Goal: Transaction & Acquisition: Purchase product/service

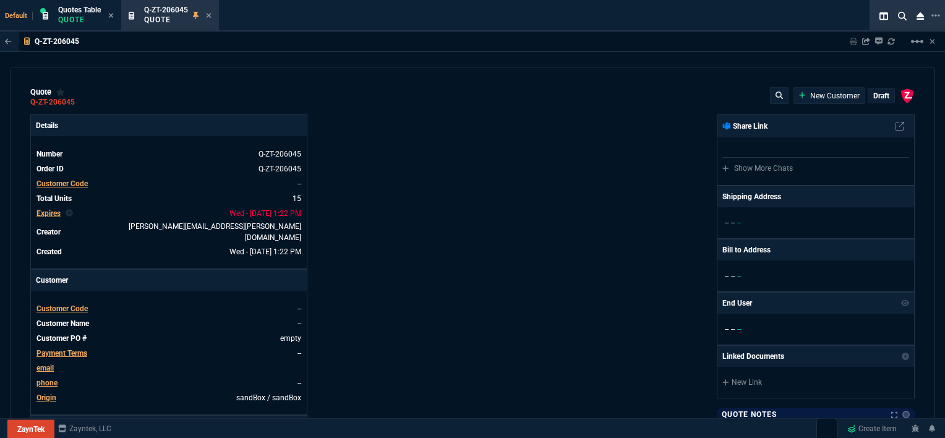
select select "12: [PERSON_NAME]"
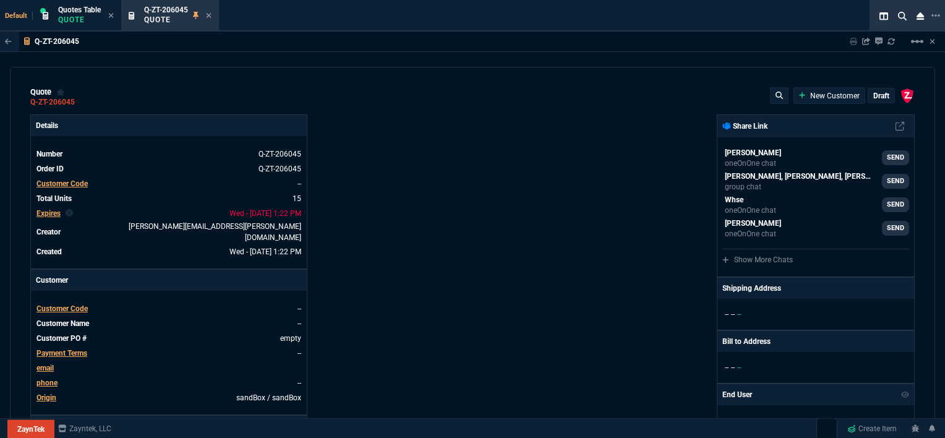
click at [64, 304] on span "Customer Code" at bounding box center [62, 308] width 51 height 9
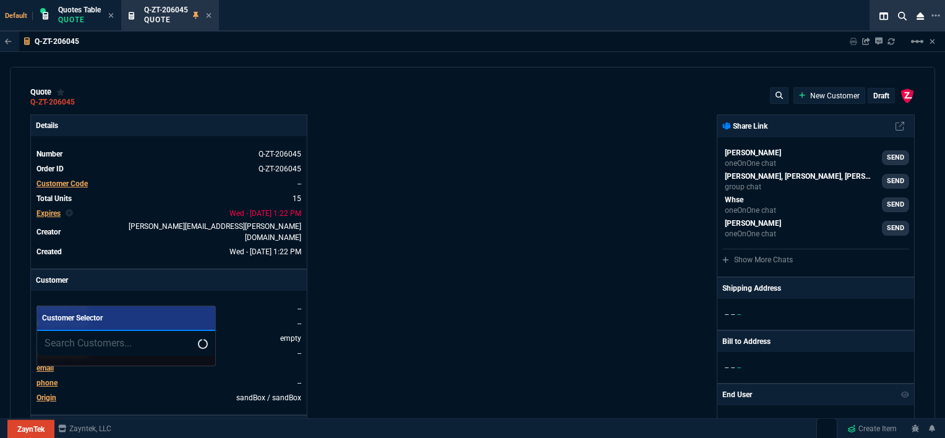
type input "100"
type input "995"
type input "22"
type input "190"
type input "11"
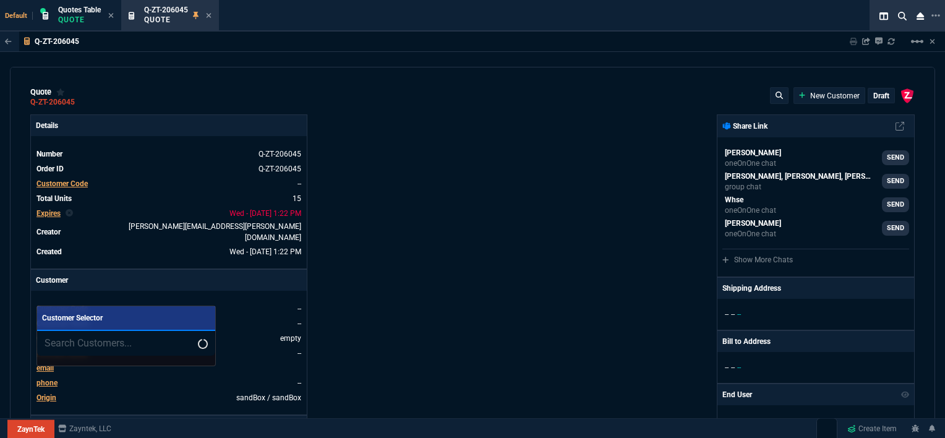
type input "135"
type input "18"
type input "211"
type input "100"
type input "2085"
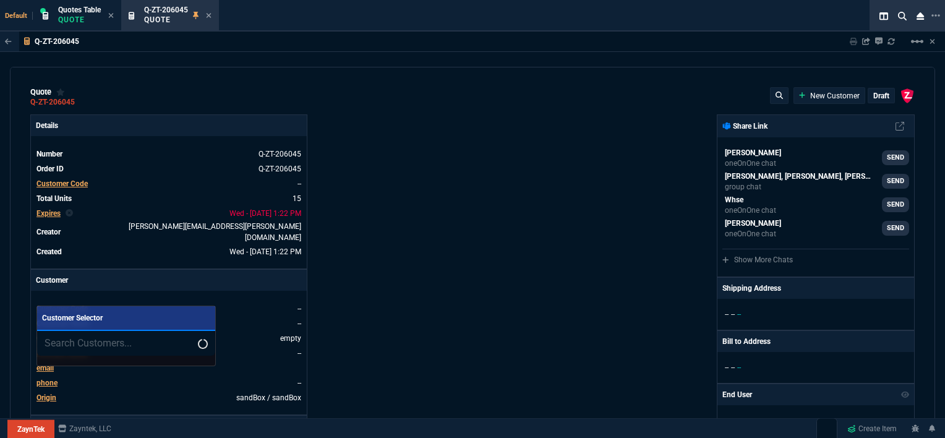
type input "100"
type input "1665"
type input "13"
type input "361"
type input "20"
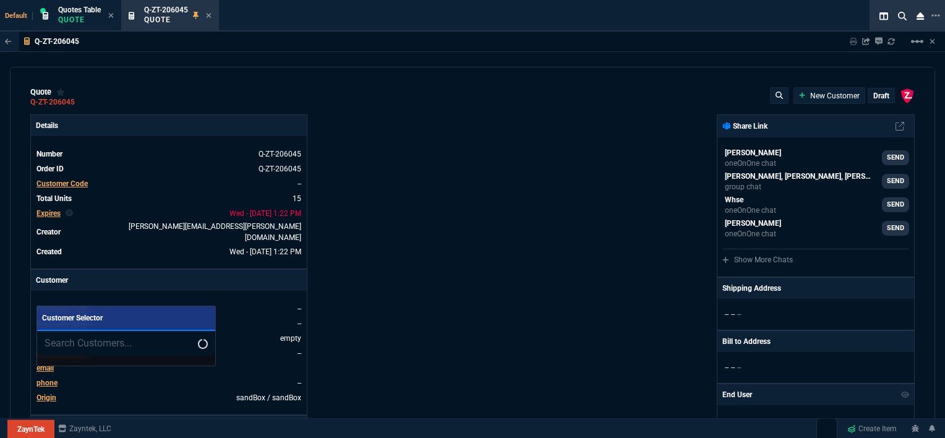
type input "715"
type input "3"
type input "12"
type input "11"
type input "88"
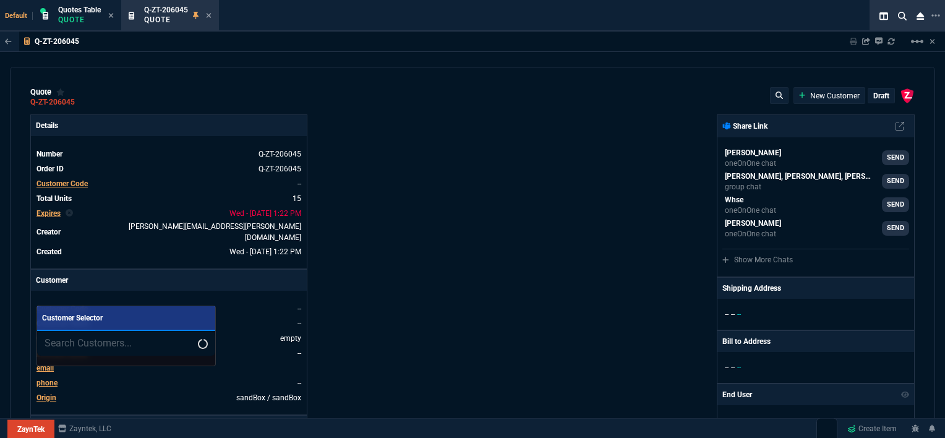
type input "2"
type input "33"
type input "10"
type input "121"
type input "3"
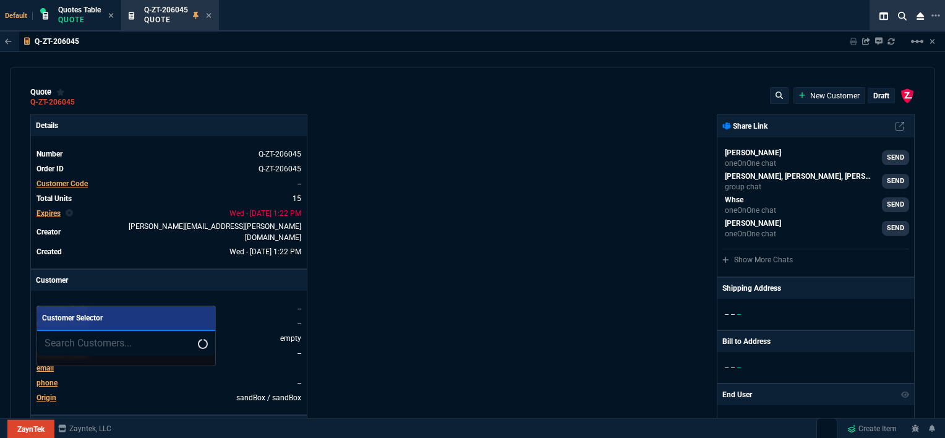
type input "75"
type input "2"
type input "59"
type input "0"
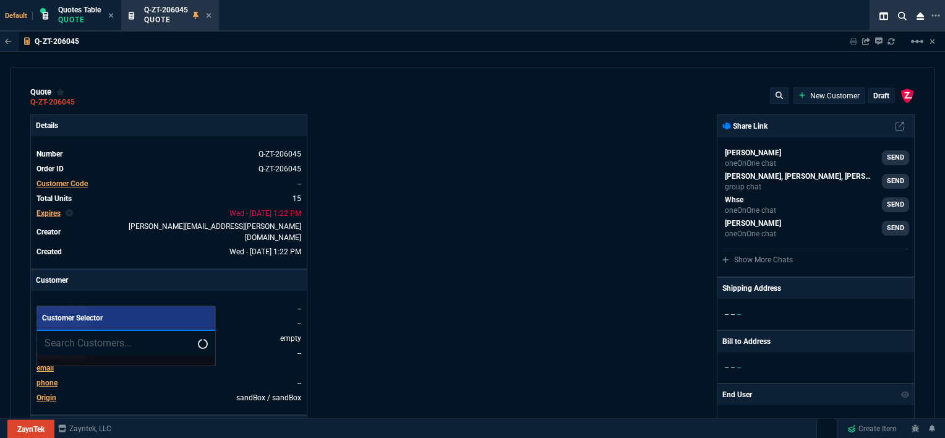
type input "1260.57"
type input "1178.09"
type input "1908.52"
type input "1746.35"
type input "2844.07"
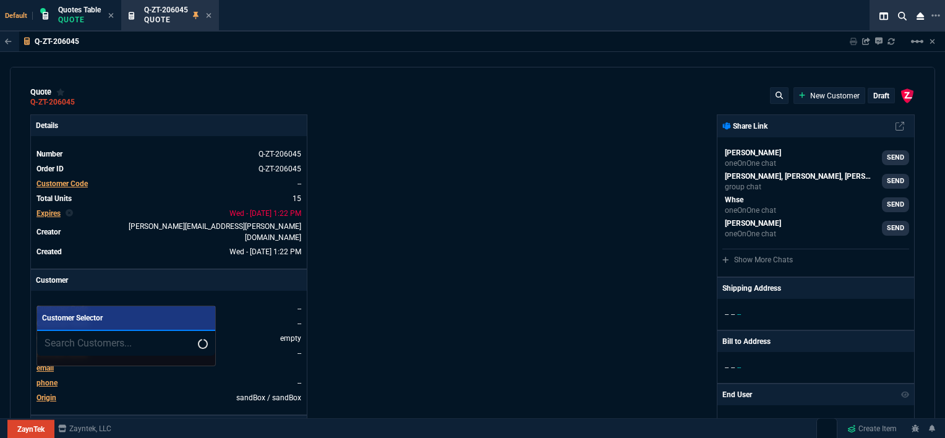
type input "2494.8"
type input "3548.15"
type input "4041.58"
type input "699"
type input "1049"
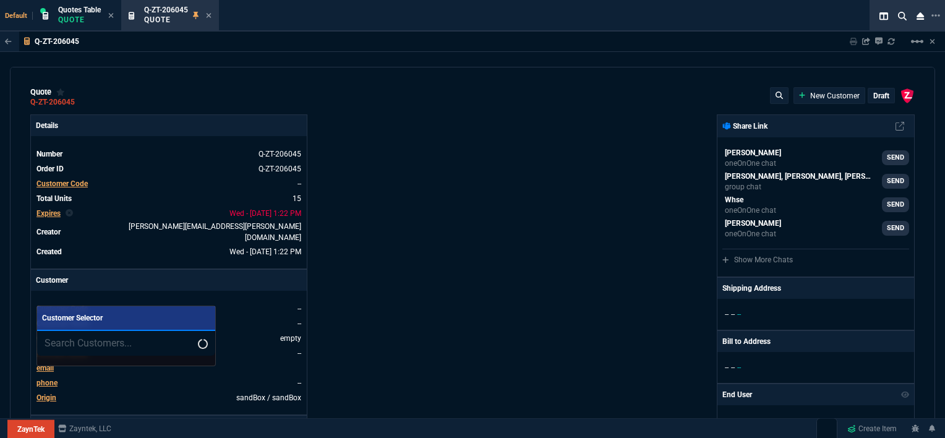
type input "1999"
type input "1649"
type input "4352.04"
type input "4964.65"
type input "6409.36"
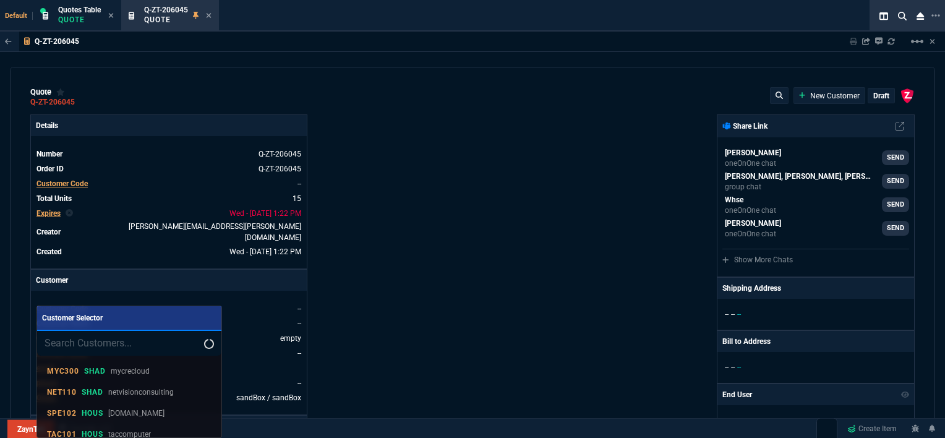
type input "21"
type input "28"
type input "33"
type input "34"
type input "27"
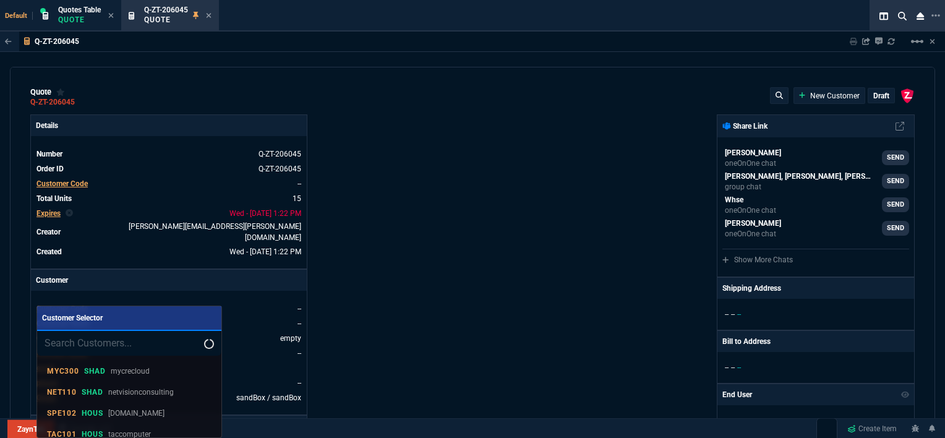
type input "33"
type input "24"
type input "10"
type input "33"
type input "26"
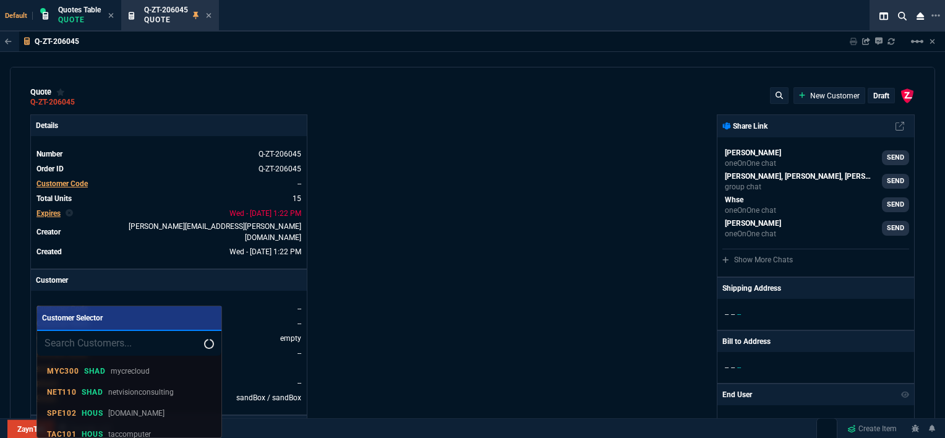
type input "33"
type input "27"
type input "33"
type input "26"
type input "100"
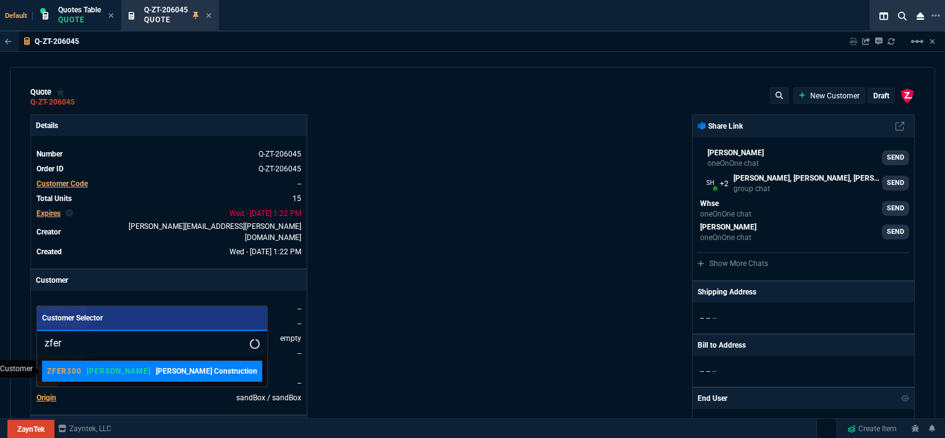
type input "zfer"
click at [156, 367] on p "[PERSON_NAME] Construction" at bounding box center [206, 371] width 101 height 11
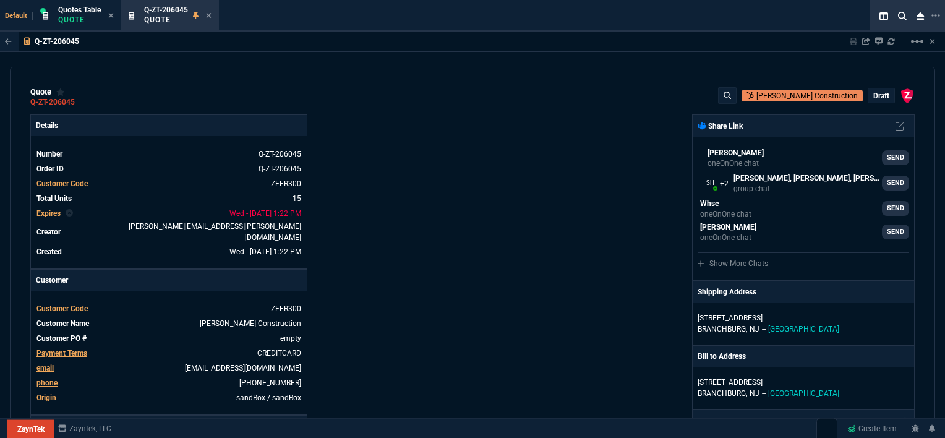
scroll to position [186, 0]
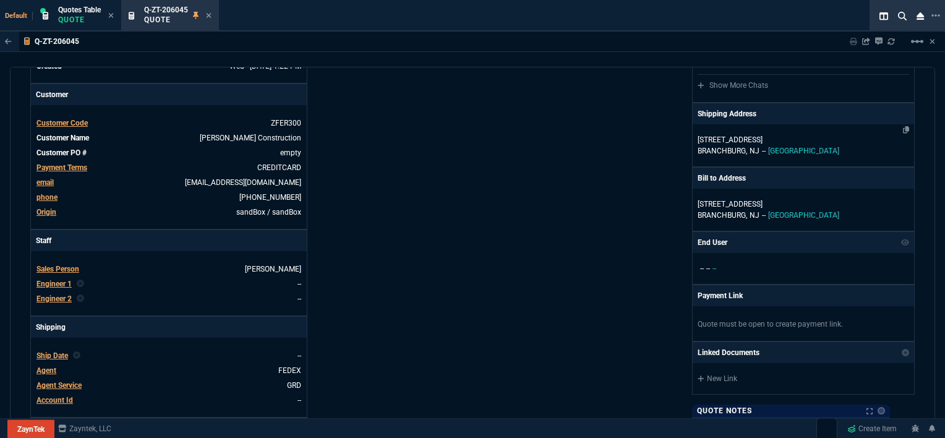
click at [813, 146] on p "BRANCHBURG, NJ -- USA" at bounding box center [804, 150] width 212 height 11
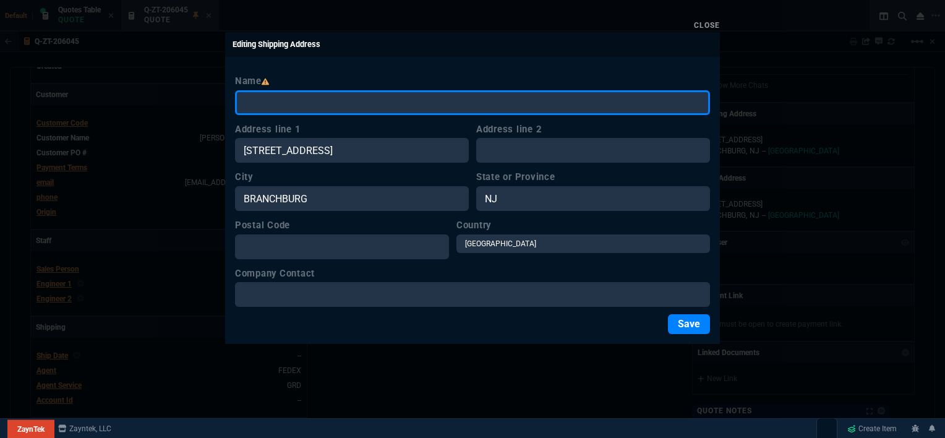
click at [403, 109] on input "Name" at bounding box center [472, 102] width 475 height 25
paste input "Richardson-Wayland Ferreira - Barbara Prince (Ferreira Office)"
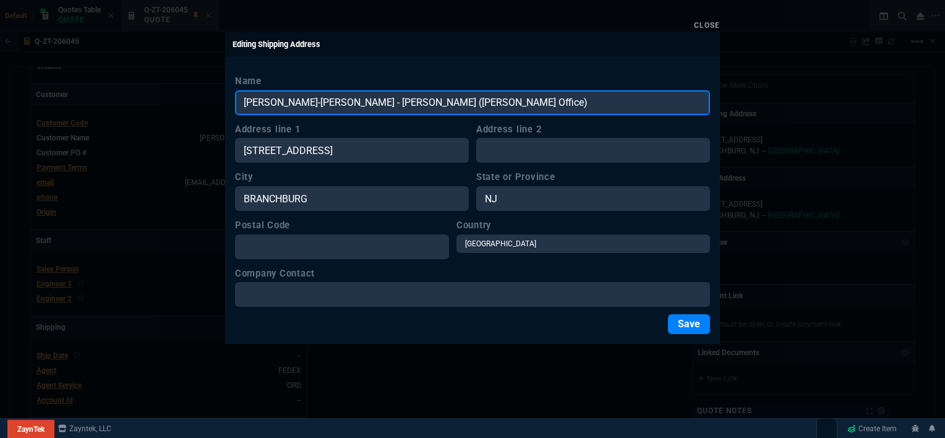
type input "Richardson-Wayland Ferreira - Barbara Prince (Ferreira Office)"
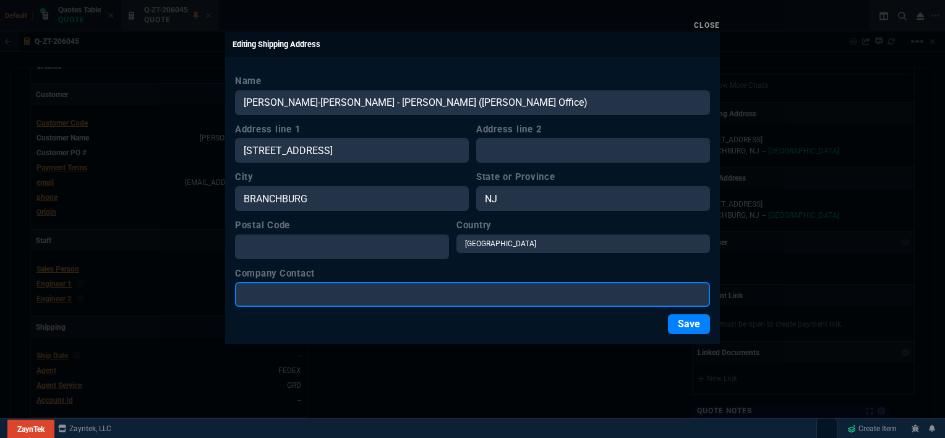
click at [377, 299] on input "Company Contact" at bounding box center [472, 294] width 475 height 25
paste input "Richardson-Wayland Ferreira - Barbara Prince (Ferreira Office)"
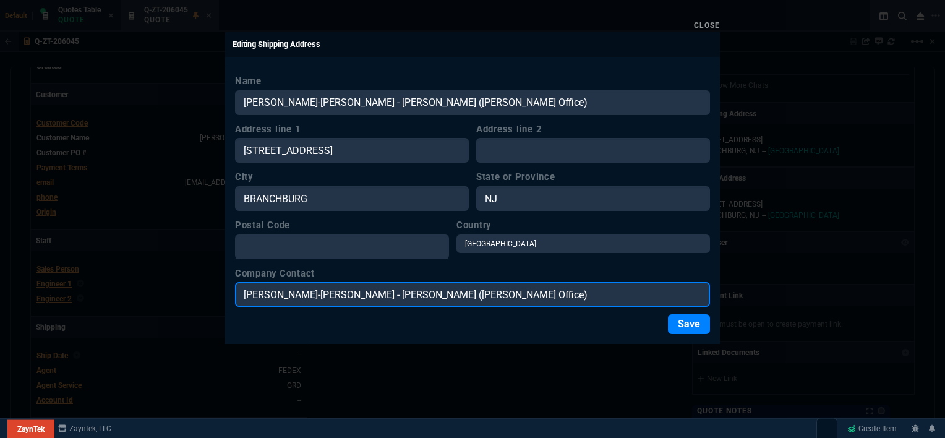
click at [376, 291] on input "Richardson-Wayland Ferreira - Barbara Prince (Ferreira Office)" at bounding box center [472, 294] width 475 height 25
type input "[PERSON_NAME] ([PERSON_NAME] Office)"
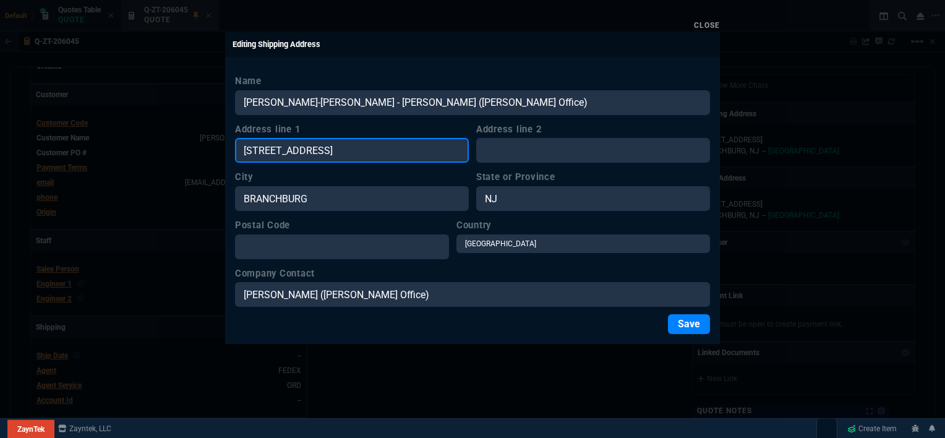
click at [374, 152] on input "[STREET_ADDRESS]" at bounding box center [352, 150] width 234 height 25
drag, startPoint x: 374, startPoint y: 152, endPoint x: 233, endPoint y: 144, distance: 140.7
click at [233, 144] on div "Name Richardson-Wayland Ferreira - Barbara Prince (Ferreira Office) Address lin…" at bounding box center [472, 204] width 495 height 280
paste input "2003 Russell Ave SW, Roanoke, VA 24015"
type input "2003 Russell Ave SW, Roanoke, VA 24015"
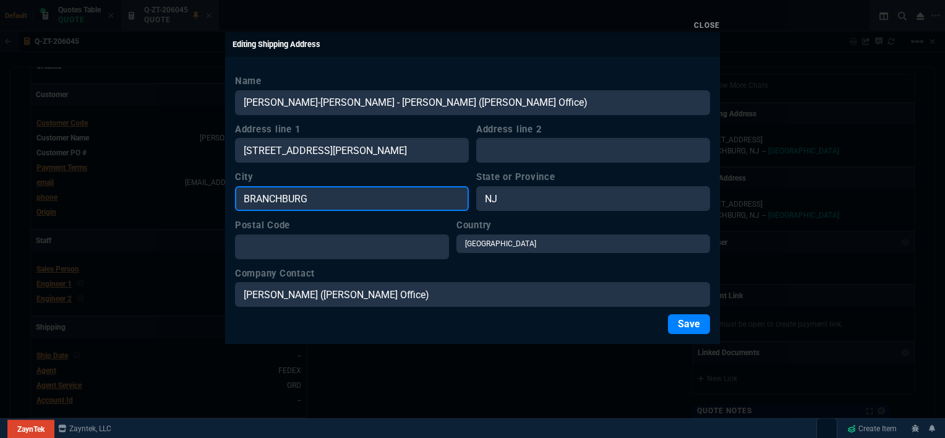
drag, startPoint x: 334, startPoint y: 202, endPoint x: 219, endPoint y: 196, distance: 115.3
click at [219, 196] on div "Close Editing Shipping Address Name Richardson-Wayland Ferreira - Barbara Princ…" at bounding box center [472, 219] width 945 height 438
paste input "2003 Russell Ave SW, Roanoke, VA 24015"
type input "2003 Russell Ave SW, Roanoke, VA 24015"
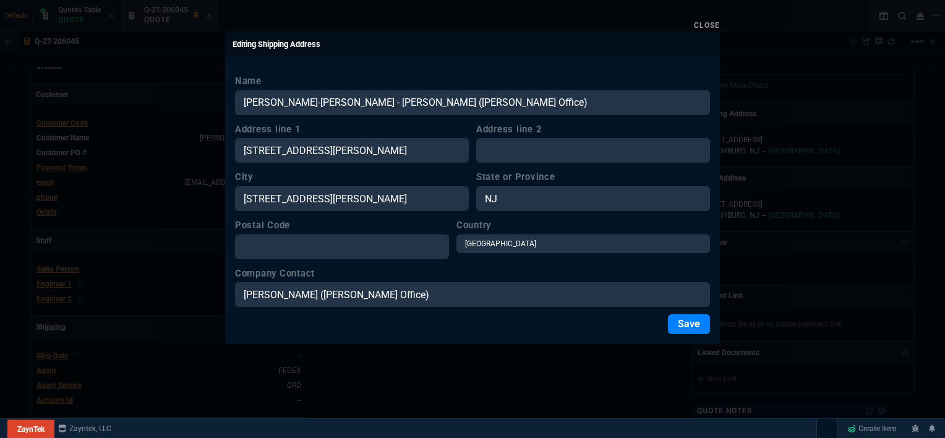
drag, startPoint x: 218, startPoint y: 195, endPoint x: 311, endPoint y: 229, distance: 98.3
click at [266, 204] on div "Close Editing Shipping Address Name Richardson-Wayland Ferreira - Barbara Princ…" at bounding box center [472, 219] width 945 height 438
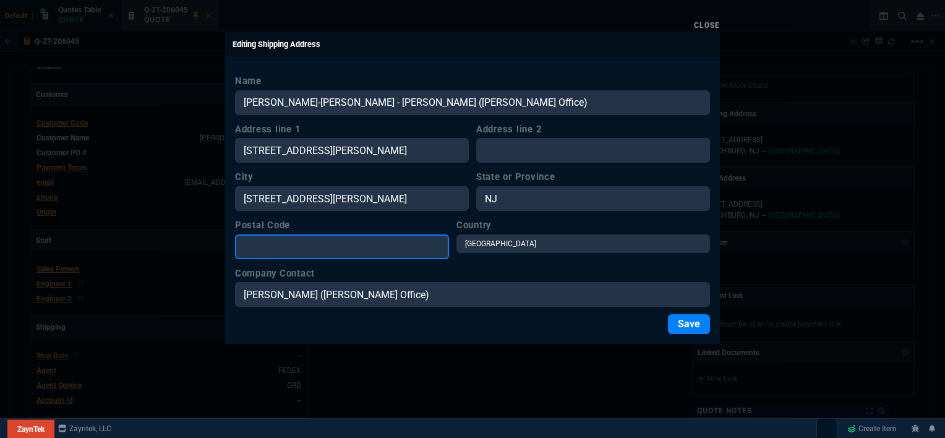
click at [317, 243] on input "Postal Code" at bounding box center [342, 246] width 214 height 25
paste input "2003 Russell Ave SW, Roanoke, VA 24015"
type input "2003 Russell Ave SW, Roanoke, VA 24015"
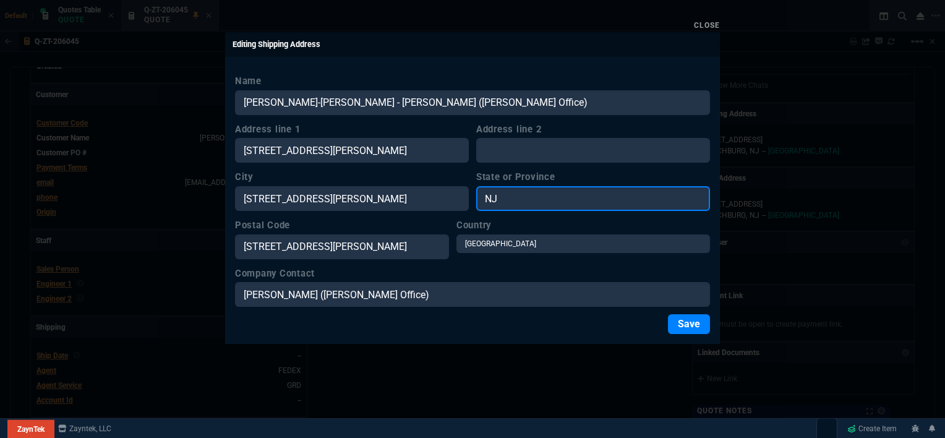
drag, startPoint x: 516, startPoint y: 196, endPoint x: 460, endPoint y: 192, distance: 55.8
click at [460, 192] on div "City 2003 Russell Ave SW, Roanoke, VA 24015 State or Province NJ" at bounding box center [472, 190] width 475 height 41
paste input "2003 Russell Ave SW, Roanoke, VA 24015"
click at [624, 197] on input "2003 Russell Ave SW, Roanoke, VA 24015" at bounding box center [593, 198] width 234 height 25
click at [598, 198] on input "VA 24015" at bounding box center [593, 198] width 234 height 25
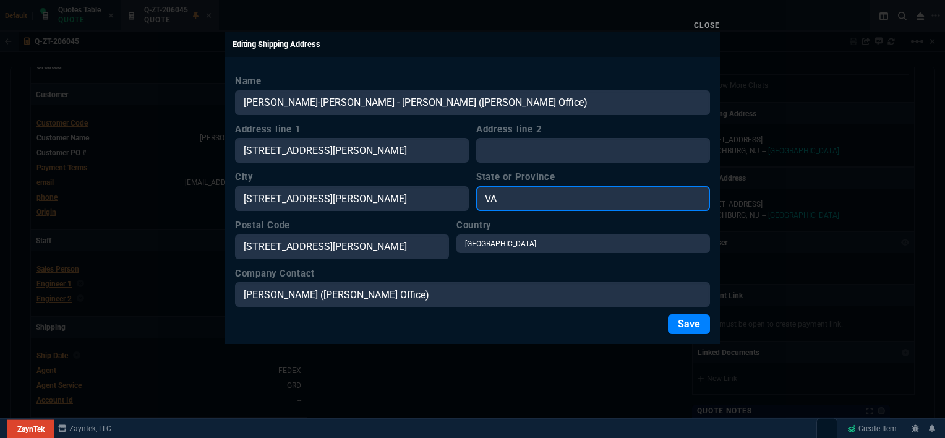
type input "VA"
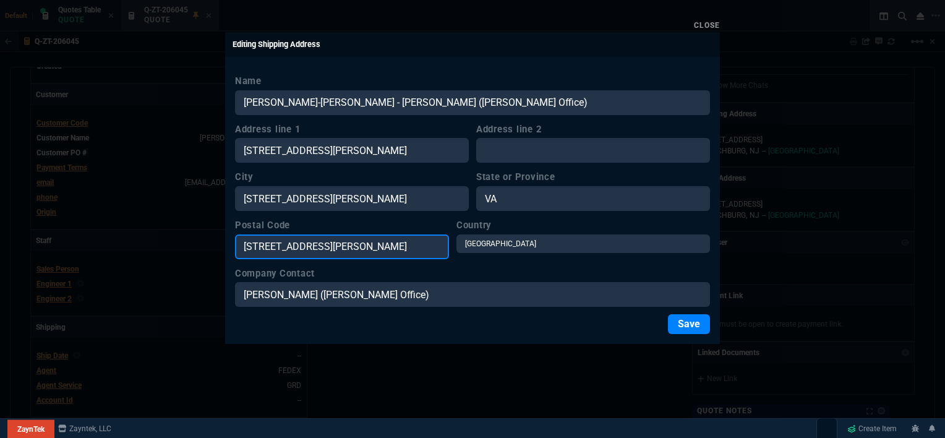
click at [400, 243] on input "2003 Russell Ave SW, Roanoke, VA 24015" at bounding box center [342, 246] width 214 height 25
type input "24015"
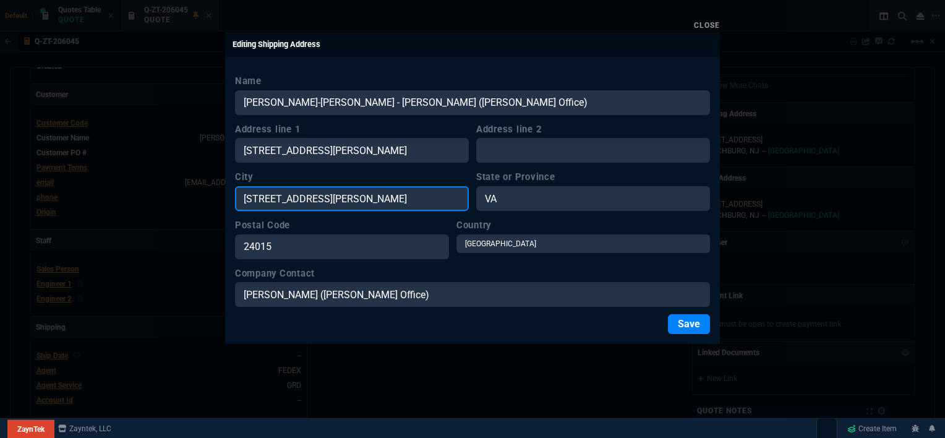
click at [341, 195] on input "2003 Russell Ave SW, Roanoke, VA 24015" at bounding box center [352, 198] width 234 height 25
click at [341, 195] on input "Roanoke, VA 24015" at bounding box center [352, 198] width 234 height 25
type input "Roanoke"
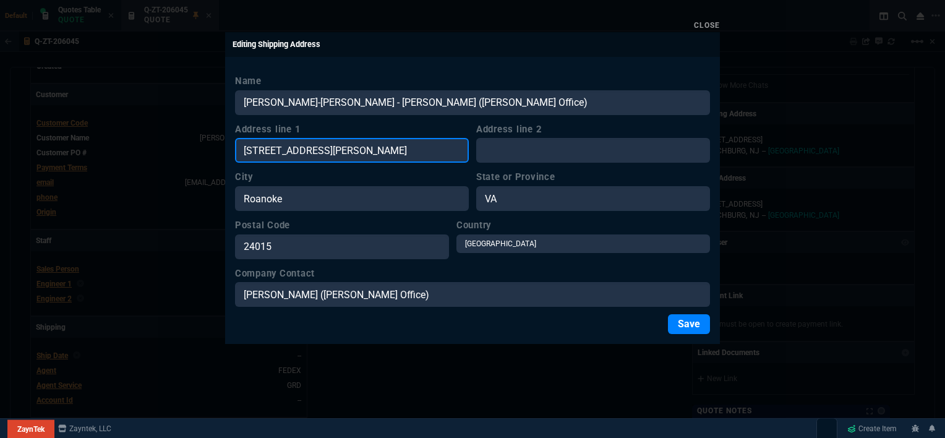
click at [438, 152] on input "2003 Russell Ave SW, Roanoke, VA 24015" at bounding box center [352, 150] width 234 height 25
type input "[STREET_ADDRESS][PERSON_NAME]"
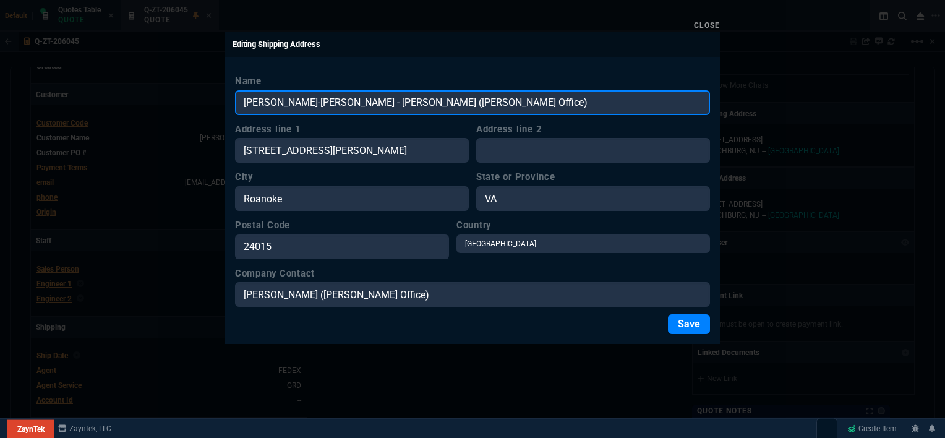
click at [539, 98] on input "Richardson-Wayland Ferreira - Barbara Prince (Ferreira Office)" at bounding box center [472, 102] width 475 height 25
type input "[PERSON_NAME]-[PERSON_NAME]"
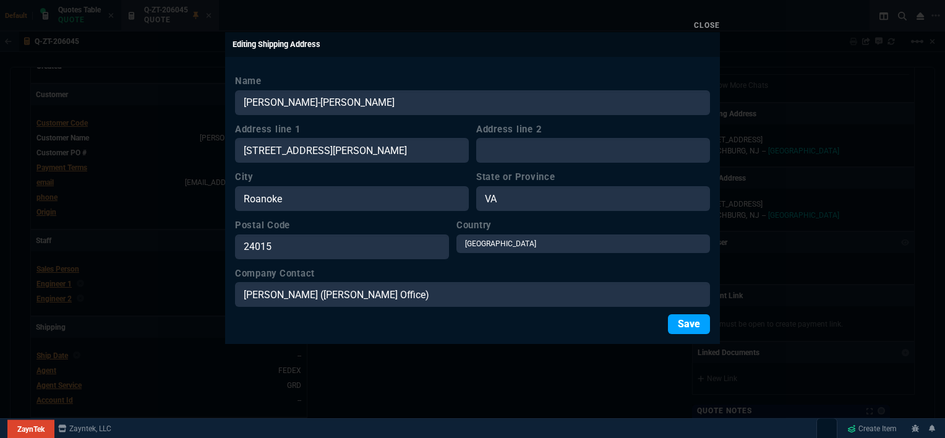
click at [679, 320] on button "Save" at bounding box center [689, 324] width 42 height 20
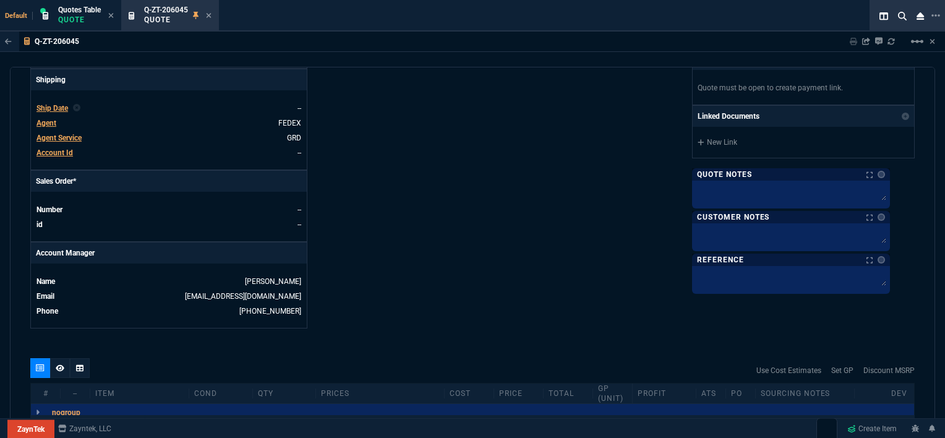
scroll to position [681, 0]
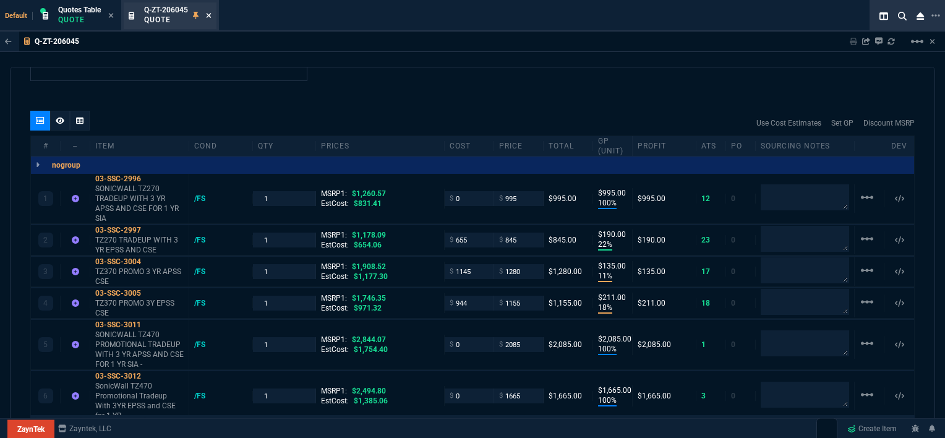
click at [209, 14] on icon at bounding box center [209, 15] width 6 height 7
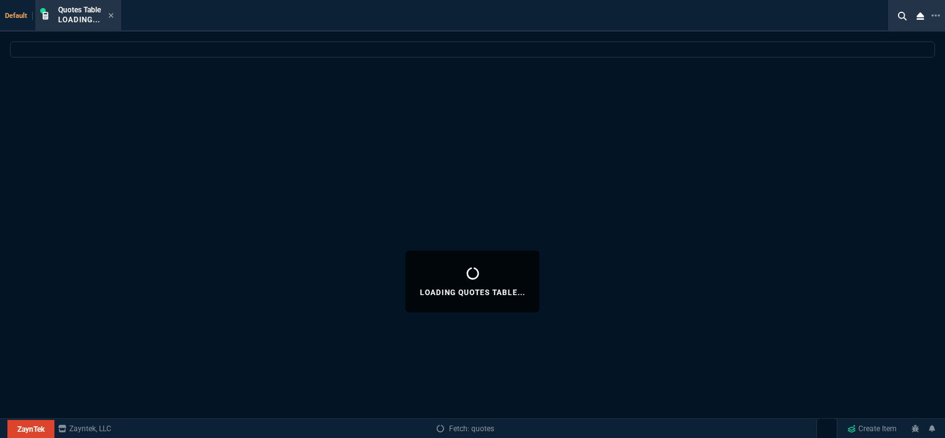
select select
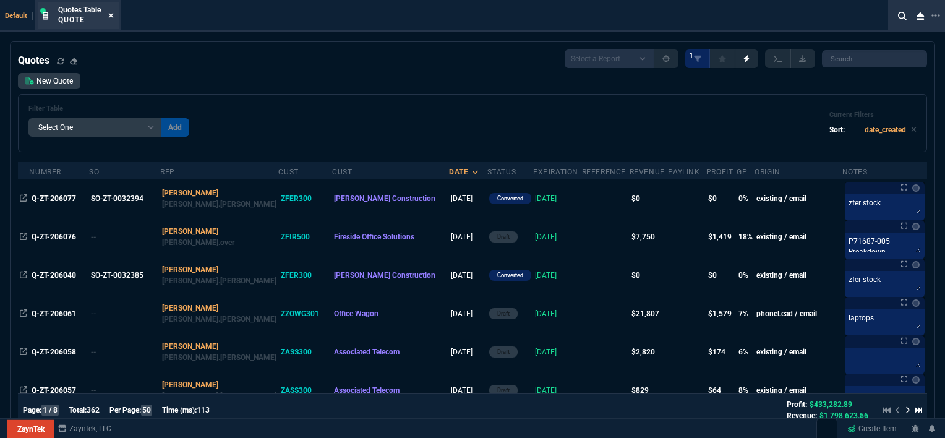
click at [111, 17] on icon at bounding box center [111, 15] width 6 height 7
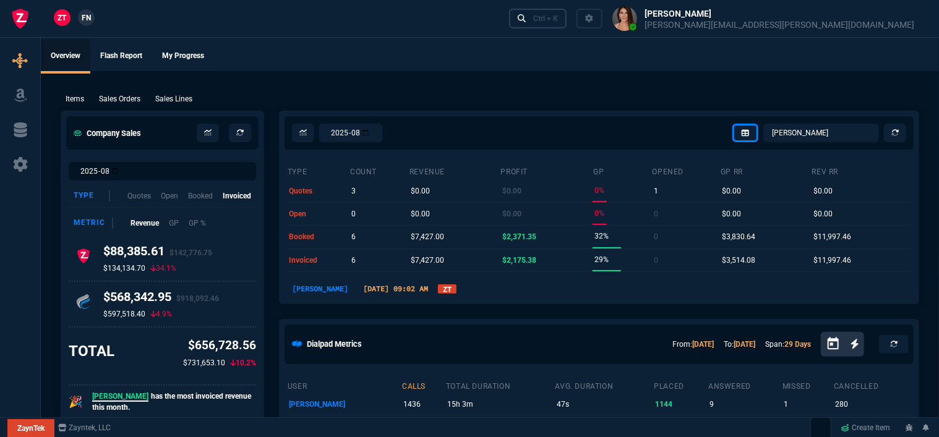
click at [558, 20] on div "Ctrl + K" at bounding box center [545, 19] width 25 height 10
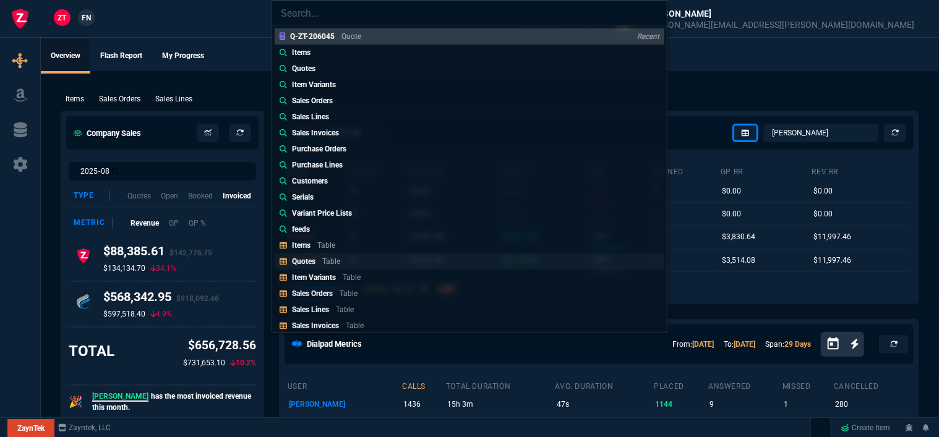
click at [372, 257] on link "Quotes Table" at bounding box center [470, 262] width 390 height 16
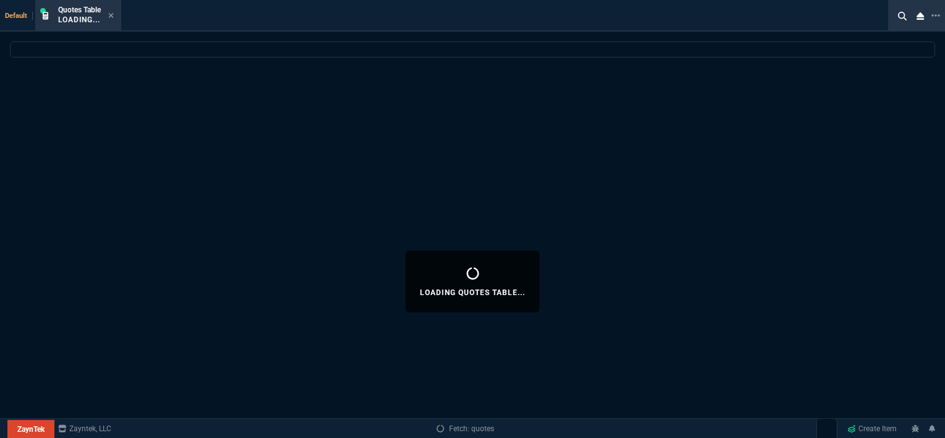
select select
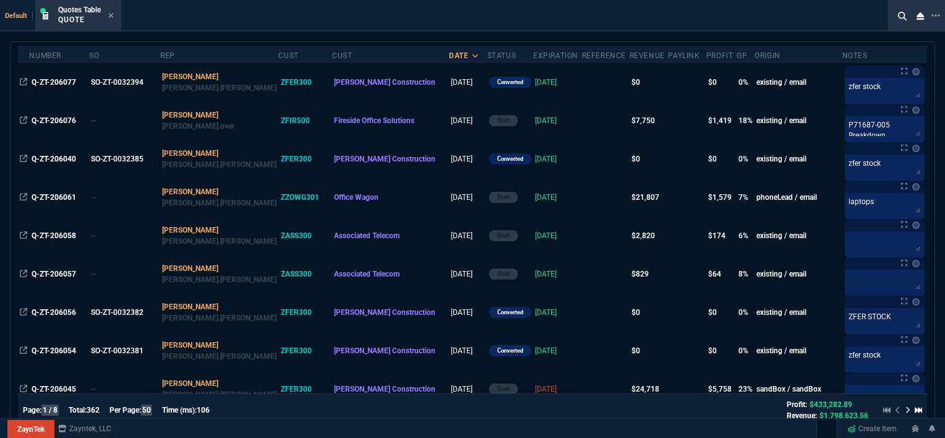
scroll to position [124, 0]
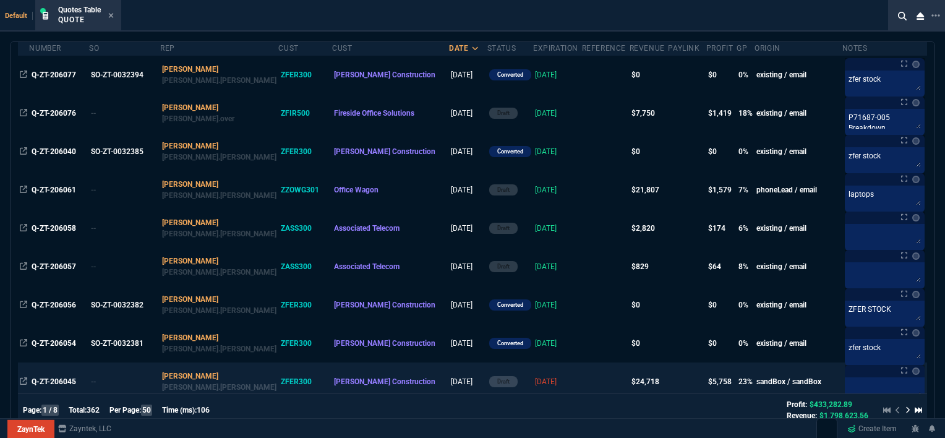
click at [533, 374] on td "[DATE]" at bounding box center [557, 382] width 49 height 38
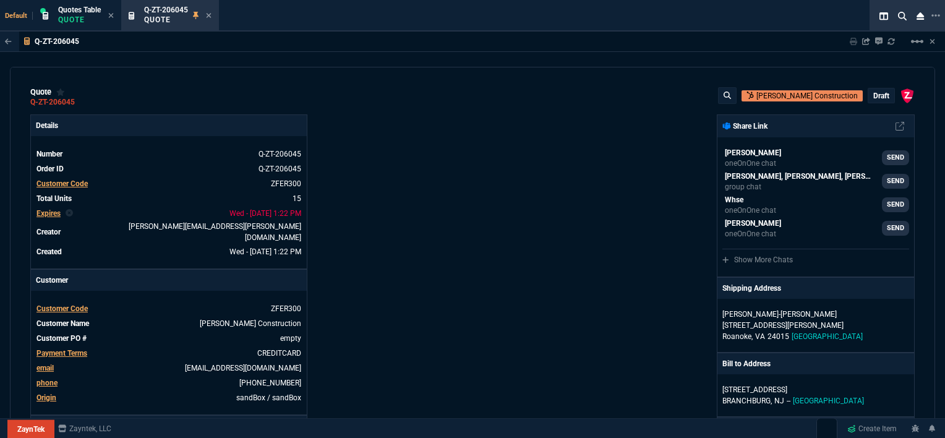
type input "100"
type input "995"
type input "1260.57"
type input "22"
type input "190"
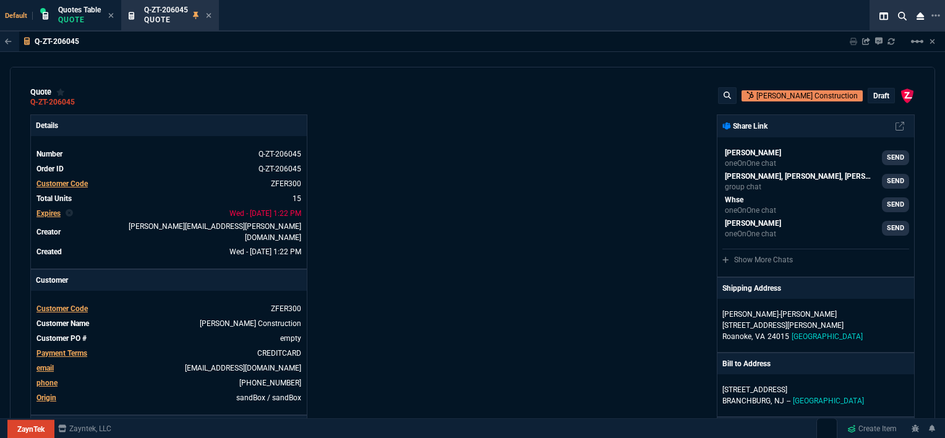
type input "1178.09"
type input "11"
type input "135"
type input "1908.52"
type input "18"
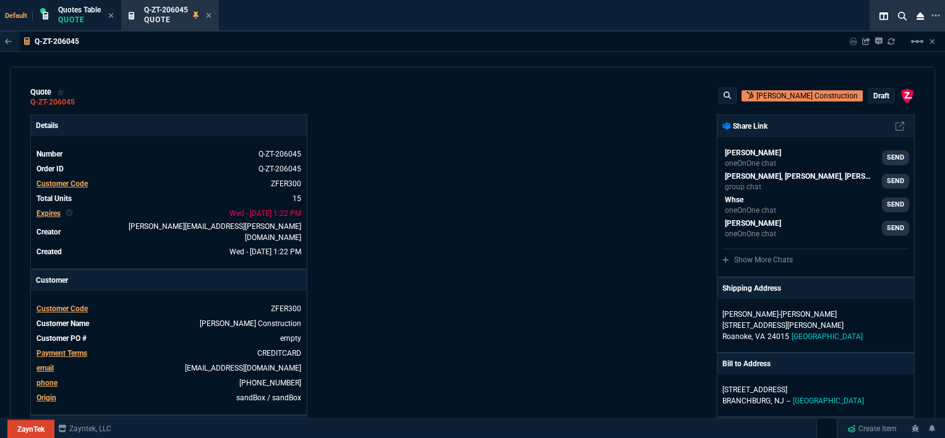
type input "211"
type input "1746.35"
type input "100"
type input "2085"
type input "2844.07"
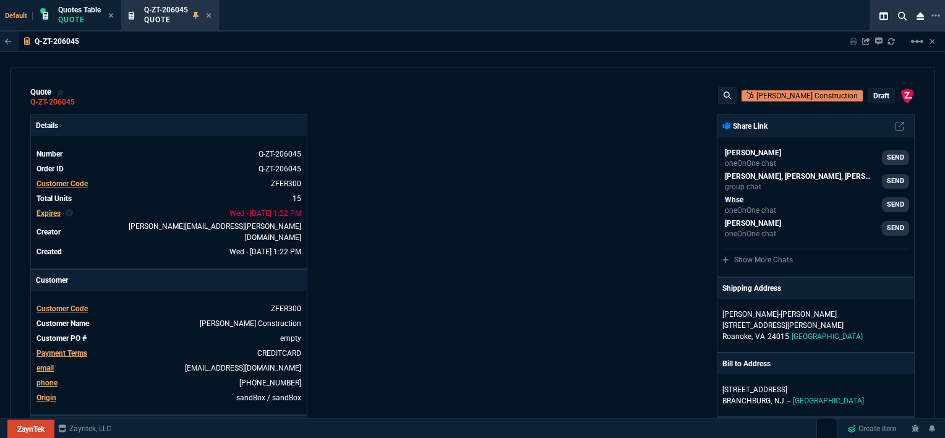
type input "100"
type input "1665"
type input "2494.8"
type input "13"
type input "361"
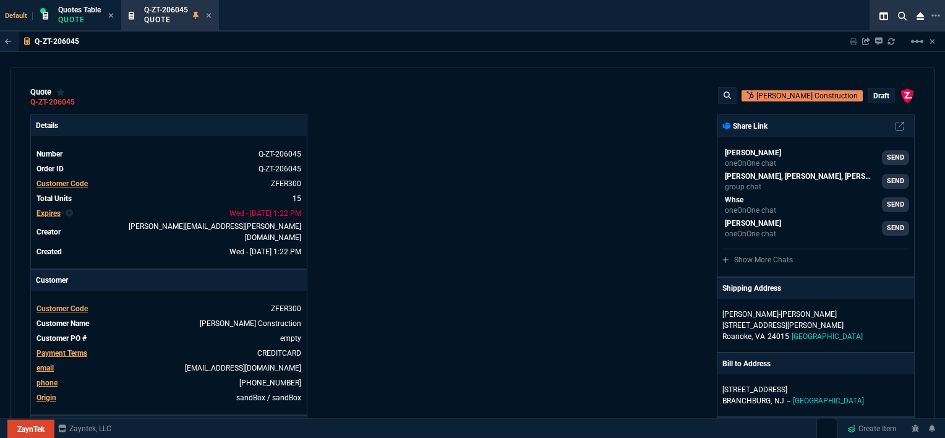
type input "3548.15"
type input "20"
type input "715"
type input "4041.58"
type input "3"
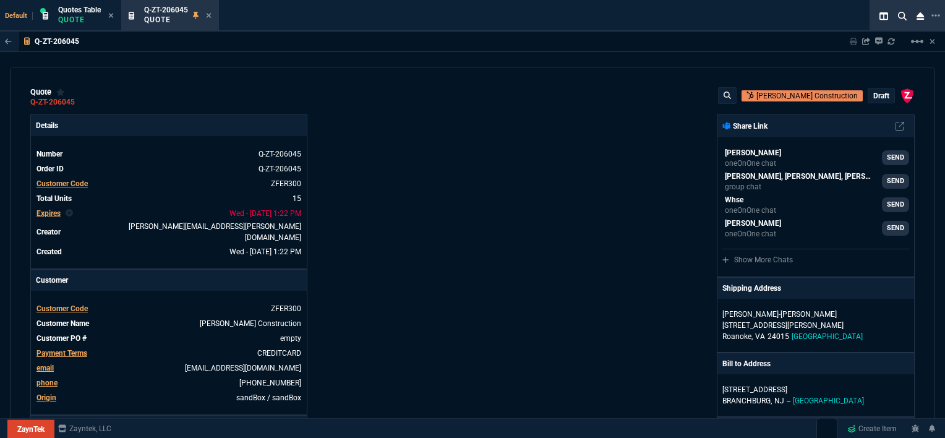
type input "12"
type input "699"
type input "11"
type input "88"
type input "1049"
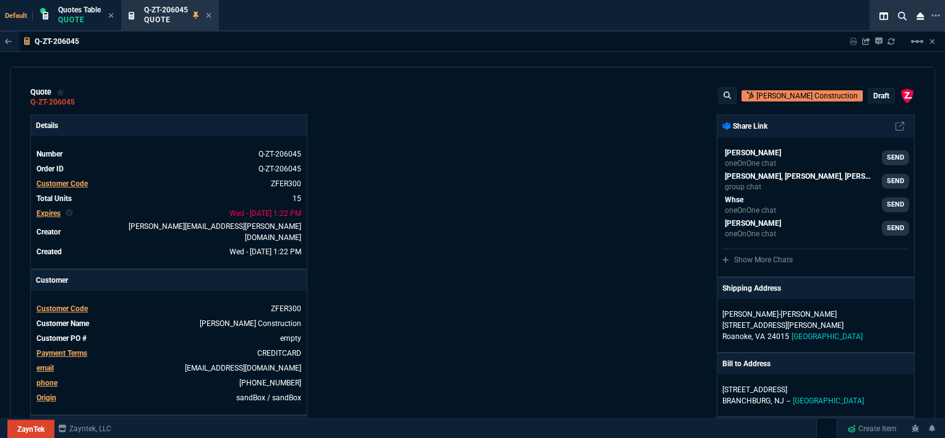
type input "2"
type input "33"
type input "1999"
type input "10"
type input "121"
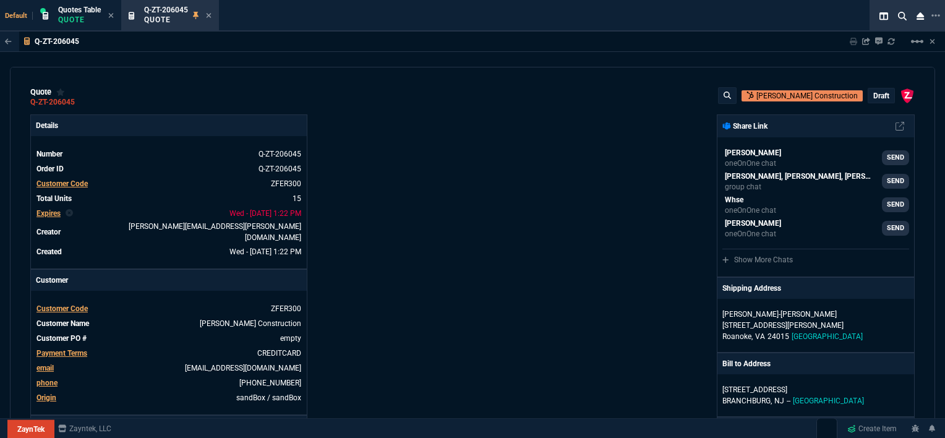
type input "1649"
type input "3"
type input "75"
type input "4352.04"
type input "2"
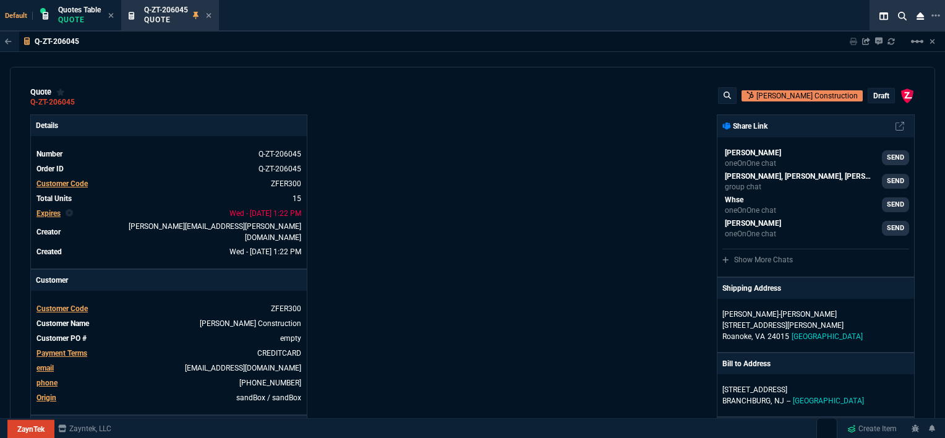
type input "59"
type input "4964.65"
type input "0"
type input "6409.36"
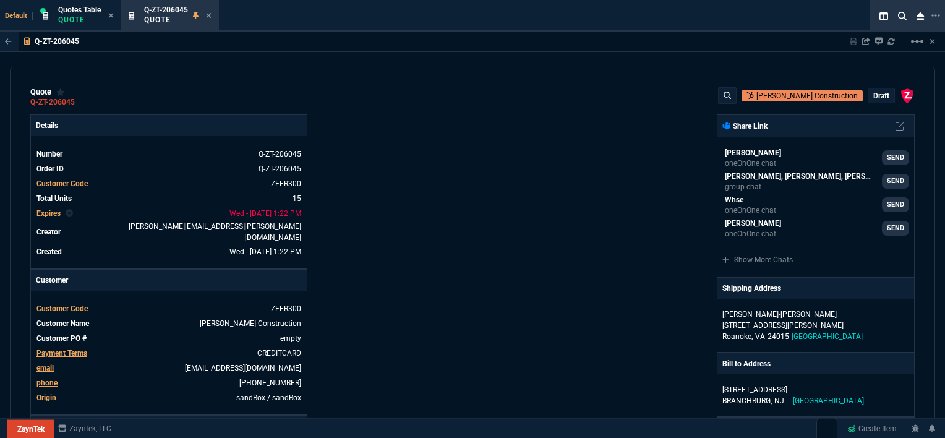
type input "21"
type input "28"
type input "33"
type input "34"
type input "27"
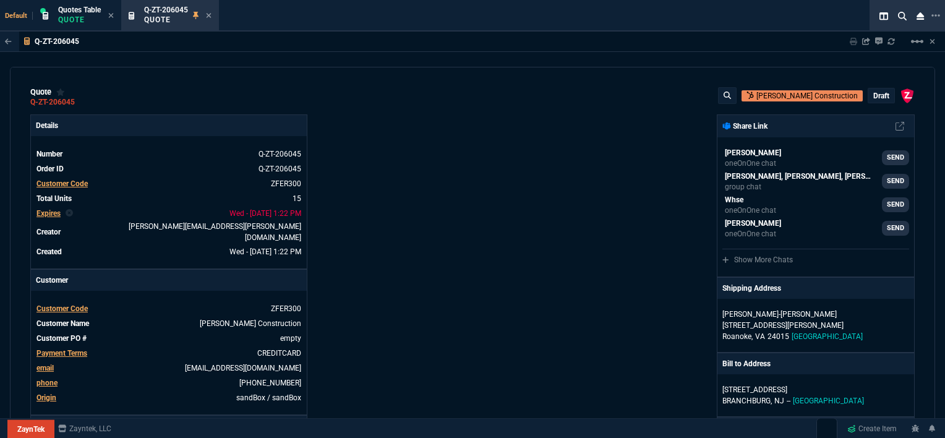
type input "33"
type input "24"
type input "10"
type input "33"
type input "26"
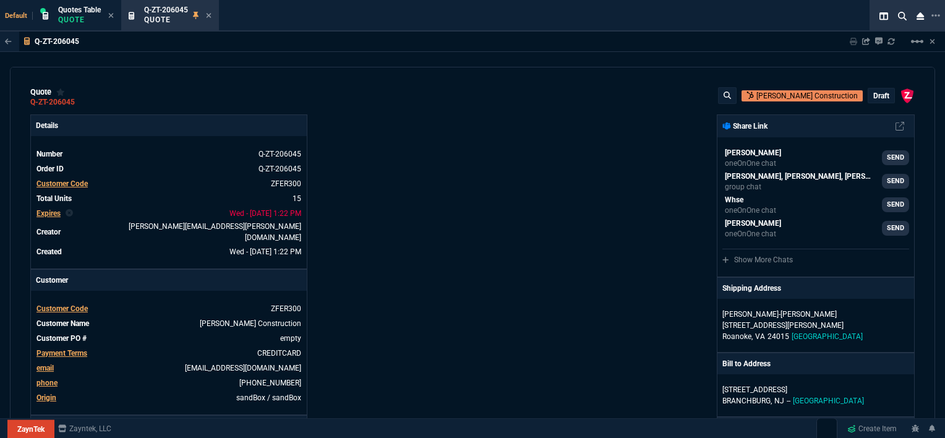
type input "33"
type input "27"
type input "33"
type input "26"
type input "100"
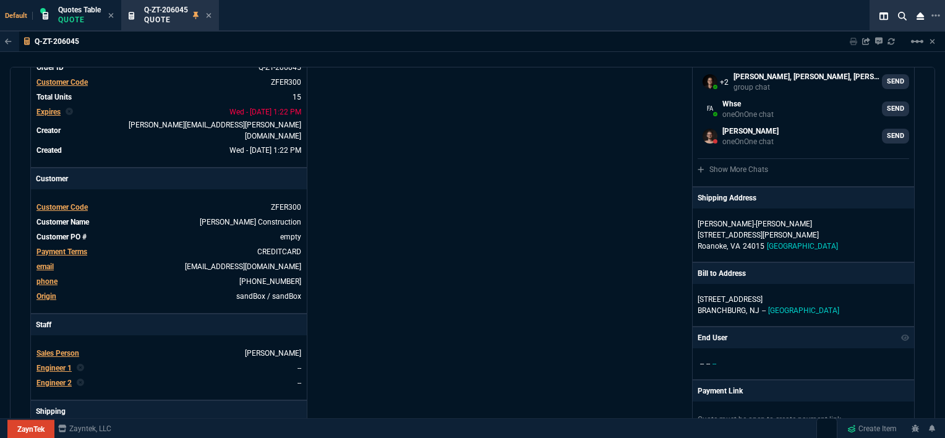
scroll to position [62, 0]
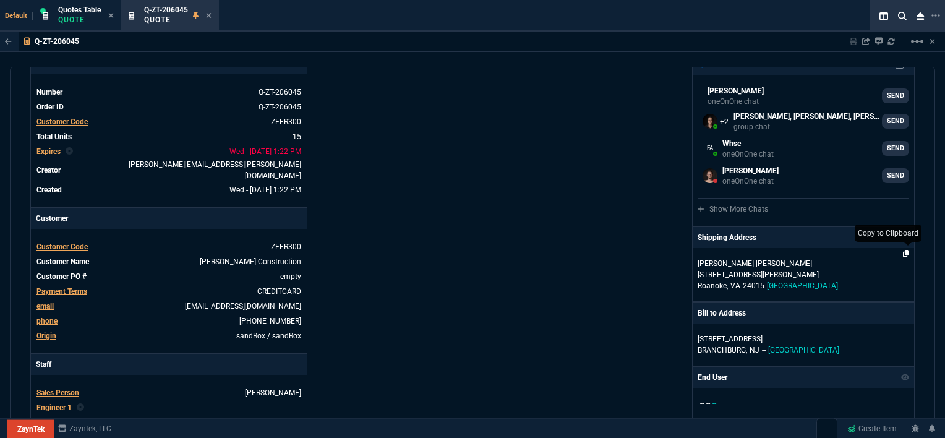
click at [903, 251] on icon at bounding box center [906, 253] width 7 height 7
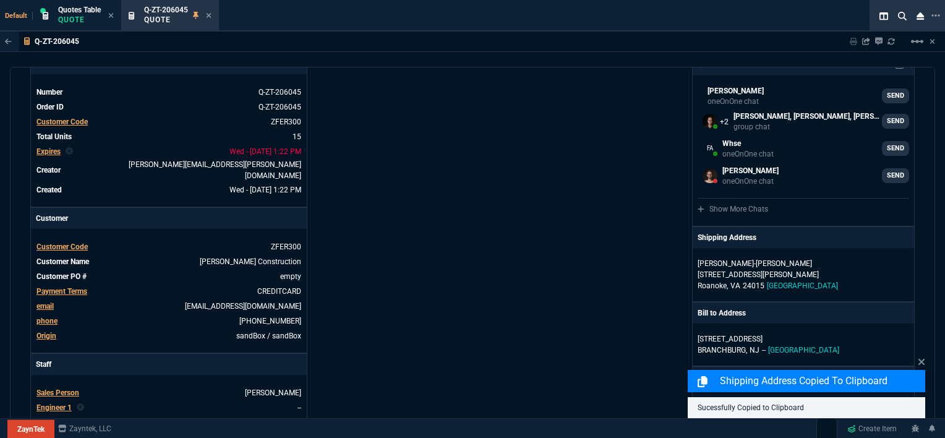
click at [76, 243] on span "Customer Code" at bounding box center [62, 247] width 51 height 9
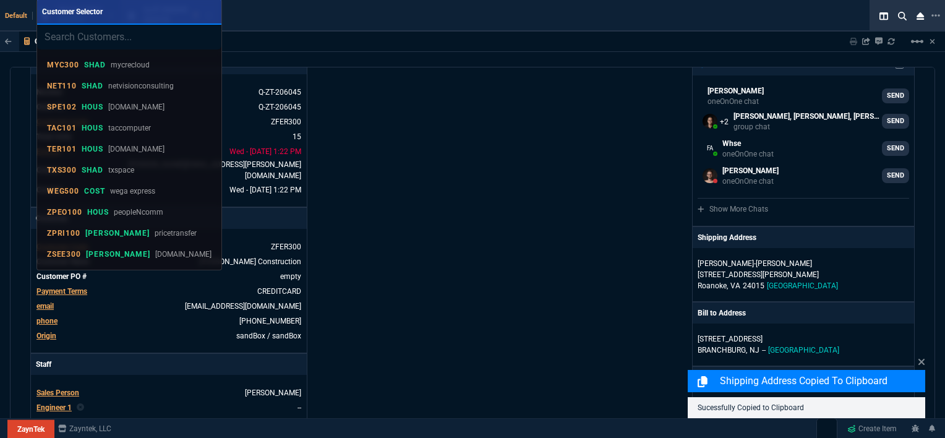
click at [533, 224] on div at bounding box center [472, 219] width 945 height 438
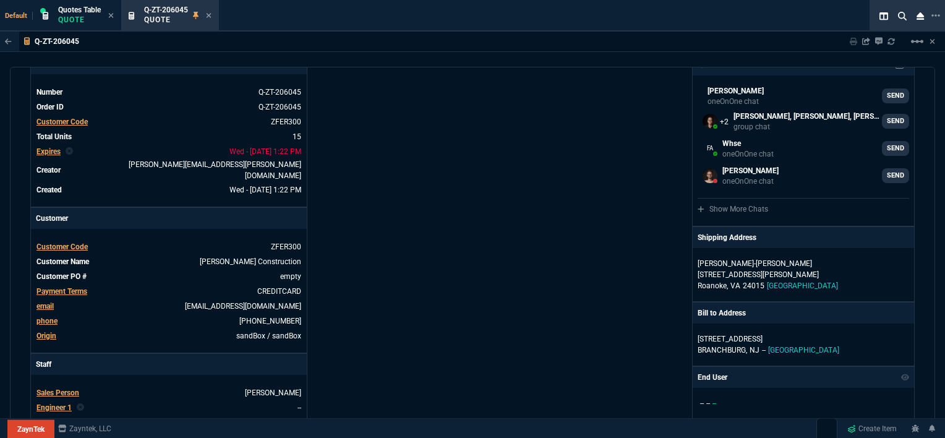
click at [85, 243] on span "Customer Code" at bounding box center [62, 247] width 51 height 9
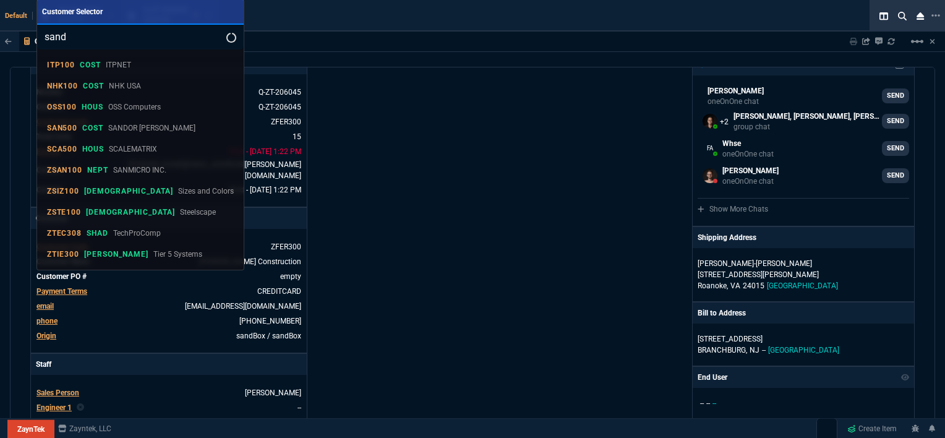
type input "sand"
click at [494, 231] on div at bounding box center [472, 219] width 945 height 438
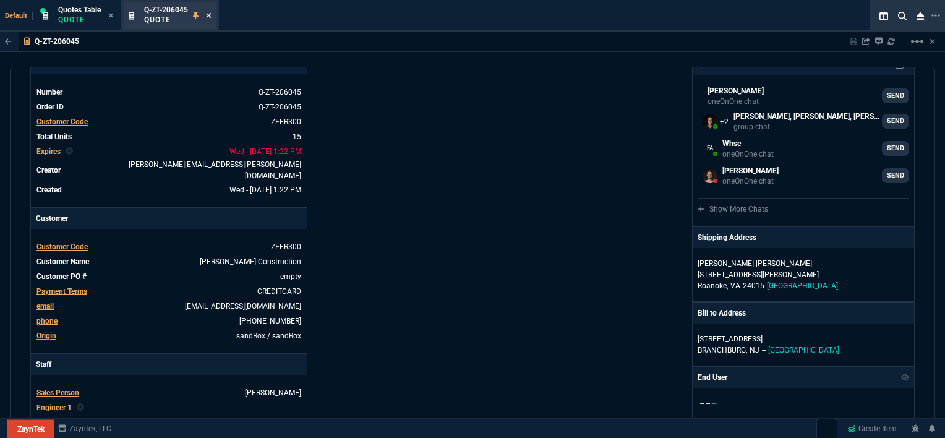
click at [212, 15] on icon at bounding box center [209, 15] width 6 height 7
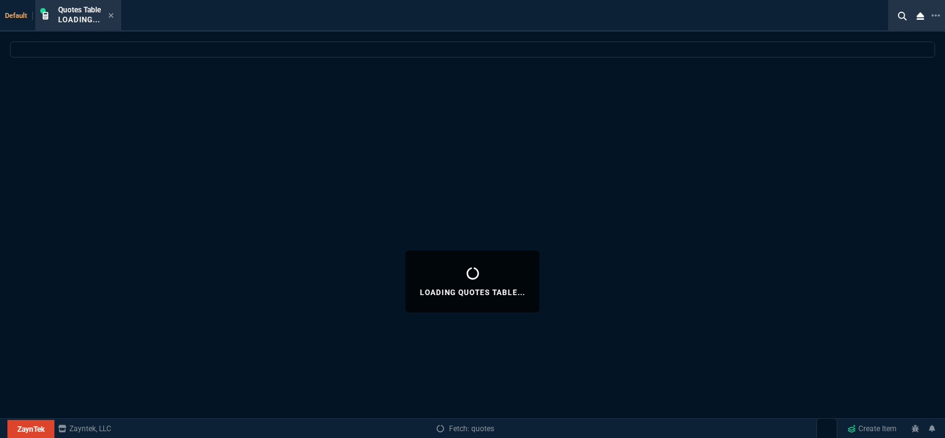
select select
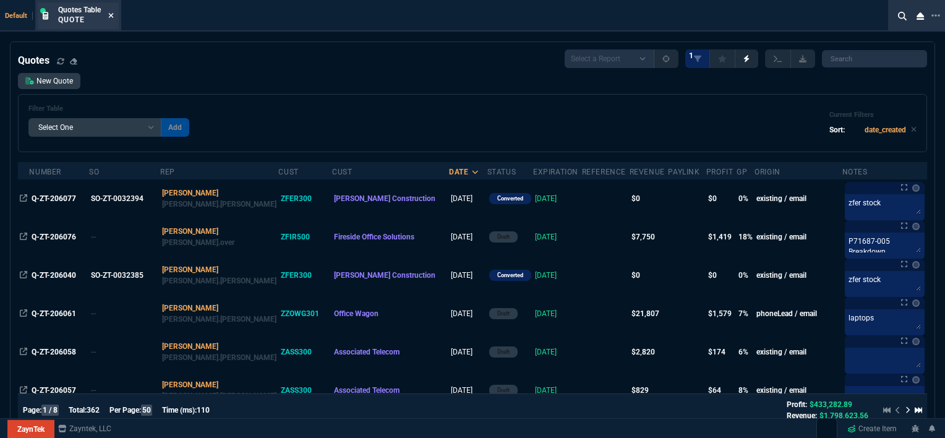
click at [111, 13] on icon at bounding box center [111, 15] width 6 height 7
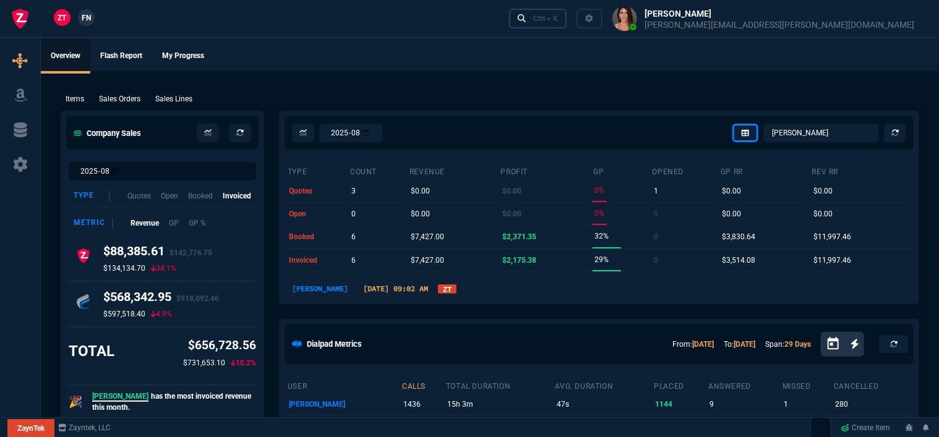
click at [558, 17] on div "Ctrl + K" at bounding box center [545, 19] width 25 height 10
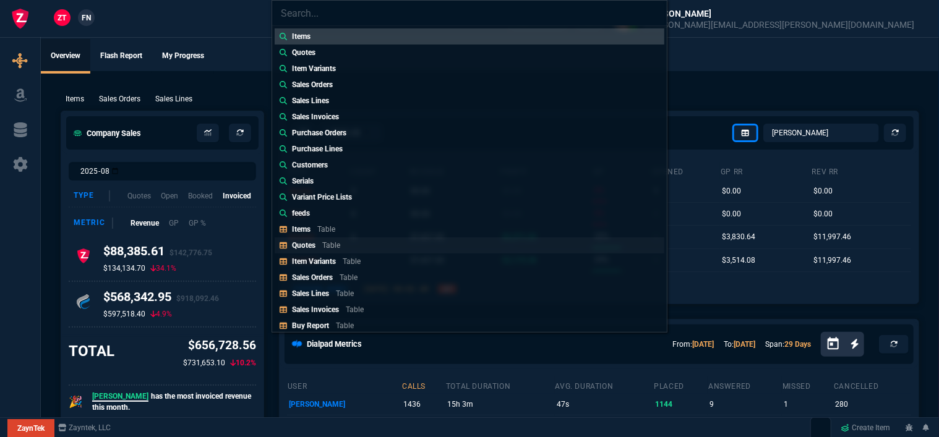
click at [316, 246] on div "Quotes Table" at bounding box center [318, 245] width 53 height 11
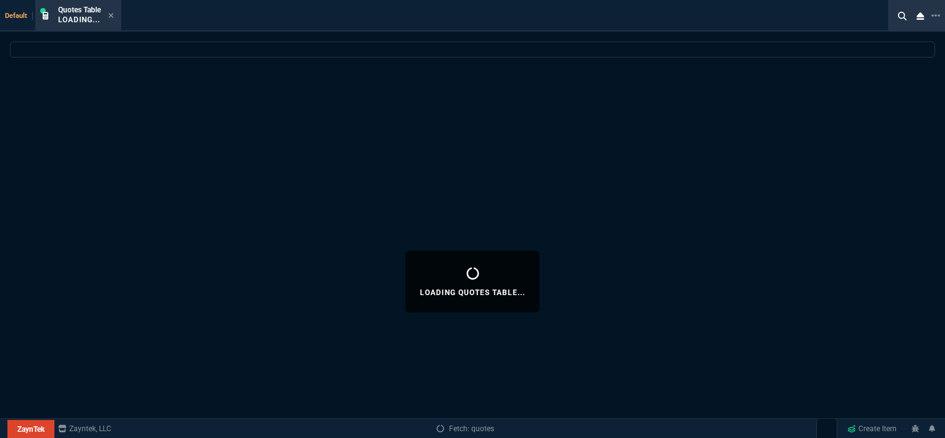
select select
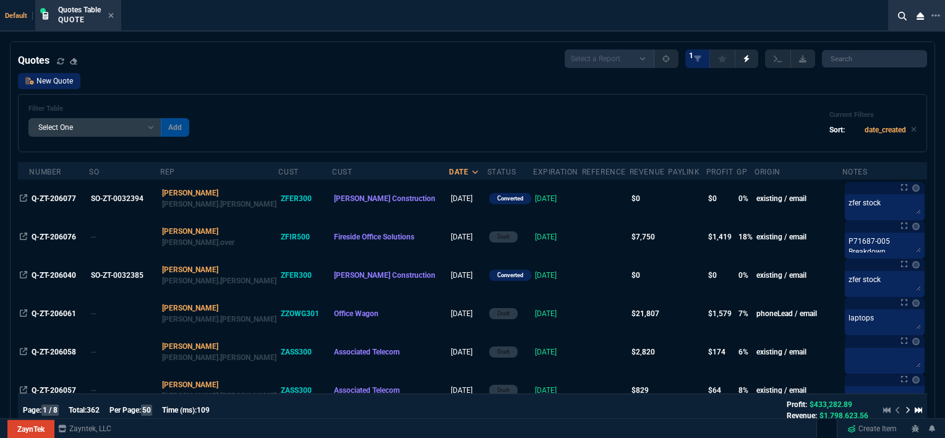
click at [66, 85] on link "New Quote" at bounding box center [49, 81] width 62 height 16
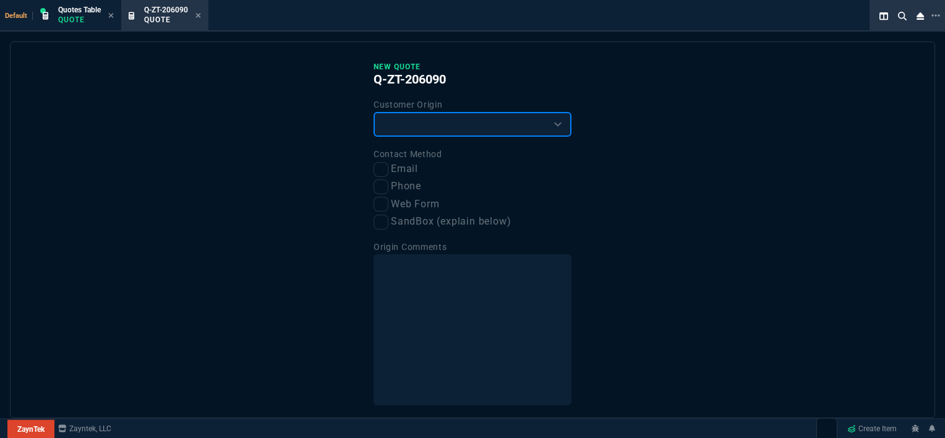
click at [458, 124] on select "Existing Customer Amazon Lead (first order) Website Lead (first order) Called (…" at bounding box center [473, 124] width 198 height 25
select select "existing"
click at [374, 112] on select "Existing Customer Amazon Lead (first order) Website Lead (first order) Called (…" at bounding box center [473, 124] width 198 height 25
click at [374, 170] on input "Email" at bounding box center [381, 169] width 15 height 15
checkbox input "true"
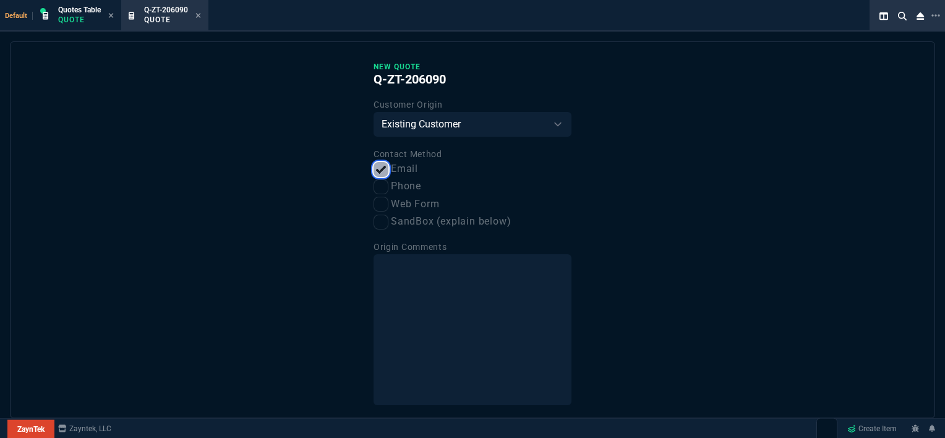
scroll to position [46, 0]
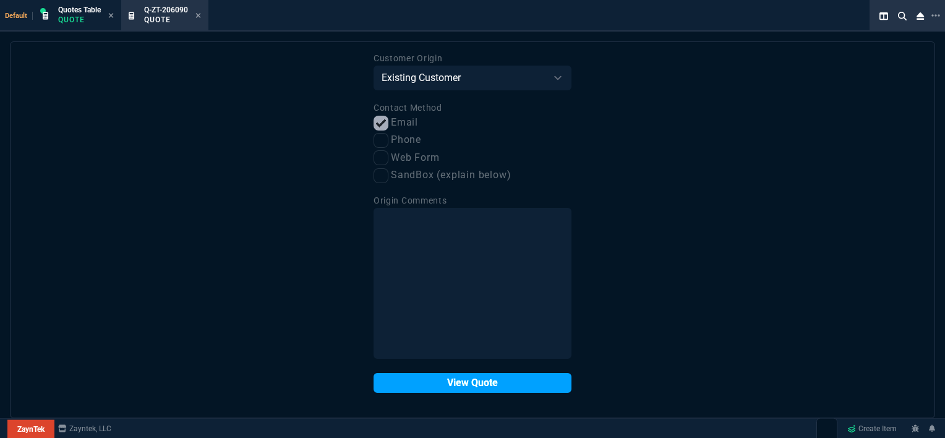
click at [463, 386] on button "View Quote" at bounding box center [473, 383] width 198 height 20
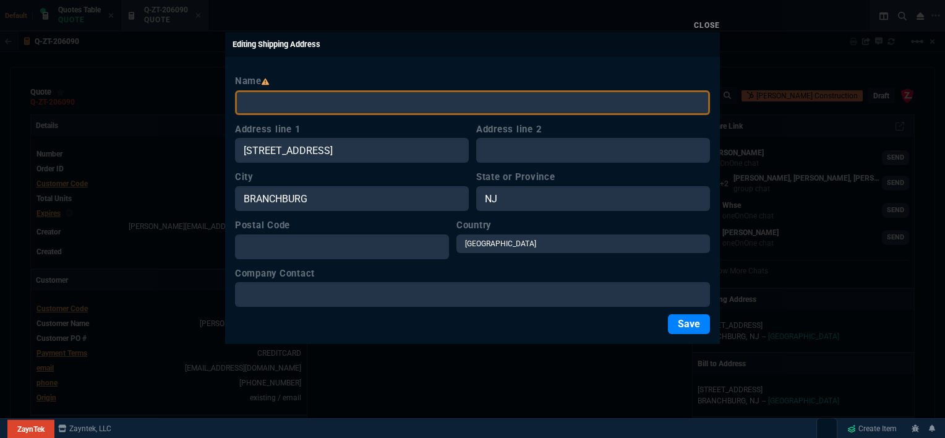
select select "12: [PERSON_NAME]"
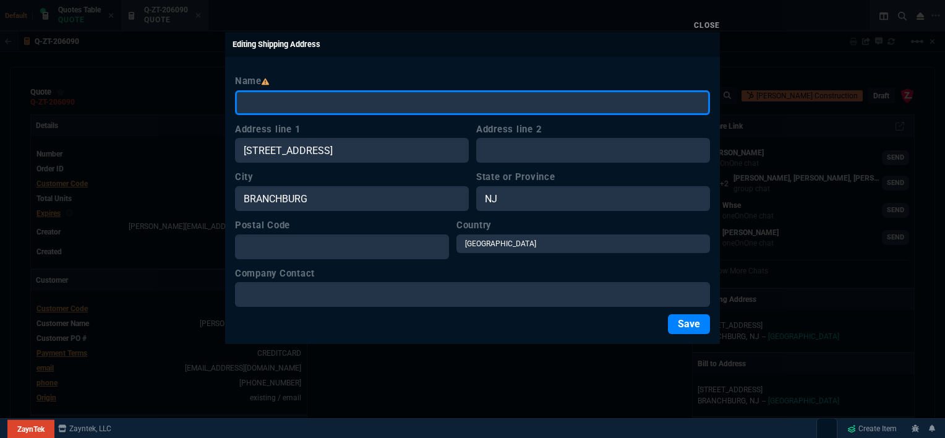
scroll to position [62, 0]
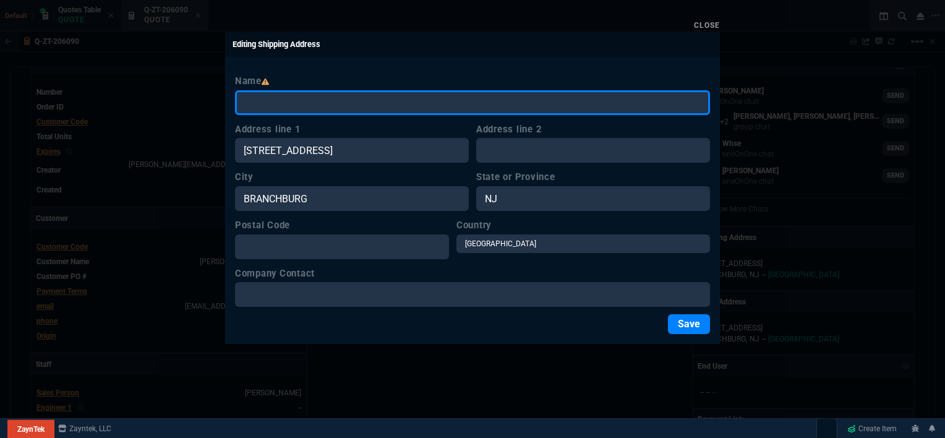
click at [462, 104] on input "Name" at bounding box center [472, 102] width 475 height 25
paste input "[PERSON_NAME]-[PERSON_NAME] [STREET_ADDRESS][PERSON_NAME]"
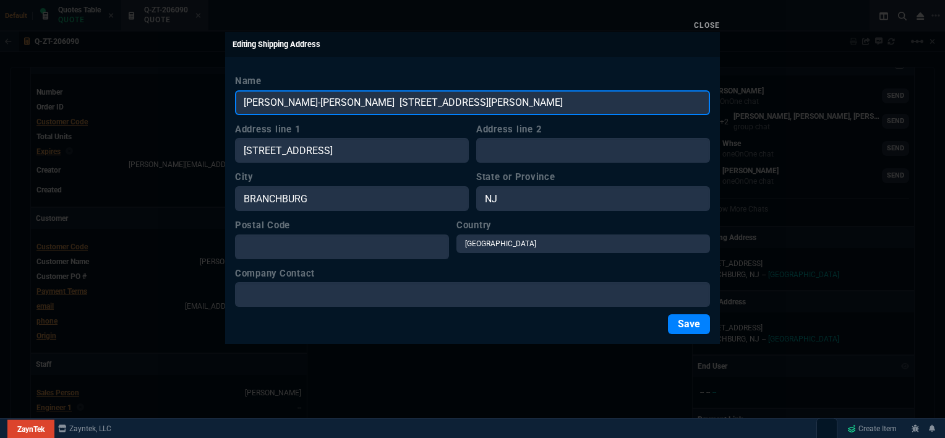
type input "[PERSON_NAME]-[PERSON_NAME] [STREET_ADDRESS][PERSON_NAME]"
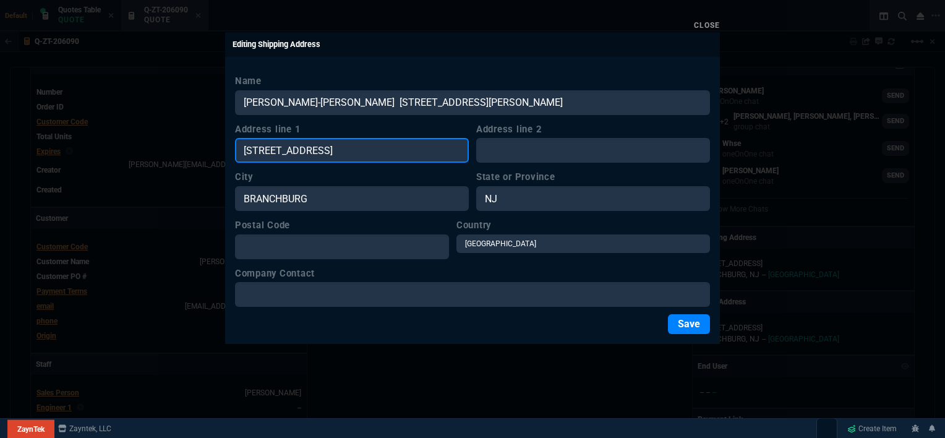
click at [384, 142] on input "[STREET_ADDRESS]" at bounding box center [352, 150] width 234 height 25
click at [241, 149] on input "[STREET_ADDRESS]" at bounding box center [352, 150] width 234 height 25
paste input "[PERSON_NAME]-[PERSON_NAME] [STREET_ADDRESS][PERSON_NAME]"
type input "[PERSON_NAME]-[PERSON_NAME] [STREET_ADDRESS][PERSON_NAME]"
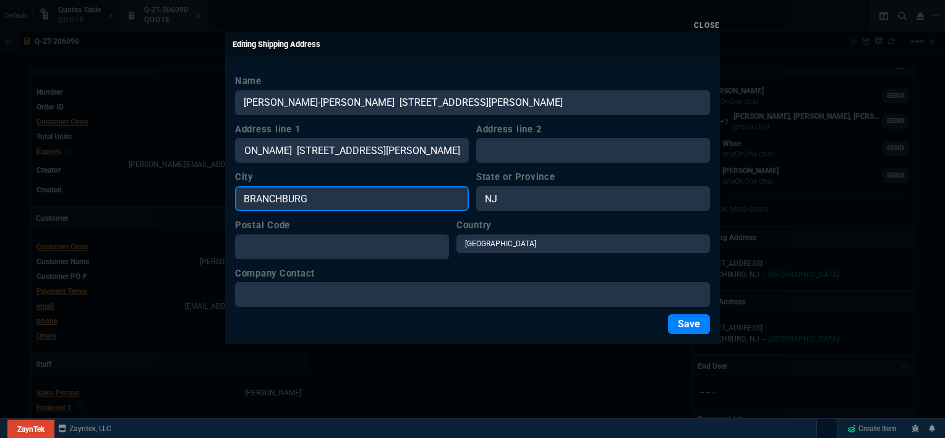
scroll to position [0, 0]
drag, startPoint x: 317, startPoint y: 199, endPoint x: 225, endPoint y: 199, distance: 92.8
click at [225, 199] on div "Close Editing Shipping Address Name [GEOGRAPHIC_DATA]-[GEOGRAPHIC_DATA][PERSON_…" at bounding box center [472, 219] width 945 height 438
paste input "[PERSON_NAME]-[PERSON_NAME] [STREET_ADDRESS][PERSON_NAME]"
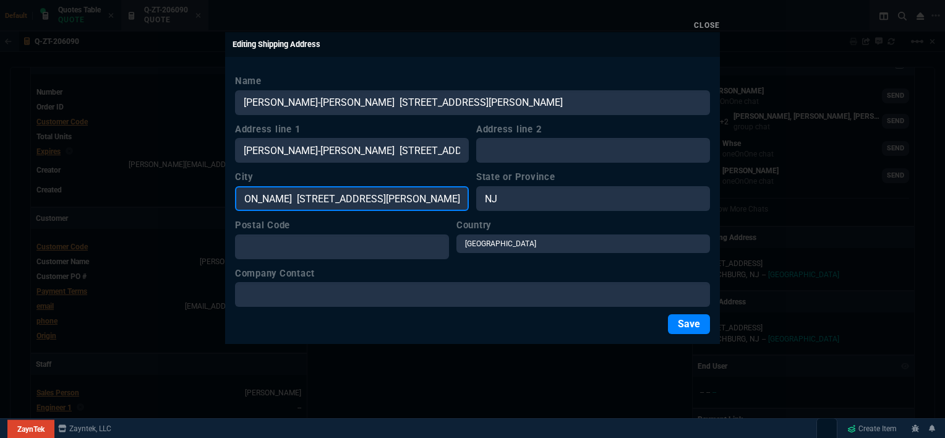
type input "[PERSON_NAME]-[PERSON_NAME] [STREET_ADDRESS][PERSON_NAME]"
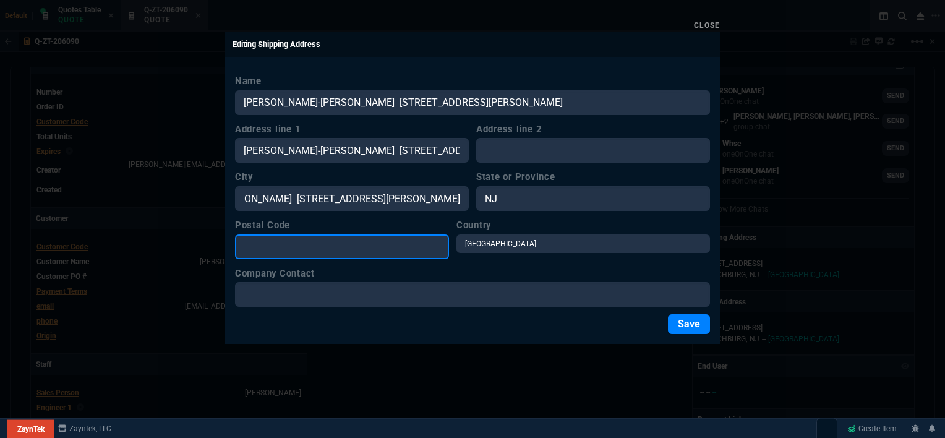
scroll to position [0, 0]
click at [305, 235] on input "Postal Code" at bounding box center [342, 246] width 214 height 25
paste input "[PERSON_NAME]-[PERSON_NAME] [STREET_ADDRESS][PERSON_NAME]"
type input "[PERSON_NAME]-[PERSON_NAME] [STREET_ADDRESS][PERSON_NAME]"
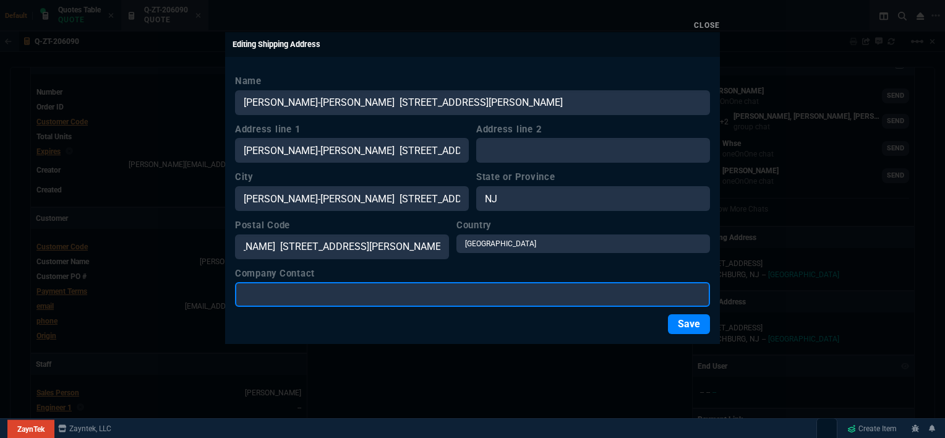
scroll to position [0, 0]
click at [320, 292] on input "Company Contact" at bounding box center [472, 294] width 475 height 25
paste input "[PERSON_NAME]-[PERSON_NAME] [STREET_ADDRESS][PERSON_NAME]"
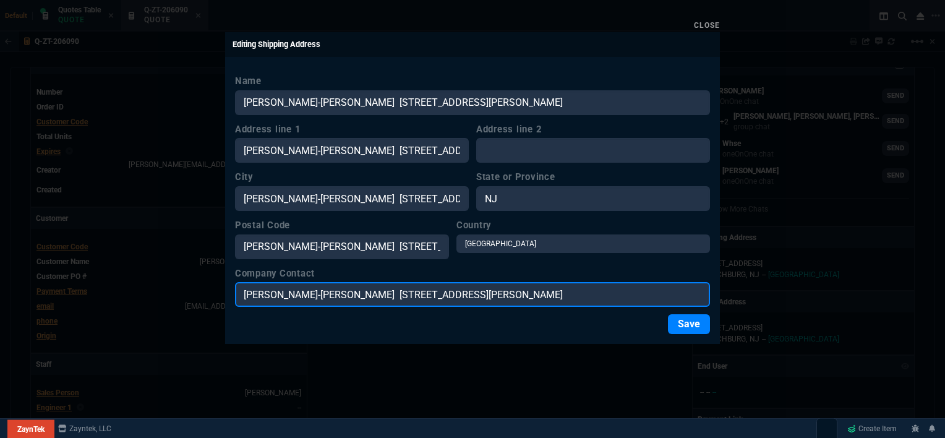
drag, startPoint x: 603, startPoint y: 293, endPoint x: 232, endPoint y: 298, distance: 370.6
click at [232, 298] on div "Name [GEOGRAPHIC_DATA]-[GEOGRAPHIC_DATA][PERSON_NAME] [STREET_ADDRESS][PERSON_N…" at bounding box center [472, 204] width 495 height 280
paste input "[PERSON_NAME] ([PERSON_NAME] Office)"
type input "[PERSON_NAME] ([PERSON_NAME] Office)"
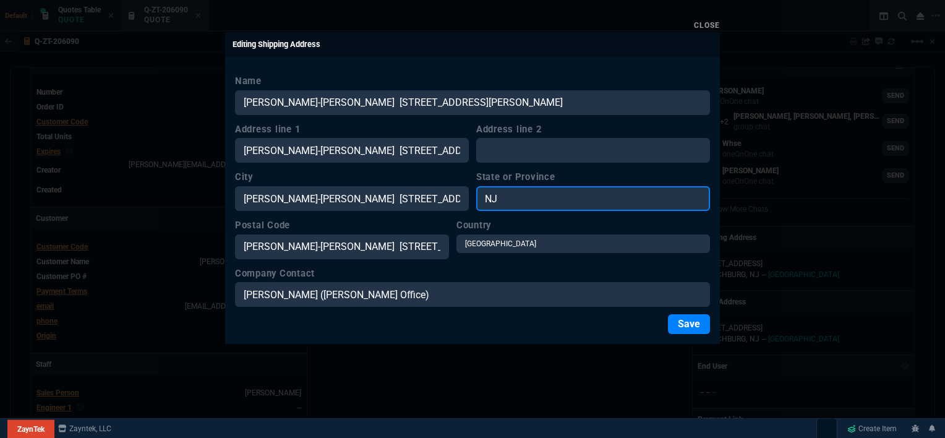
drag, startPoint x: 510, startPoint y: 194, endPoint x: 468, endPoint y: 193, distance: 42.1
click at [465, 194] on div "City Richardson-[PERSON_NAME] [STREET_ADDRESS][PERSON_NAME] State or Province […" at bounding box center [472, 190] width 475 height 41
type input "VA"
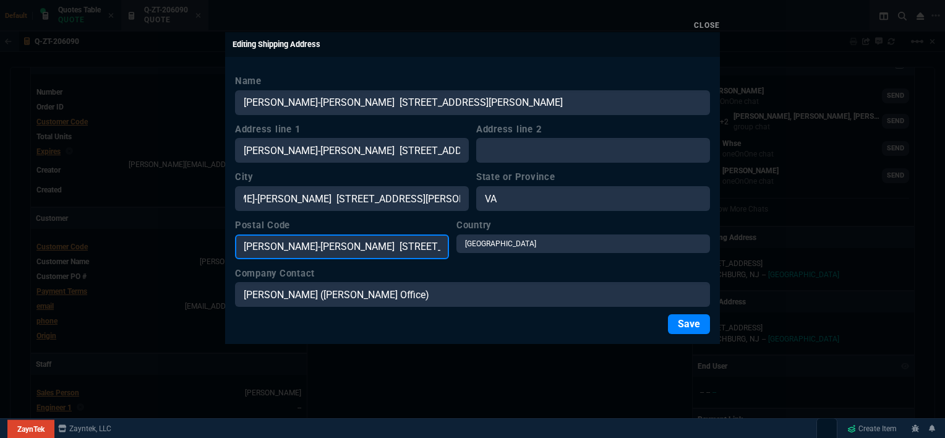
click at [395, 245] on input "[PERSON_NAME]-[PERSON_NAME] [STREET_ADDRESS][PERSON_NAME]" at bounding box center [342, 246] width 214 height 25
drag, startPoint x: 412, startPoint y: 246, endPoint x: 361, endPoint y: 246, distance: 51.4
click at [361, 246] on input "[PERSON_NAME]-[PERSON_NAME] [STREET_ADDRESS][PERSON_NAME]" at bounding box center [342, 246] width 214 height 25
drag, startPoint x: 448, startPoint y: 247, endPoint x: 260, endPoint y: 240, distance: 188.2
click at [260, 240] on input "[PERSON_NAME] Ferreive [GEOGRAPHIC_DATA], [GEOGRAPHIC_DATA]" at bounding box center [342, 246] width 214 height 25
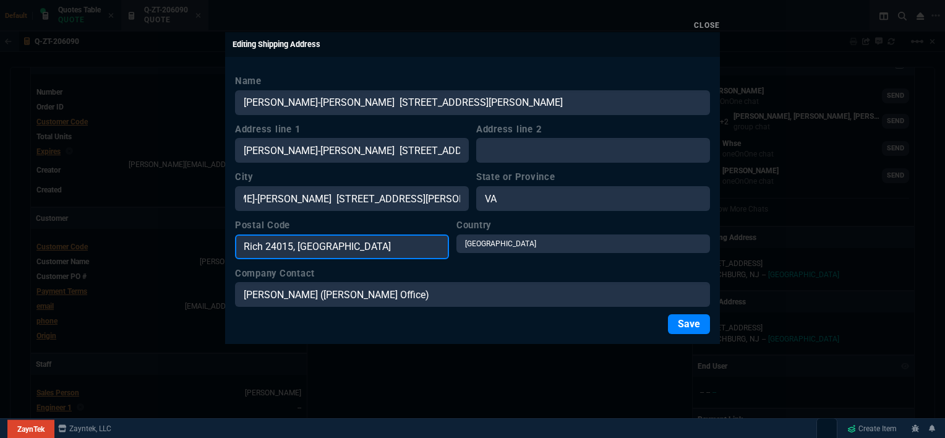
click at [267, 246] on input "Rich 24015, [GEOGRAPHIC_DATA]" at bounding box center [342, 246] width 214 height 25
click at [320, 246] on input "24015, [GEOGRAPHIC_DATA]" at bounding box center [342, 246] width 214 height 25
type input "24015"
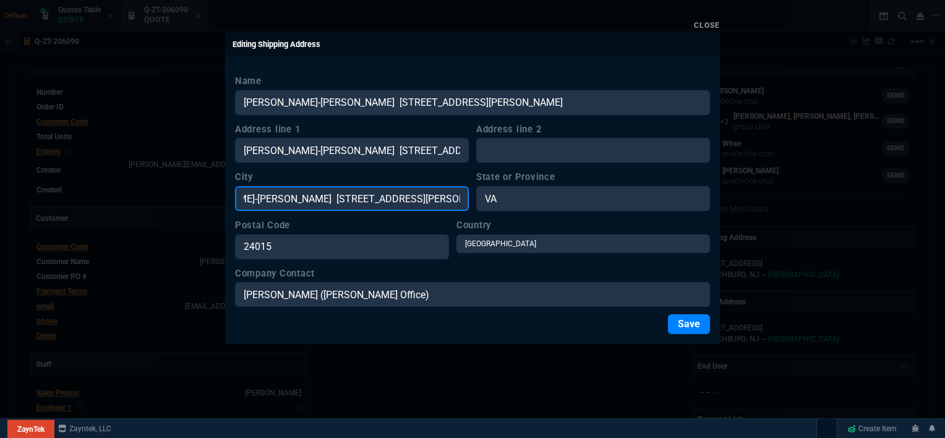
click at [402, 197] on input "[PERSON_NAME]-[PERSON_NAME] [STREET_ADDRESS][PERSON_NAME]" at bounding box center [352, 198] width 234 height 25
drag, startPoint x: 404, startPoint y: 197, endPoint x: 189, endPoint y: 200, distance: 214.7
click at [189, 200] on div "Close Editing Shipping Address Name [GEOGRAPHIC_DATA]-[GEOGRAPHIC_DATA][PERSON_…" at bounding box center [472, 219] width 945 height 438
click at [364, 197] on input "[GEOGRAPHIC_DATA], VA 24015, [GEOGRAPHIC_DATA]" at bounding box center [352, 198] width 234 height 25
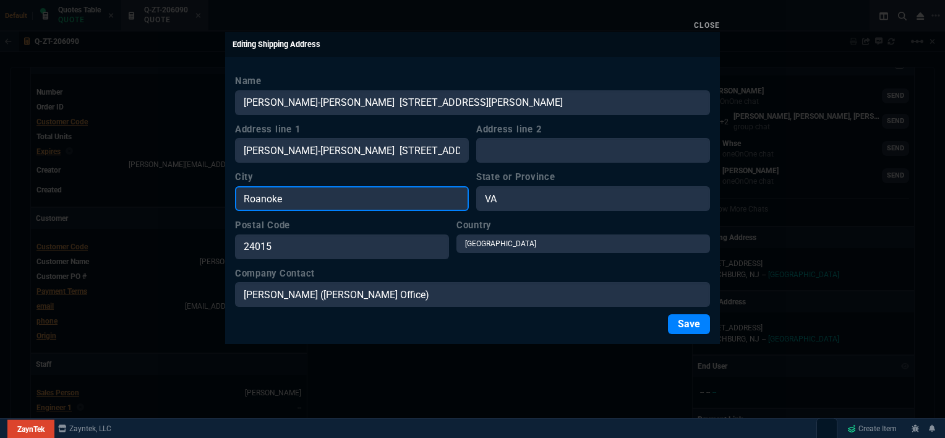
type input "Roanoke"
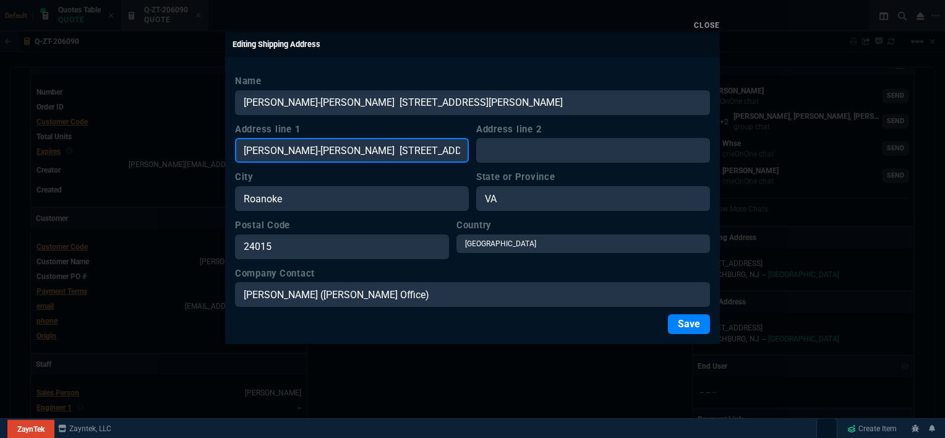
click at [376, 148] on input "[PERSON_NAME]-[PERSON_NAME] [STREET_ADDRESS][PERSON_NAME]" at bounding box center [352, 150] width 234 height 25
click at [452, 151] on input "[STREET_ADDRESS][PERSON_NAME]" at bounding box center [352, 150] width 234 height 25
type input "[STREET_ADDRESS][PERSON_NAME]"
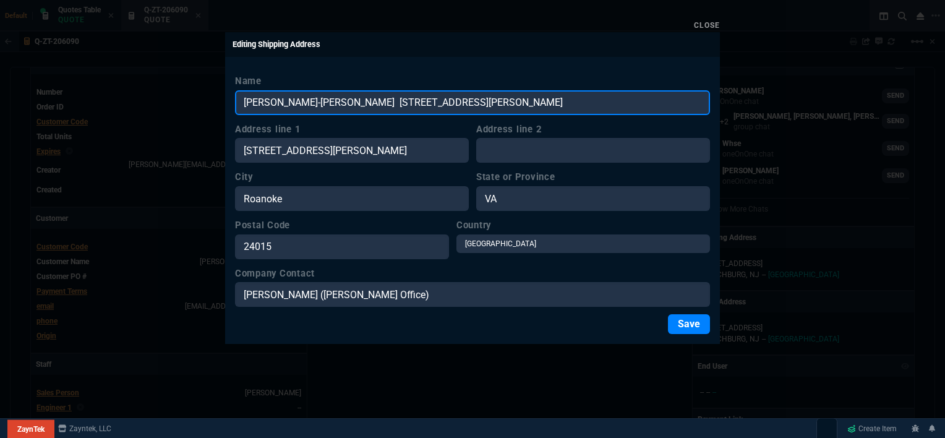
click at [626, 97] on input "[PERSON_NAME]-[PERSON_NAME] [STREET_ADDRESS][PERSON_NAME]" at bounding box center [472, 102] width 475 height 25
drag, startPoint x: 594, startPoint y: 98, endPoint x: 371, endPoint y: 90, distance: 222.9
click at [371, 90] on input "[PERSON_NAME]-[PERSON_NAME] [STREET_ADDRESS][PERSON_NAME]" at bounding box center [472, 102] width 475 height 25
type input "[PERSON_NAME]-[PERSON_NAME]"
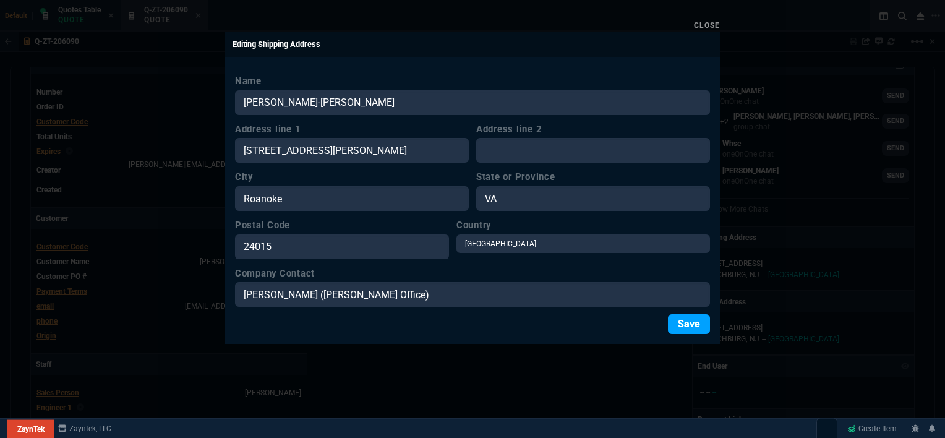
click at [690, 324] on button "Save" at bounding box center [689, 324] width 42 height 20
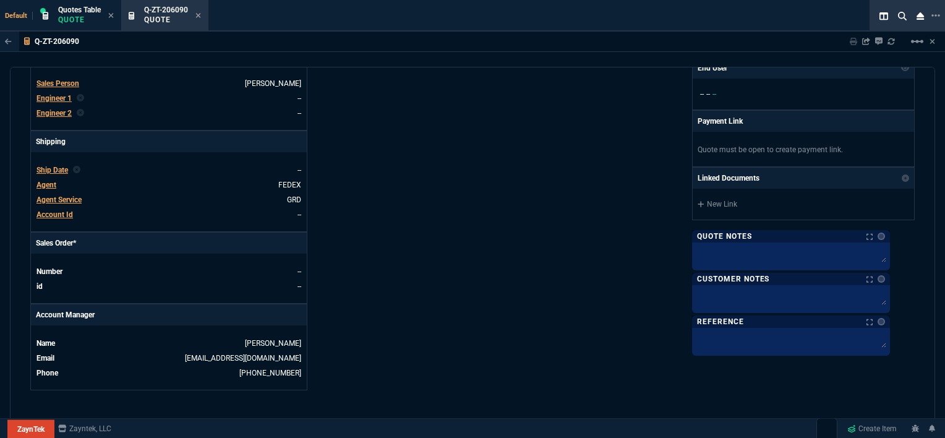
scroll to position [495, 0]
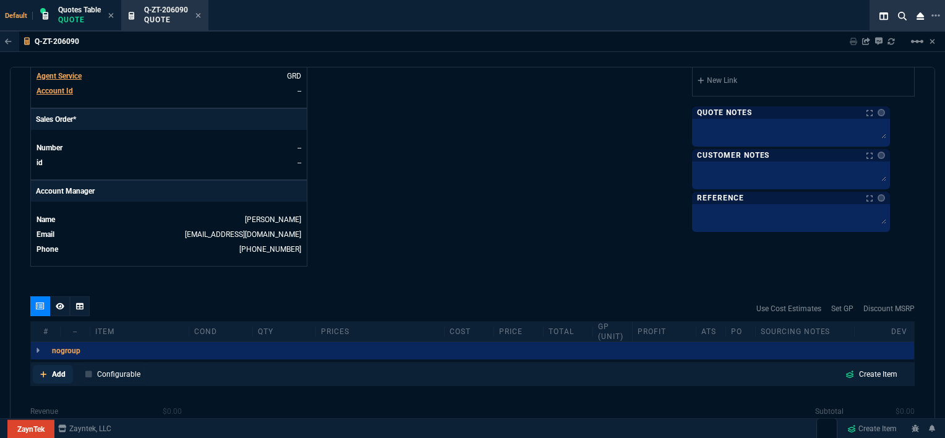
click at [41, 371] on icon at bounding box center [43, 374] width 7 height 7
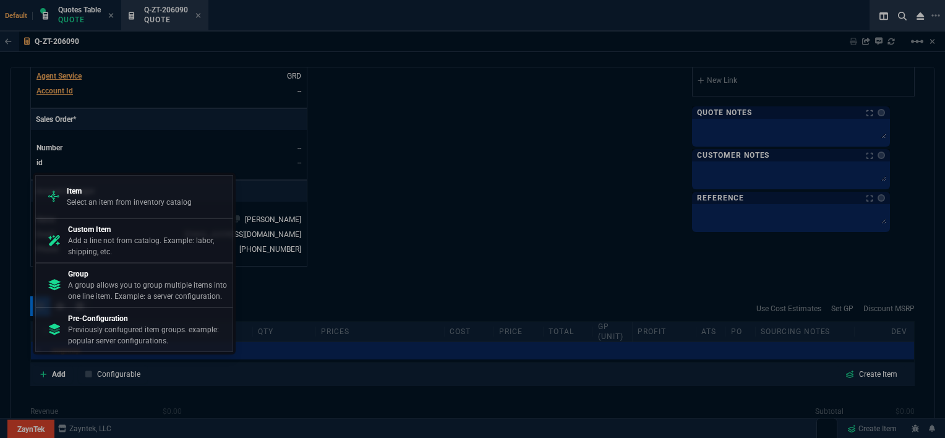
drag, startPoint x: 128, startPoint y: 205, endPoint x: 161, endPoint y: 204, distance: 32.8
click at [129, 204] on p "Select an item from inventory catalog" at bounding box center [129, 202] width 125 height 11
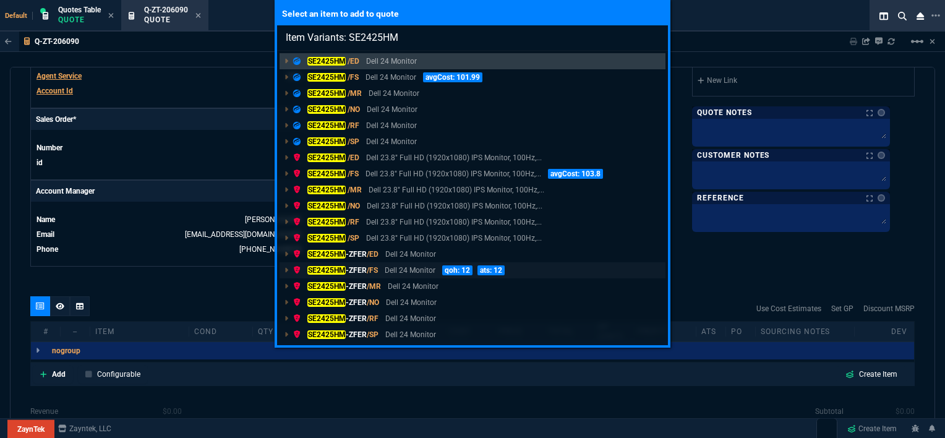
type input "Item Variants: SE2425HM"
click at [418, 269] on p "Dell 24 Monitor" at bounding box center [410, 270] width 51 height 11
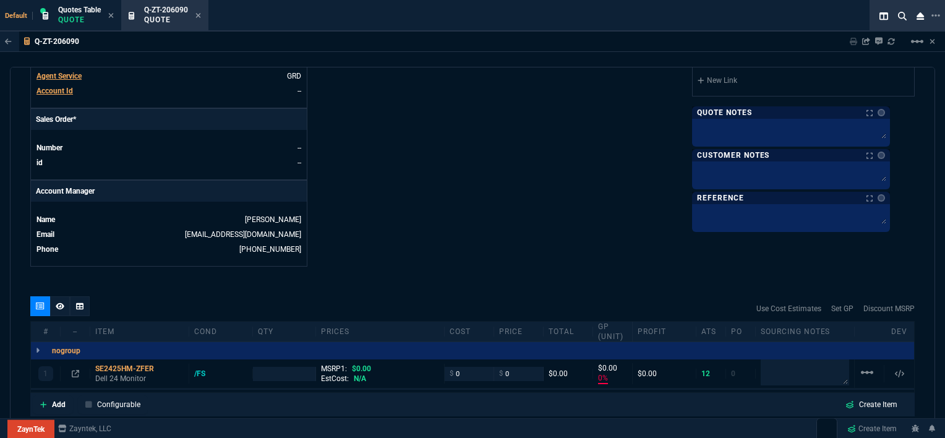
type input "0"
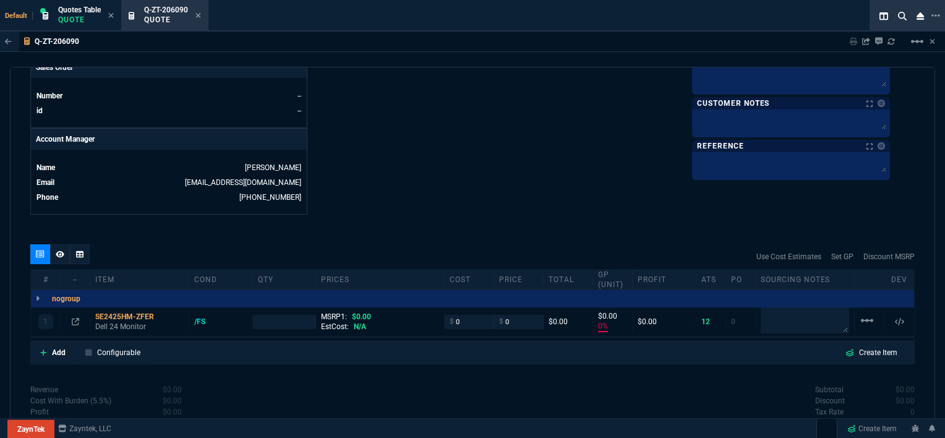
scroll to position [557, 0]
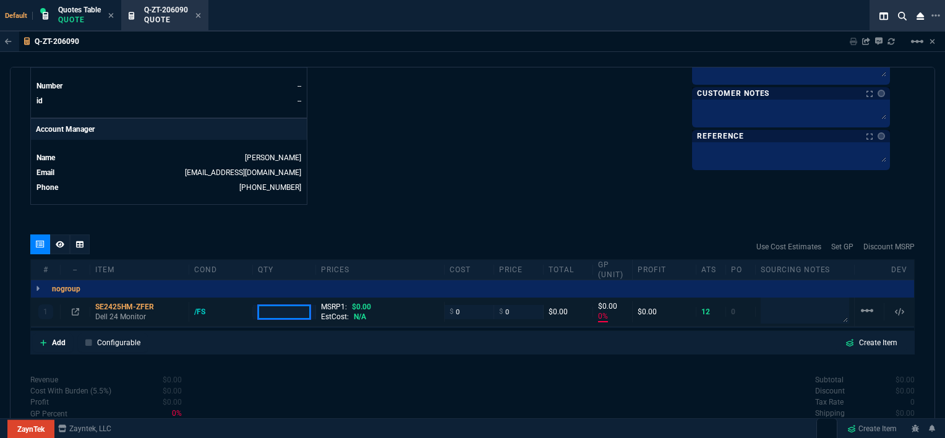
click at [291, 305] on input "number" at bounding box center [284, 312] width 53 height 14
type input "2"
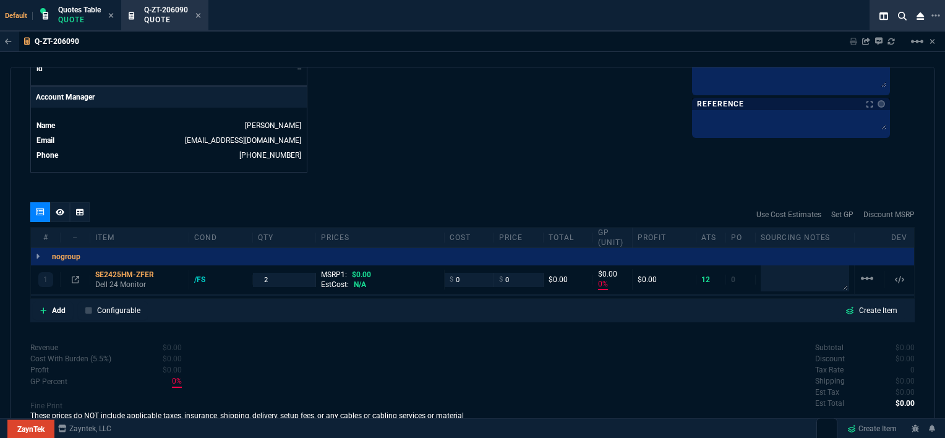
scroll to position [606, 0]
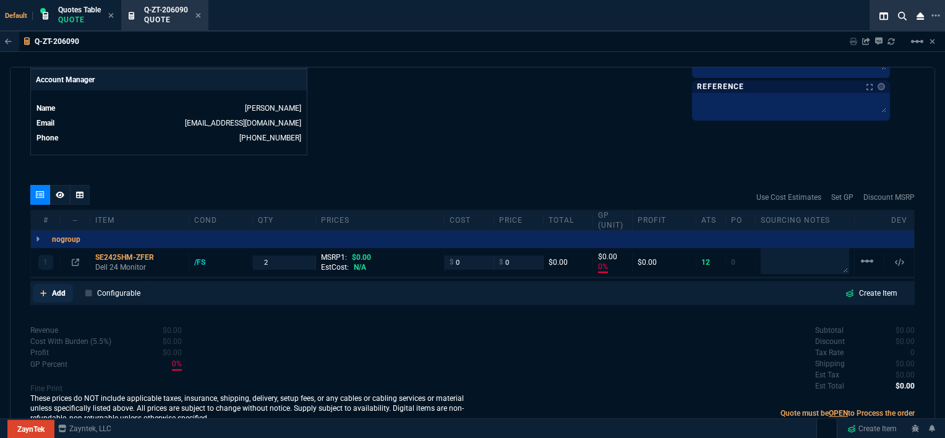
click at [43, 290] on icon at bounding box center [43, 293] width 6 height 6
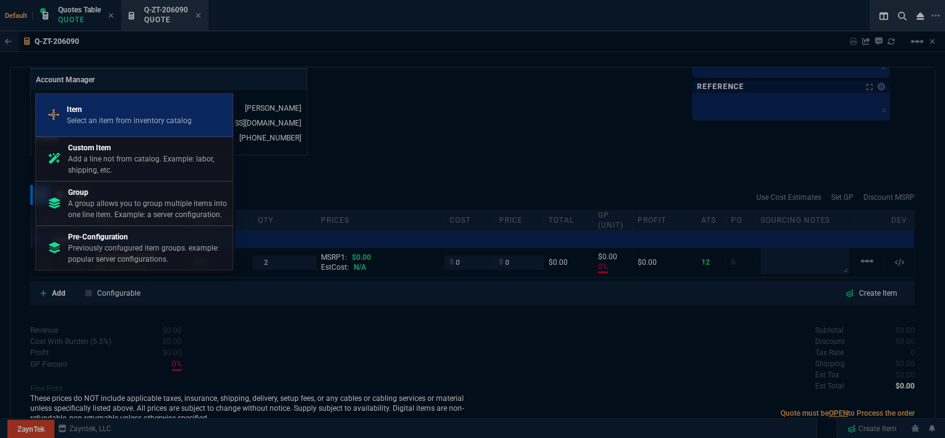
click at [113, 124] on p "Select an item from inventory catalog" at bounding box center [129, 120] width 125 height 11
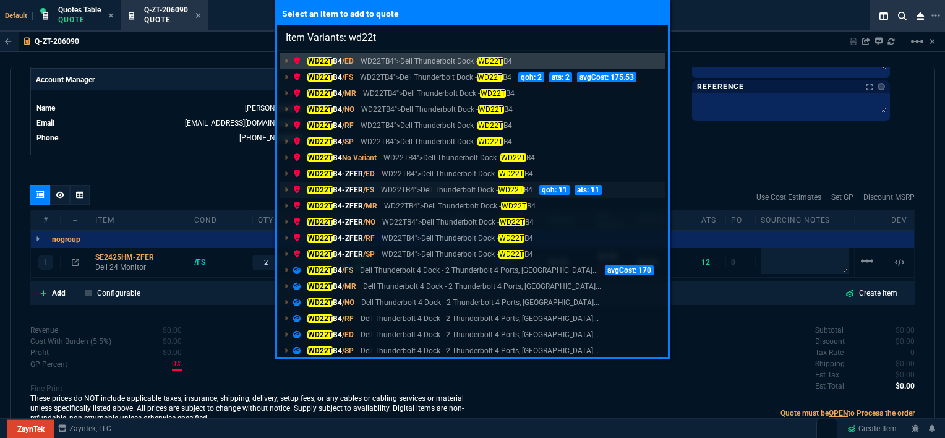
type input "Item Variants: wd22t"
click at [411, 191] on p "WD22TB4">Dell Thunderbolt Dock - WD22T B4" at bounding box center [456, 189] width 151 height 11
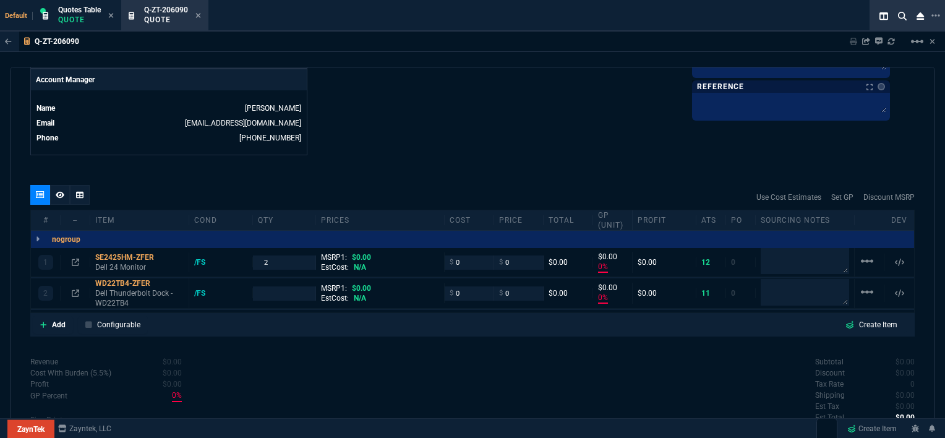
click at [288, 286] on input "number" at bounding box center [284, 293] width 53 height 14
type input "0"
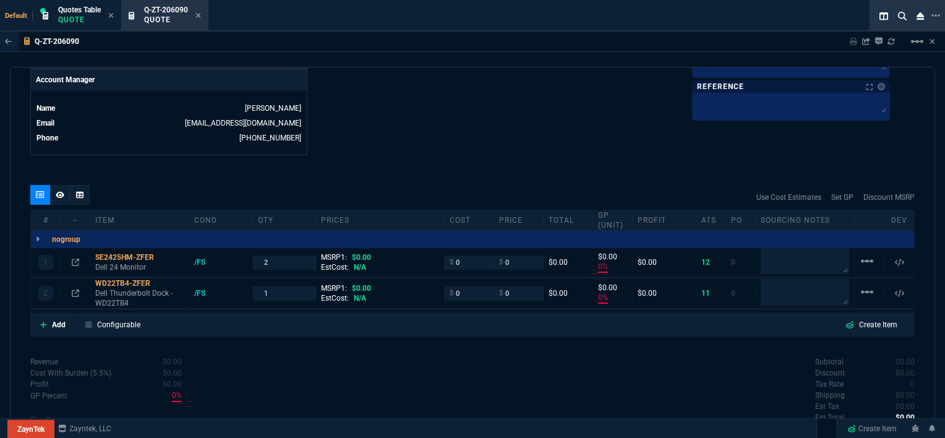
type input "1"
click at [39, 316] on link "Add" at bounding box center [53, 325] width 40 height 19
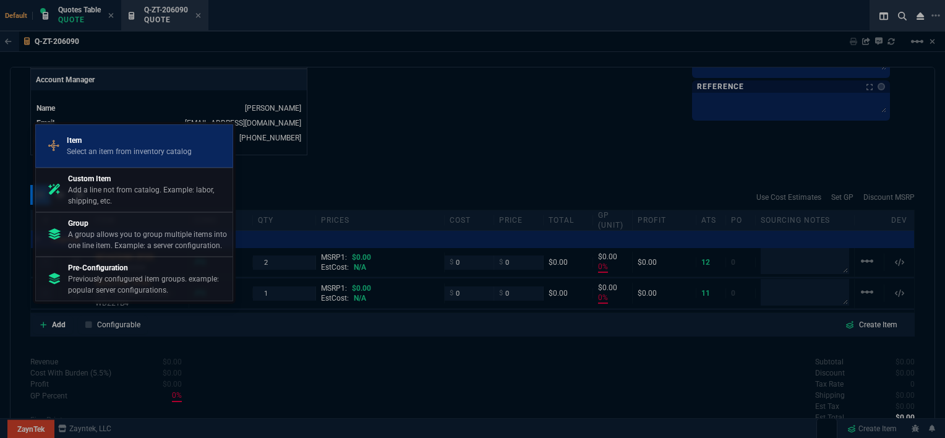
click at [108, 165] on link "Item Select an item from inventory catalog" at bounding box center [134, 145] width 198 height 43
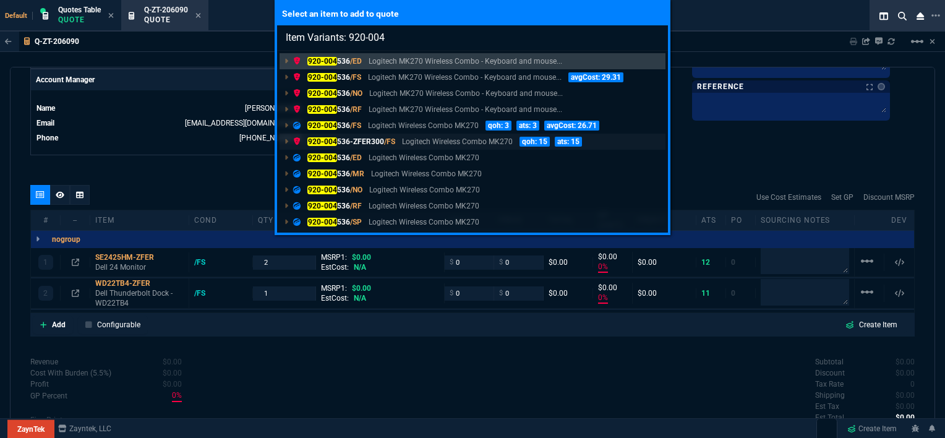
type input "Item Variants: 920-004"
click at [426, 144] on p "Logitech Wireless Combo MK270" at bounding box center [457, 141] width 111 height 11
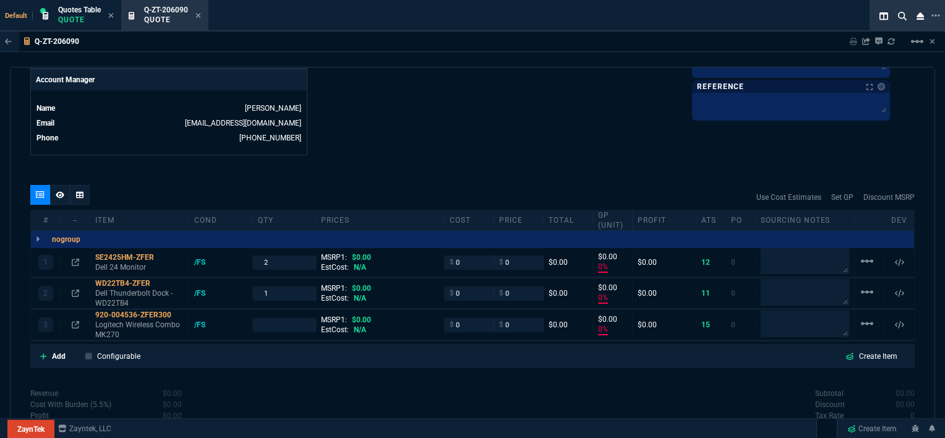
type input "0"
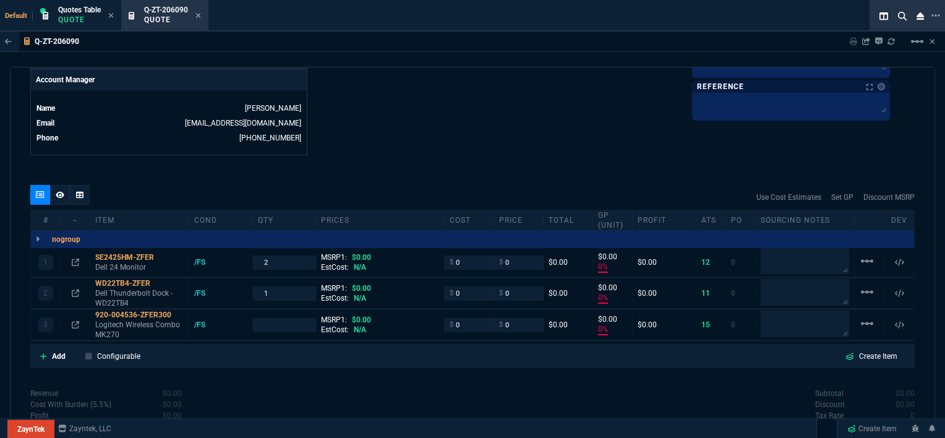
type input "0"
click at [269, 318] on input "number" at bounding box center [284, 325] width 53 height 14
type input "1"
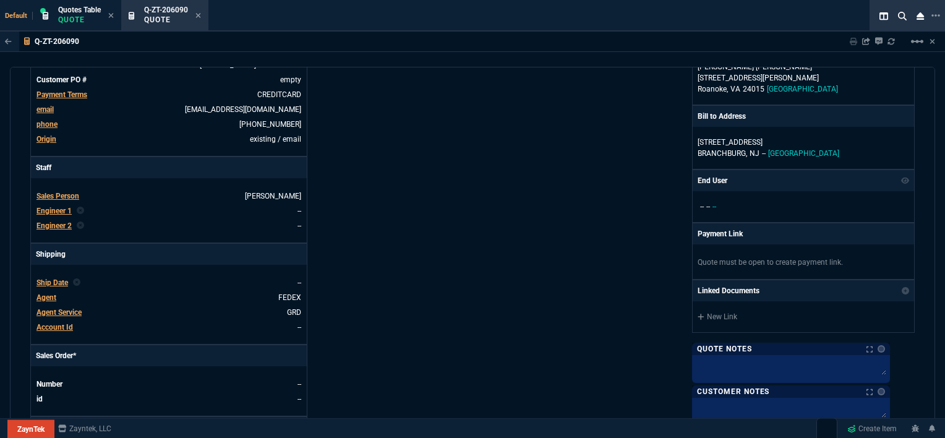
scroll to position [0, 0]
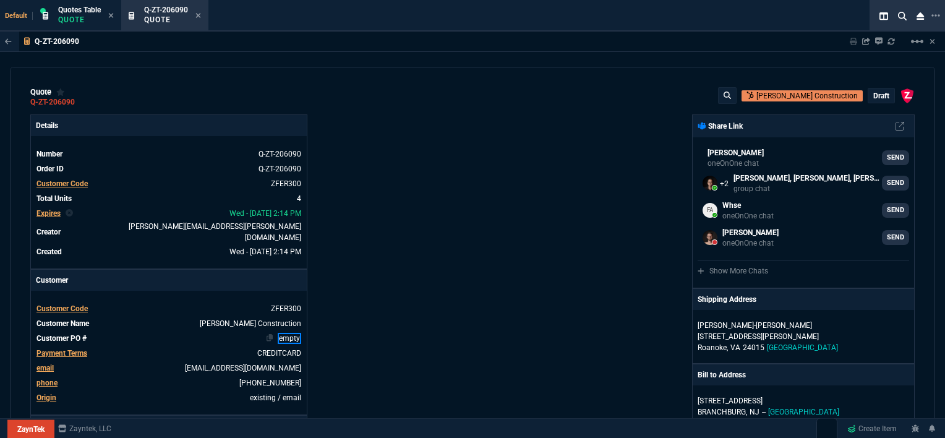
click at [299, 333] on link "empty" at bounding box center [290, 338] width 24 height 11
click at [473, 272] on div "ZaynTek, LLC [STREET_ADDRESS] Share Link [PERSON_NAME] oneOnOne chat SEND [PERS…" at bounding box center [694, 438] width 442 height 648
click at [874, 91] on p "draft" at bounding box center [882, 96] width 16 height 10
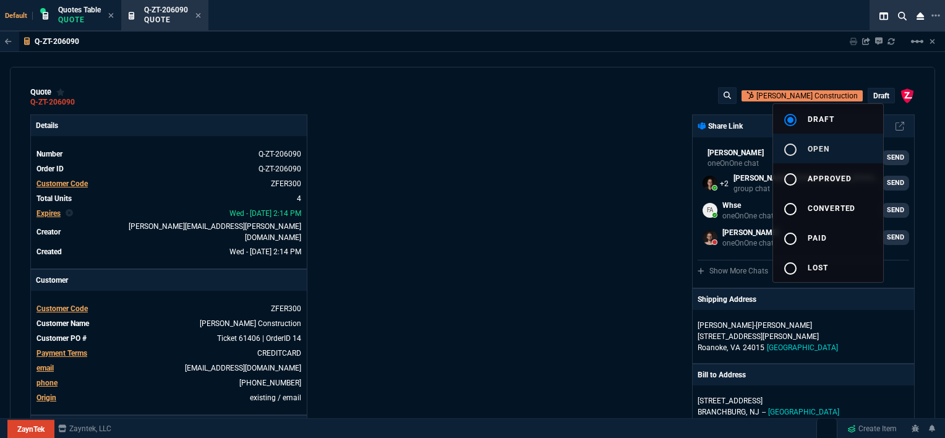
click at [824, 147] on span "open" at bounding box center [819, 149] width 22 height 9
click at [626, 144] on div at bounding box center [472, 219] width 945 height 438
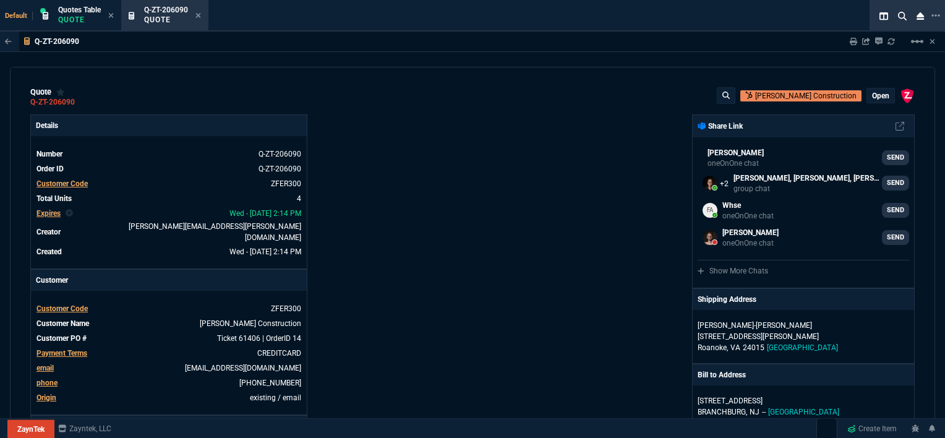
type input "0"
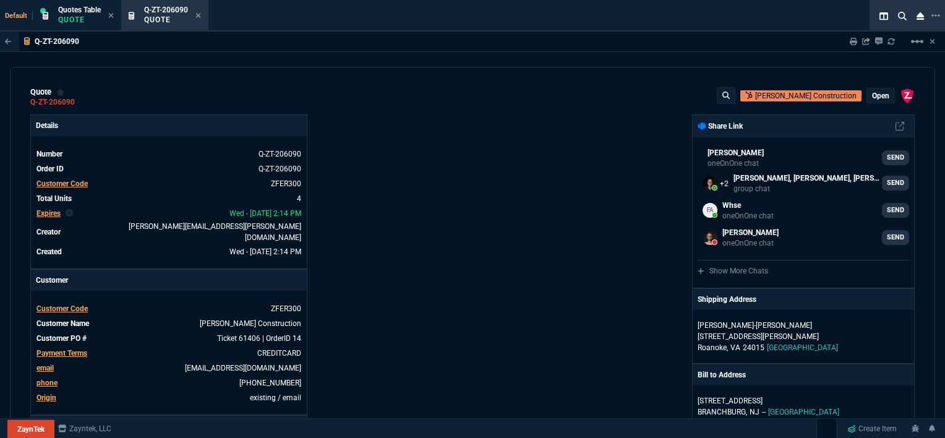
type input "0"
click at [880, 97] on p "open" at bounding box center [880, 96] width 17 height 10
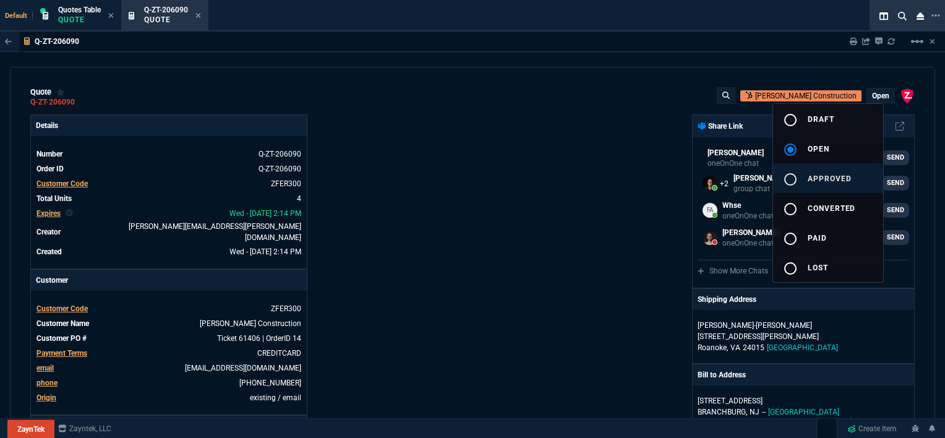
click at [829, 183] on button "radio_button_unchecked approved" at bounding box center [828, 178] width 110 height 30
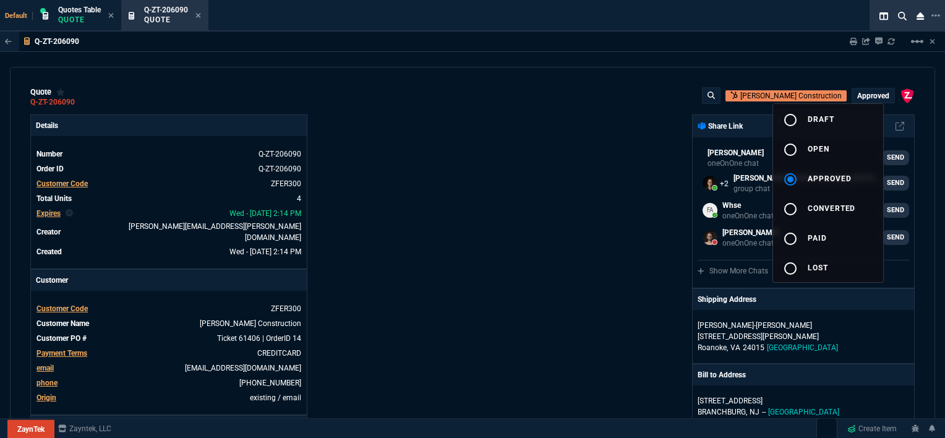
click at [468, 207] on div at bounding box center [472, 219] width 945 height 438
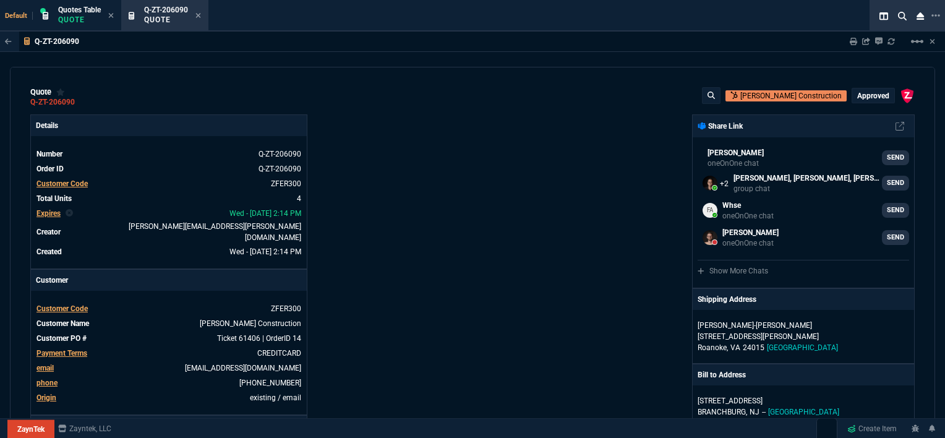
type input "0"
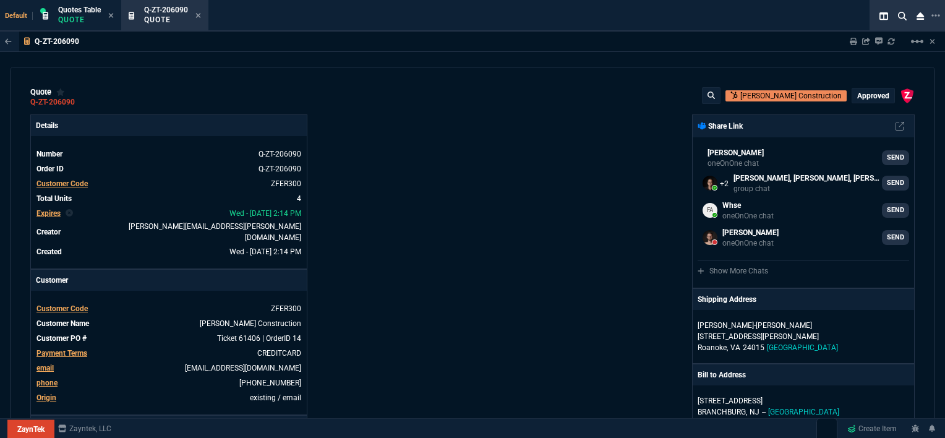
type input "0"
click at [199, 14] on icon at bounding box center [199, 15] width 6 height 7
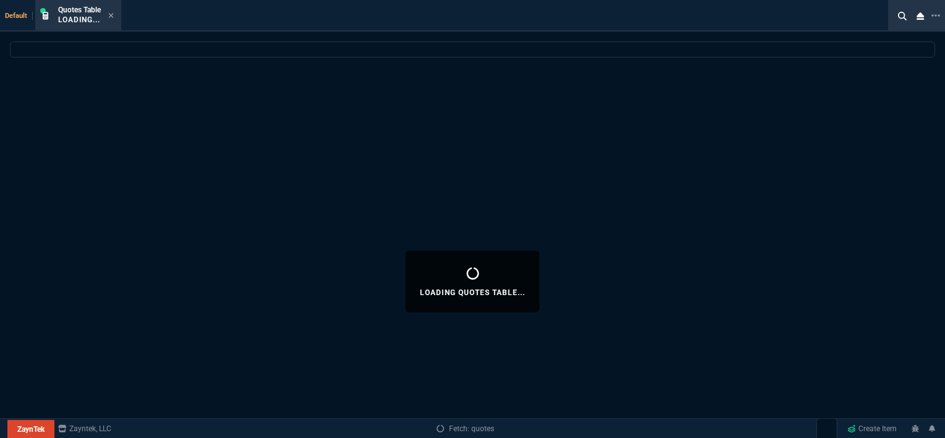
select select
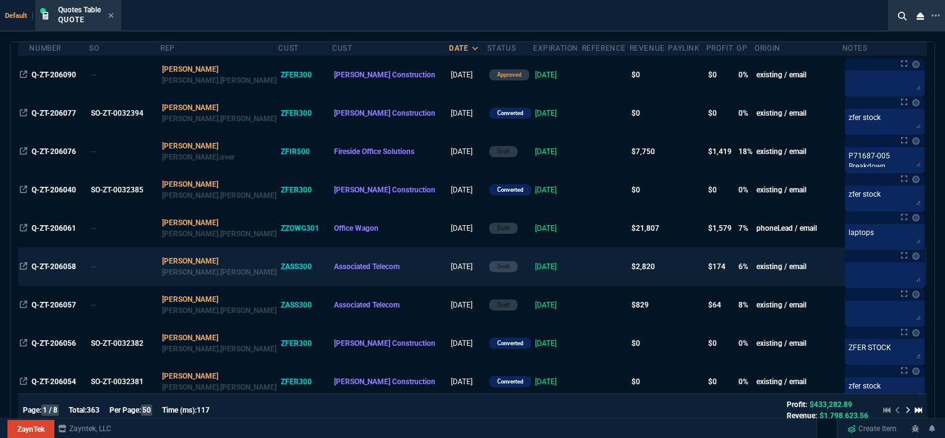
scroll to position [186, 0]
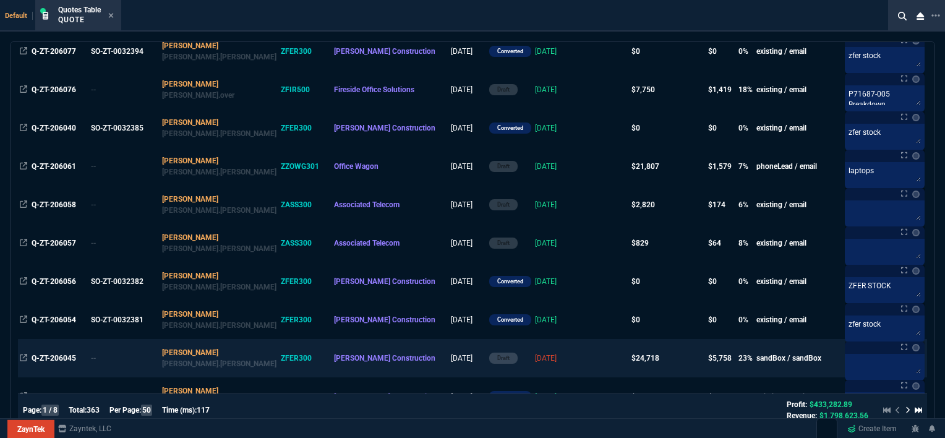
click at [533, 359] on td "[DATE]" at bounding box center [557, 358] width 49 height 38
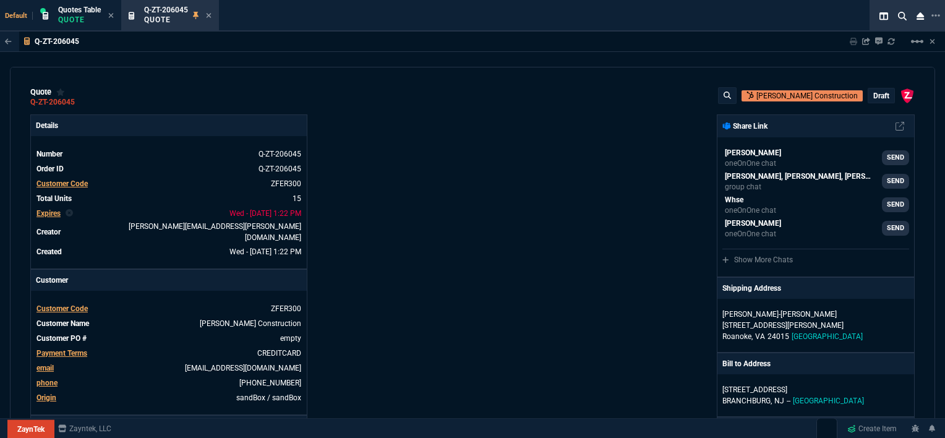
type input "100"
type input "995"
type input "1260.57"
type input "22"
type input "190"
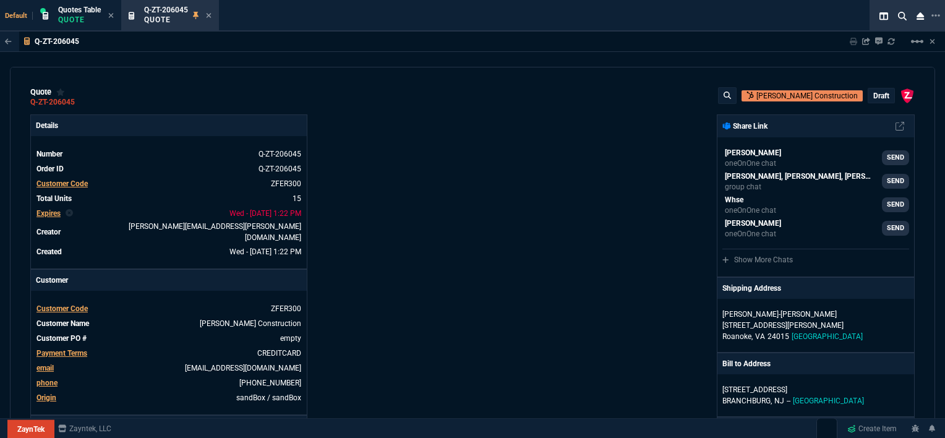
type input "1178.09"
type input "11"
type input "135"
type input "1908.52"
type input "18"
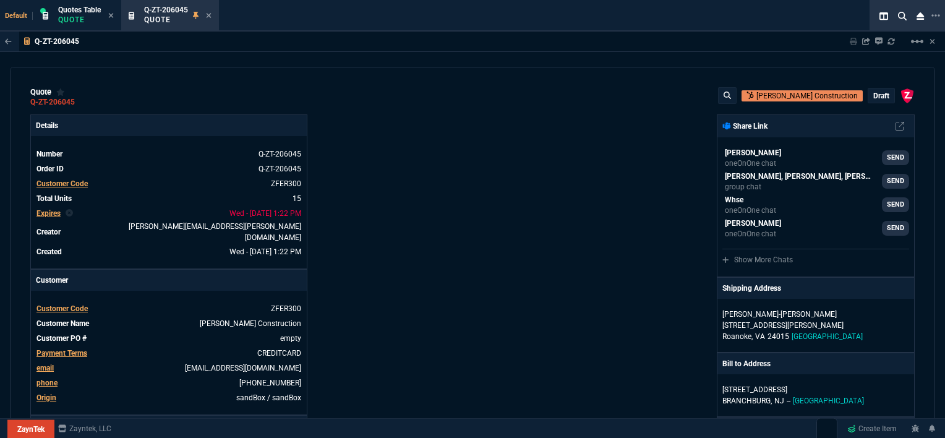
type input "211"
type input "1746.35"
type input "100"
type input "2085"
type input "2844.07"
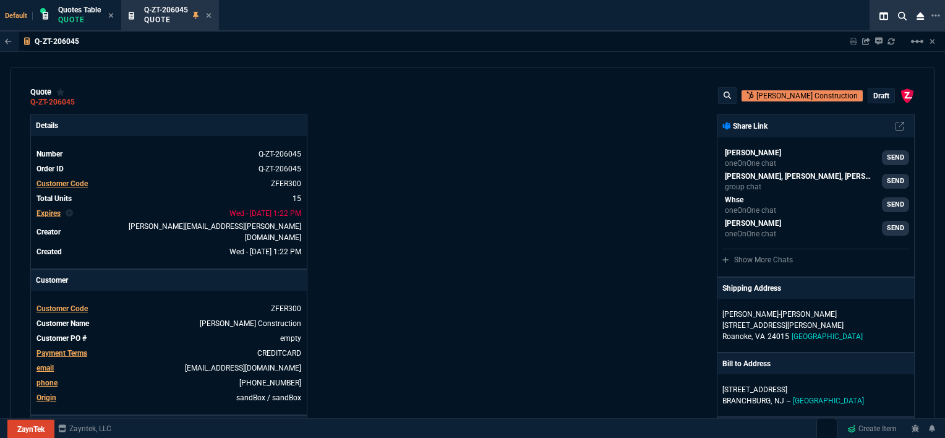
type input "100"
type input "1665"
type input "2494.8"
type input "13"
type input "361"
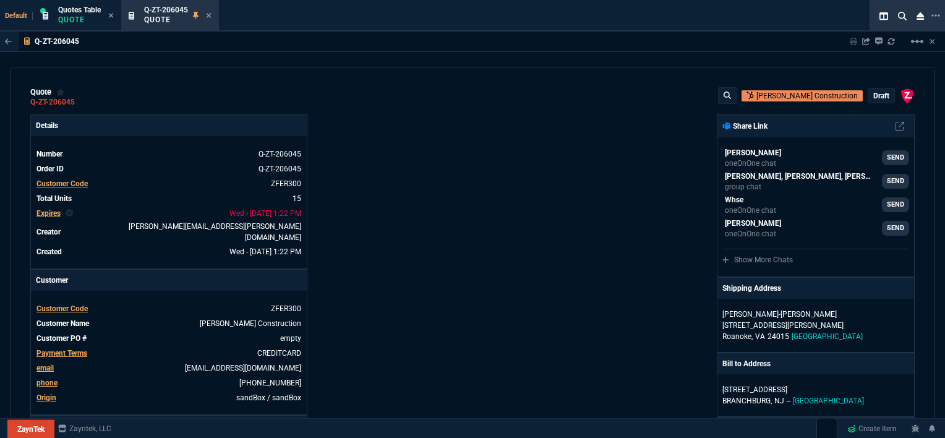
type input "3548.15"
type input "20"
type input "715"
type input "4041.58"
type input "3"
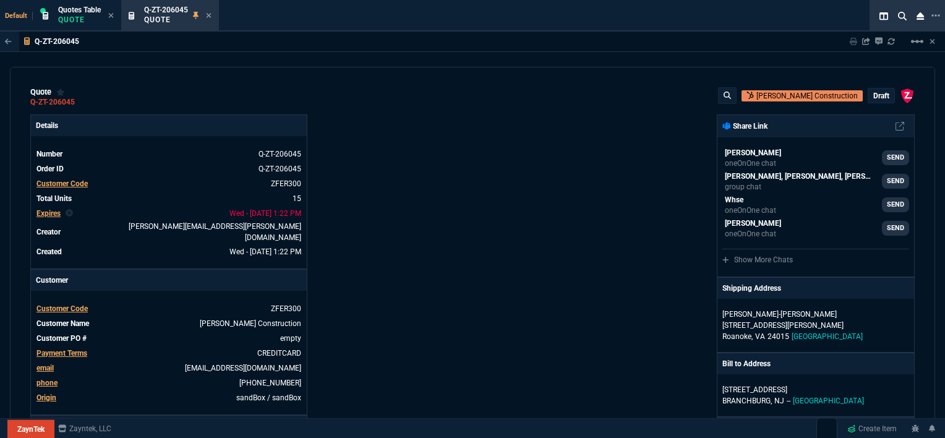
type input "12"
type input "699"
type input "11"
type input "88"
type input "1049"
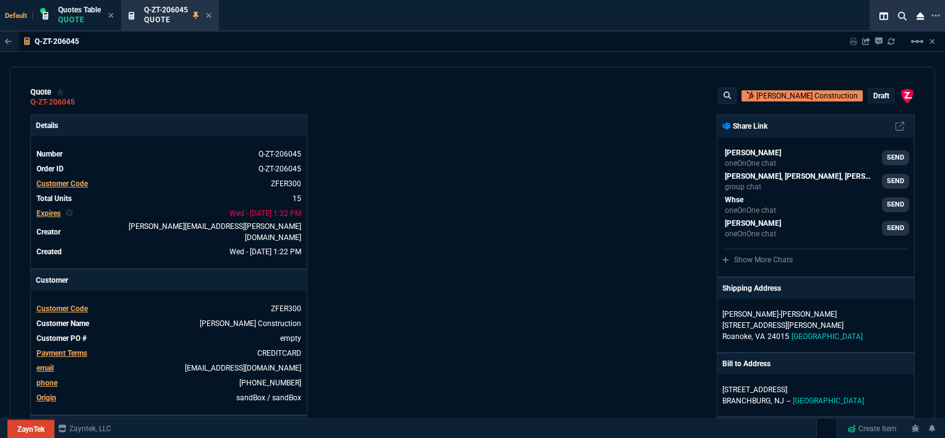
type input "2"
type input "33"
type input "1999"
type input "10"
type input "121"
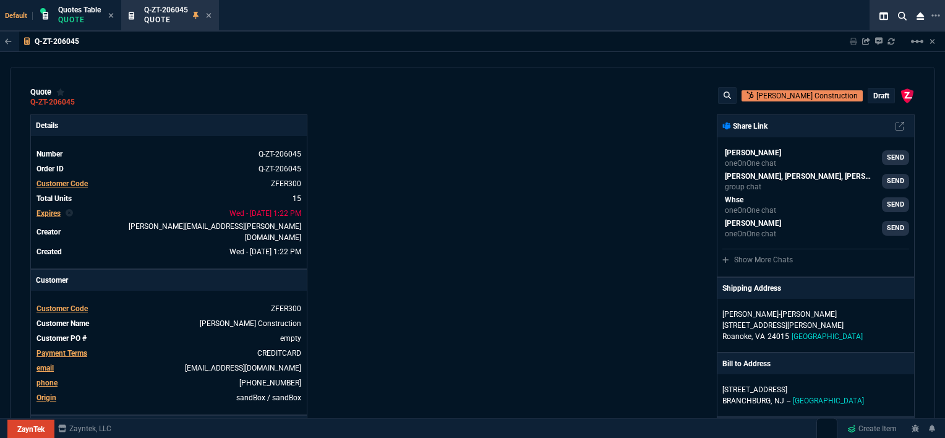
type input "1649"
type input "3"
type input "75"
type input "4352.04"
type input "2"
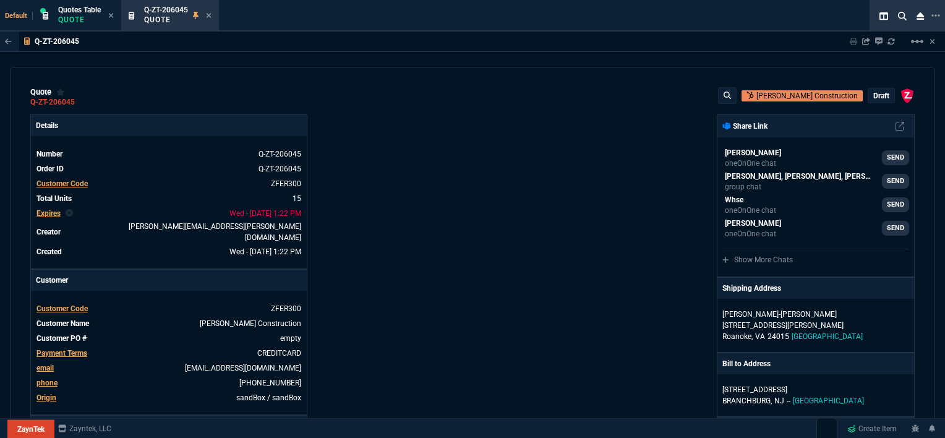
type input "59"
type input "4964.65"
type input "0"
type input "6409.36"
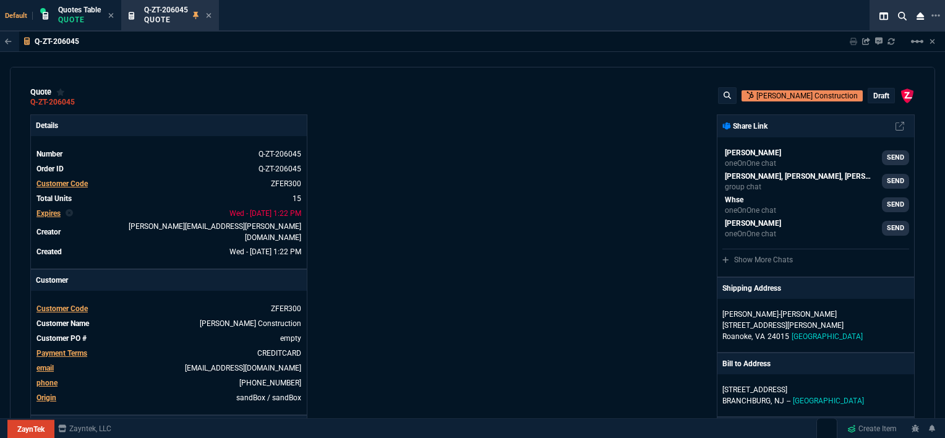
type input "21"
type input "28"
type input "33"
type input "34"
type input "27"
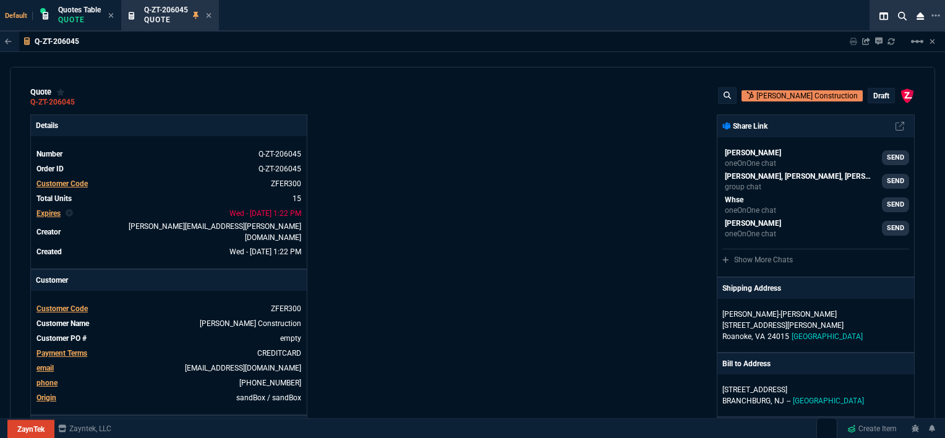
type input "33"
type input "24"
type input "10"
type input "33"
type input "26"
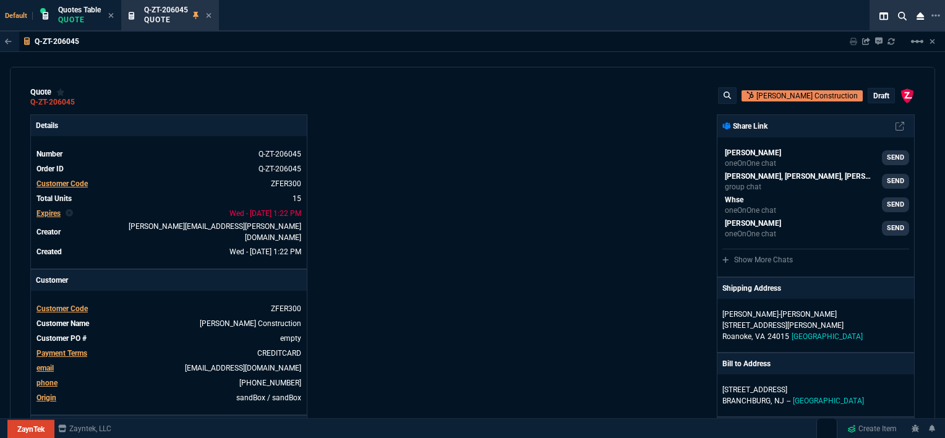
type input "33"
type input "27"
type input "33"
type input "26"
type input "100"
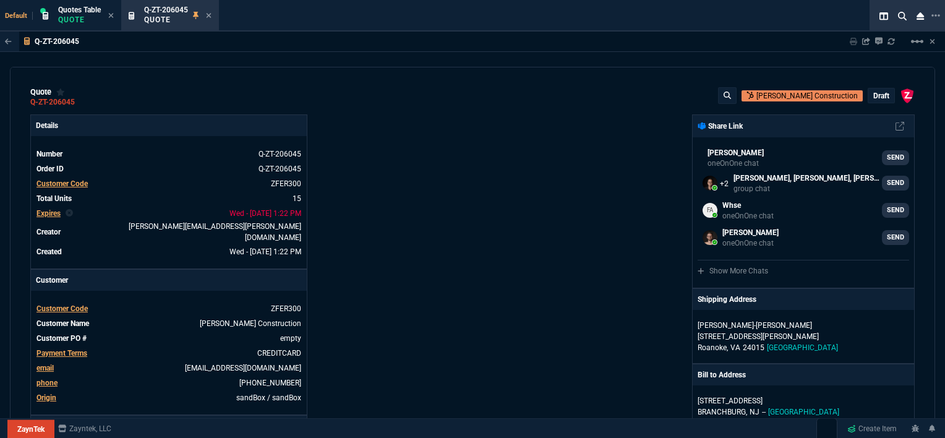
click at [76, 304] on span "Customer Code" at bounding box center [62, 308] width 51 height 9
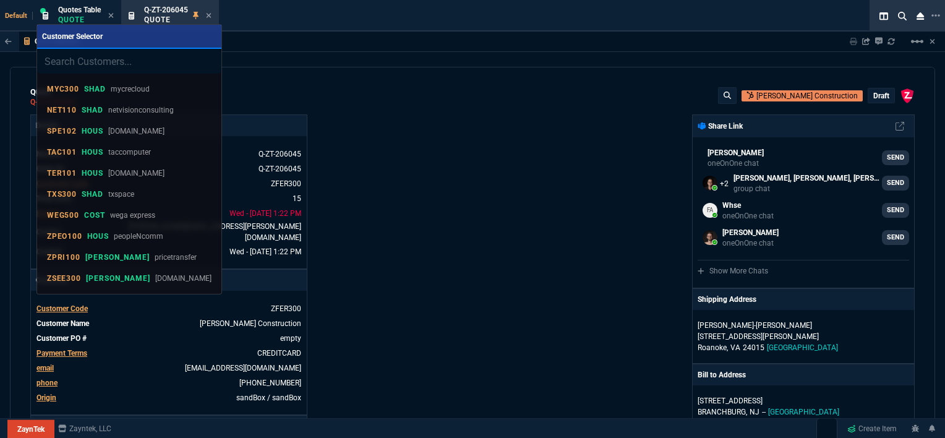
click at [535, 205] on div at bounding box center [472, 219] width 945 height 438
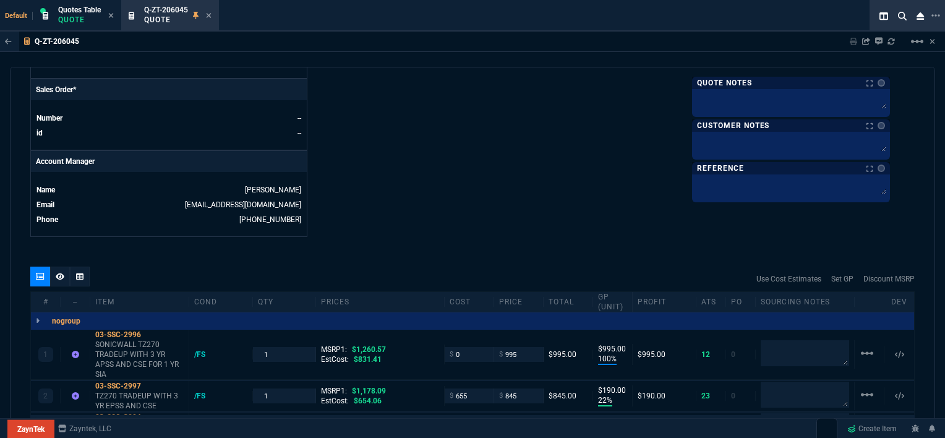
scroll to position [557, 0]
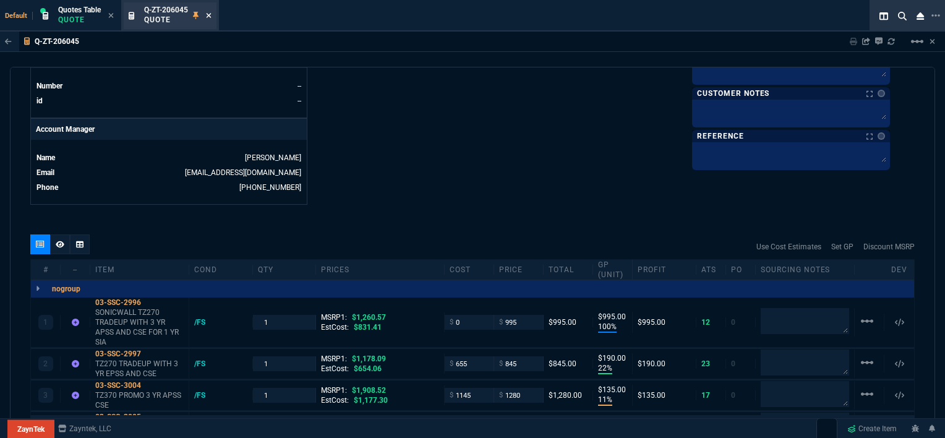
click at [210, 12] on icon at bounding box center [209, 15] width 6 height 7
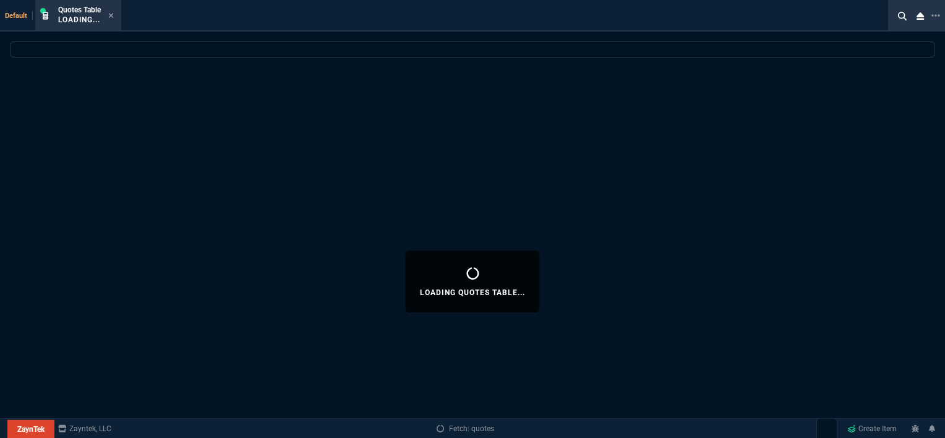
select select
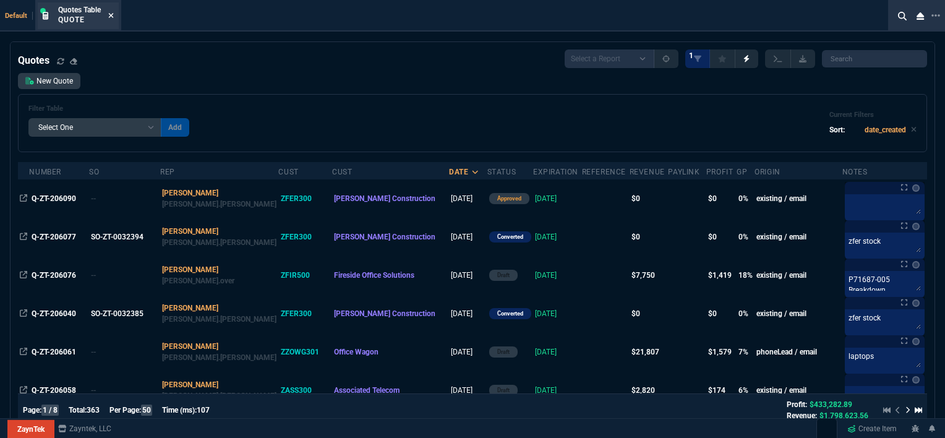
click at [113, 17] on icon at bounding box center [111, 15] width 5 height 5
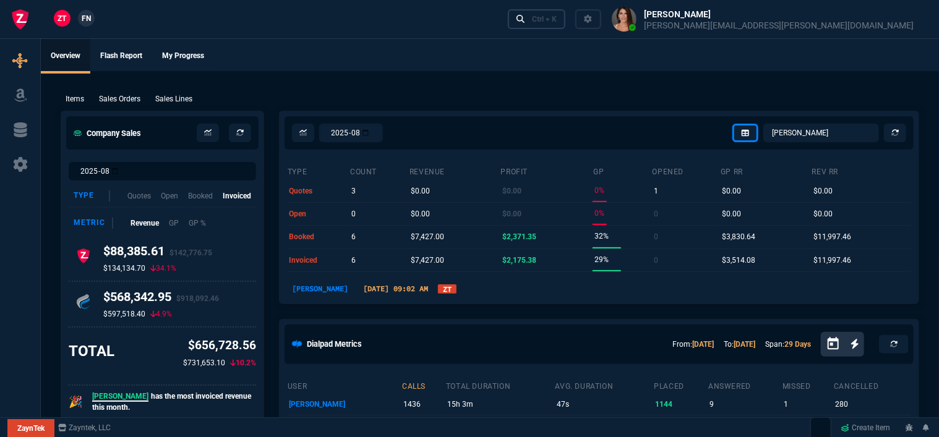
click at [566, 20] on link "Ctrl + K" at bounding box center [537, 18] width 58 height 19
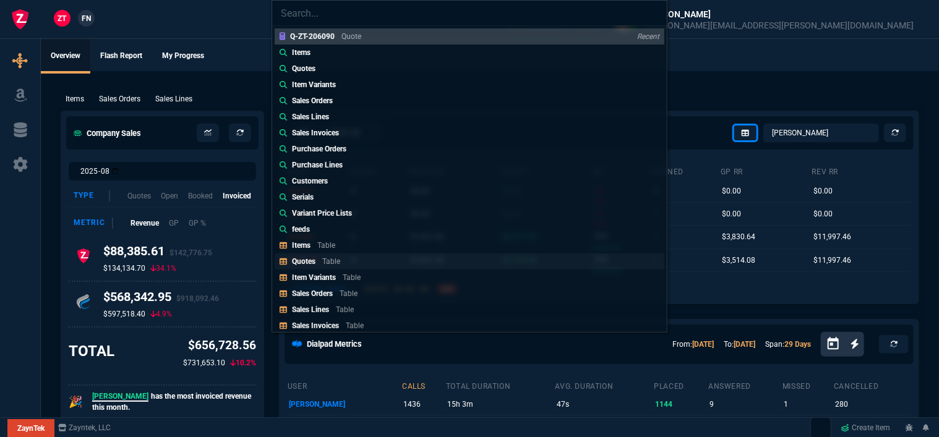
click at [340, 265] on div "Quotes Table" at bounding box center [318, 261] width 53 height 11
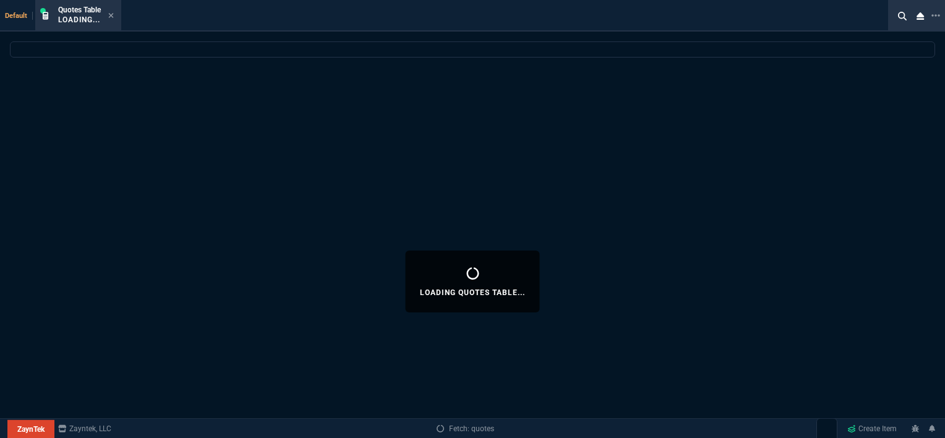
select select
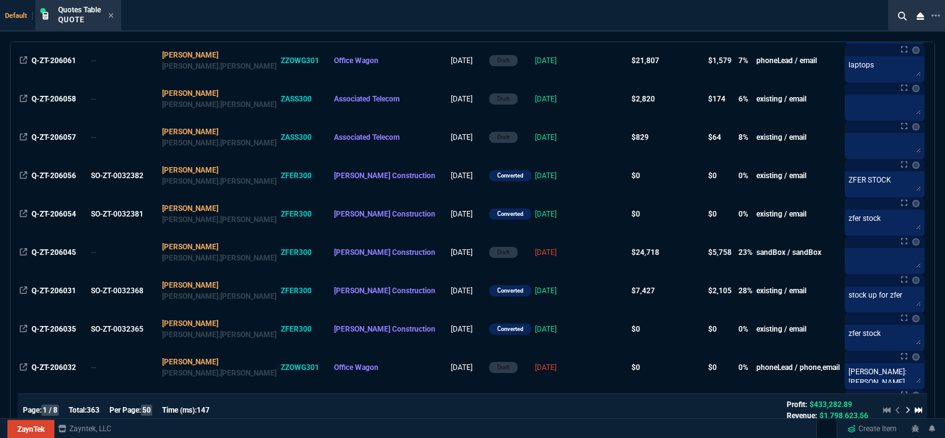
scroll to position [309, 0]
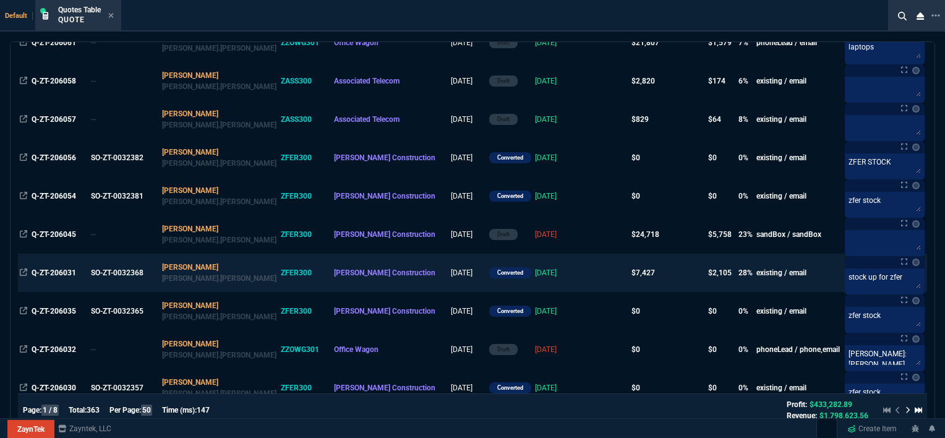
click at [582, 283] on td at bounding box center [606, 273] width 48 height 38
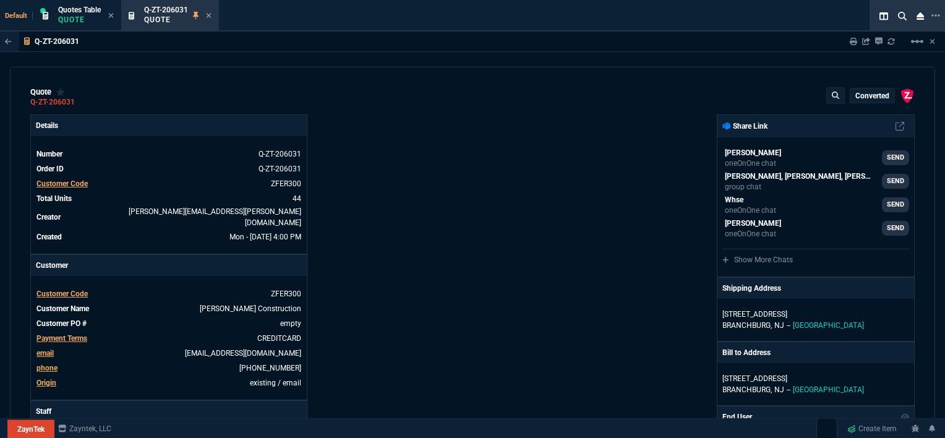
type input "21"
type input "7"
type input "31"
type input "78"
type input "35"
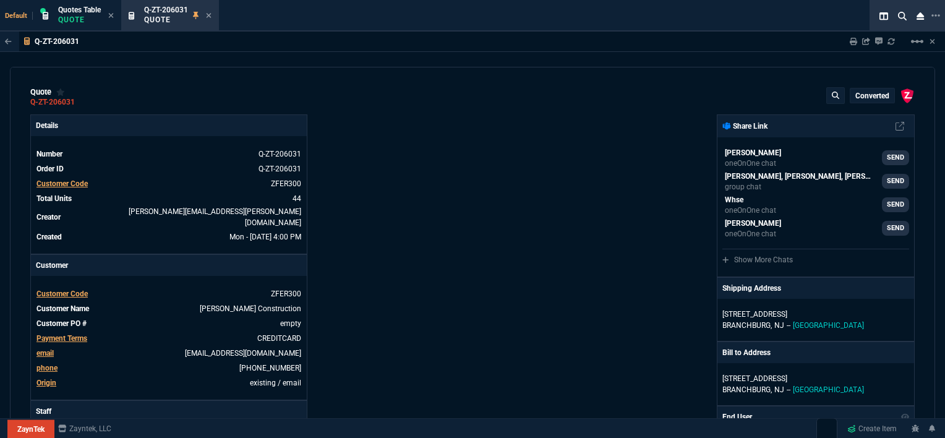
type input "61"
type input "-22"
type input "-58"
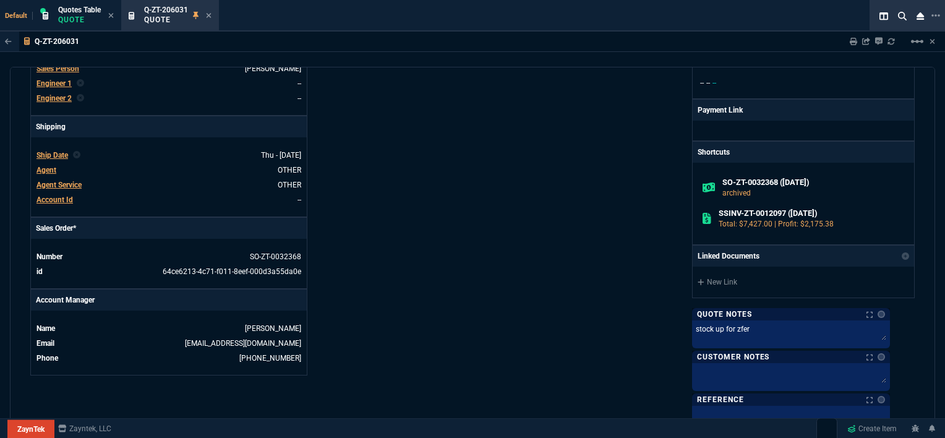
scroll to position [0, 0]
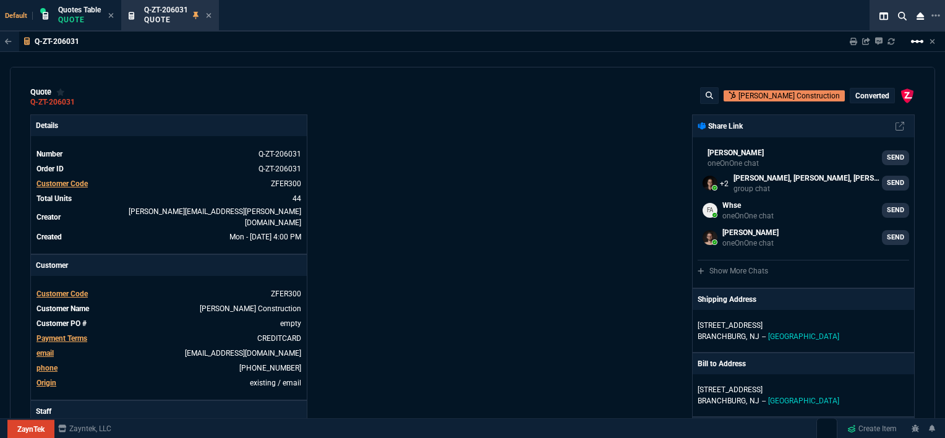
click at [918, 40] on mat-icon "linear_scale" at bounding box center [917, 41] width 15 height 15
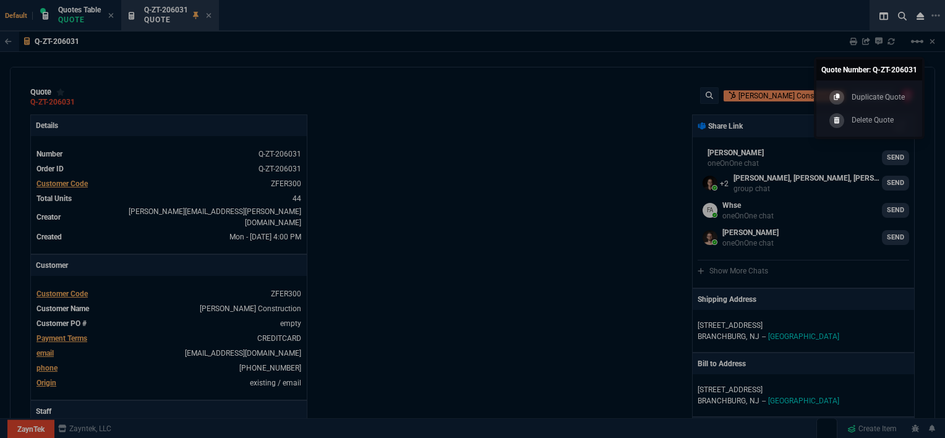
click at [663, 173] on div at bounding box center [472, 219] width 945 height 438
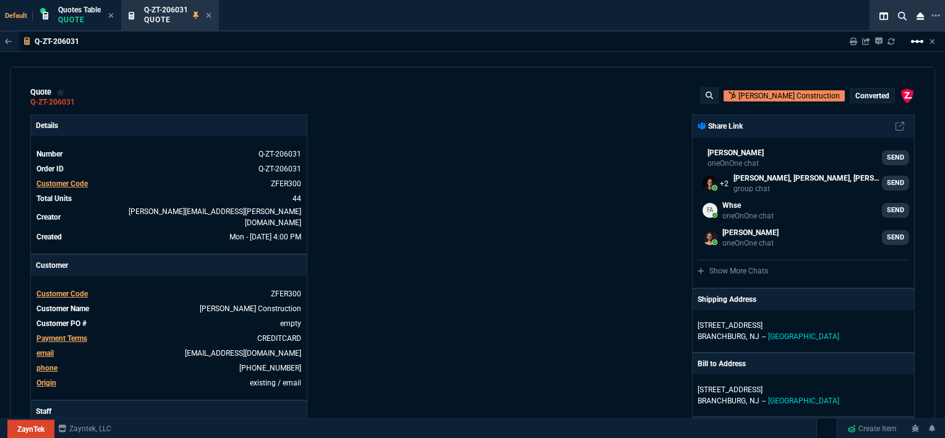
click at [916, 40] on mat-icon "linear_scale" at bounding box center [917, 41] width 15 height 15
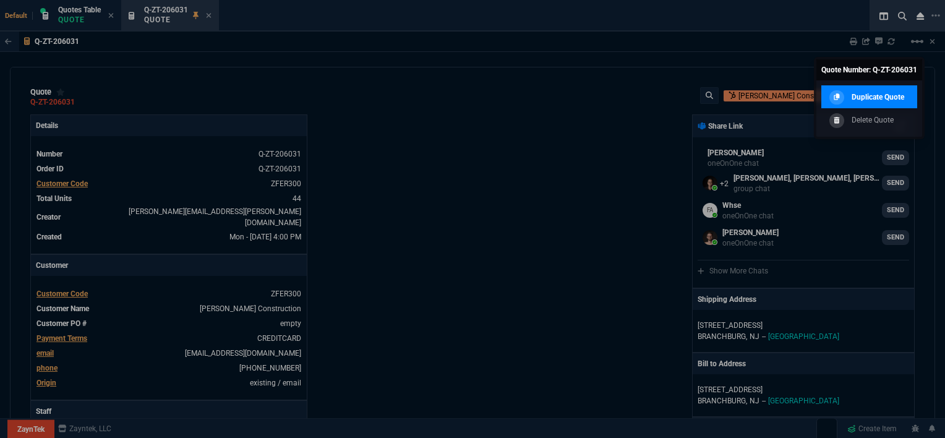
click at [874, 98] on p "Duplicate Quote" at bounding box center [878, 97] width 53 height 11
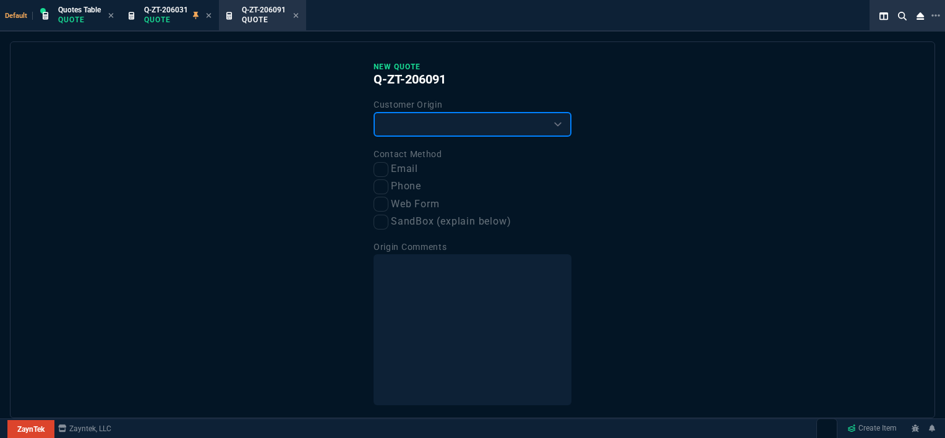
click at [413, 126] on select "Existing Customer Amazon Lead (first order) Website Lead (first order) Called (…" at bounding box center [473, 124] width 198 height 25
select select "existing"
click at [374, 112] on select "Existing Customer Amazon Lead (first order) Website Lead (first order) Called (…" at bounding box center [473, 124] width 198 height 25
click at [379, 173] on input "Email" at bounding box center [381, 169] width 15 height 15
checkbox input "true"
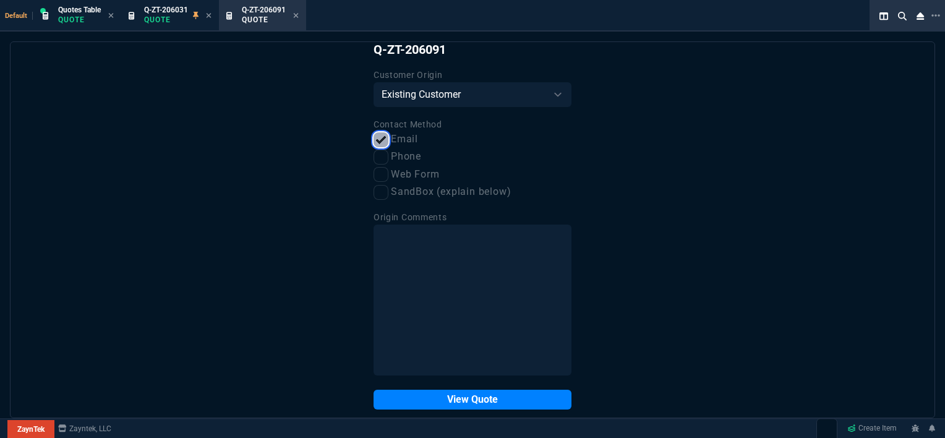
scroll to position [46, 0]
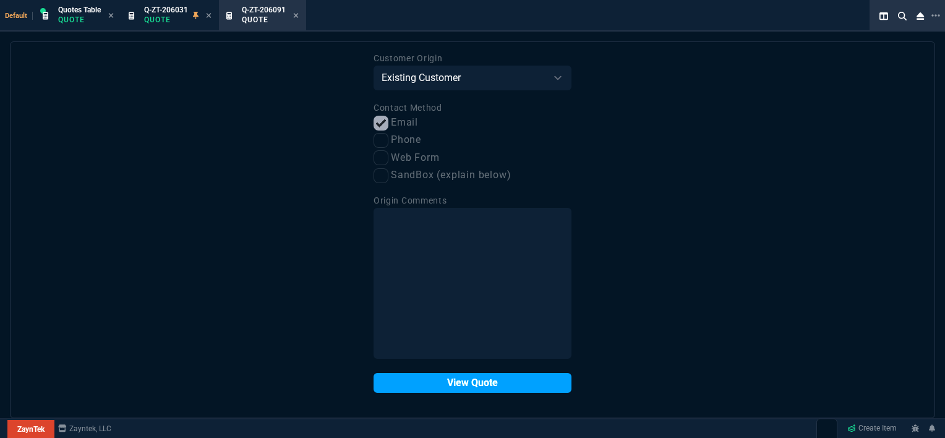
click at [504, 381] on button "View Quote" at bounding box center [473, 383] width 198 height 20
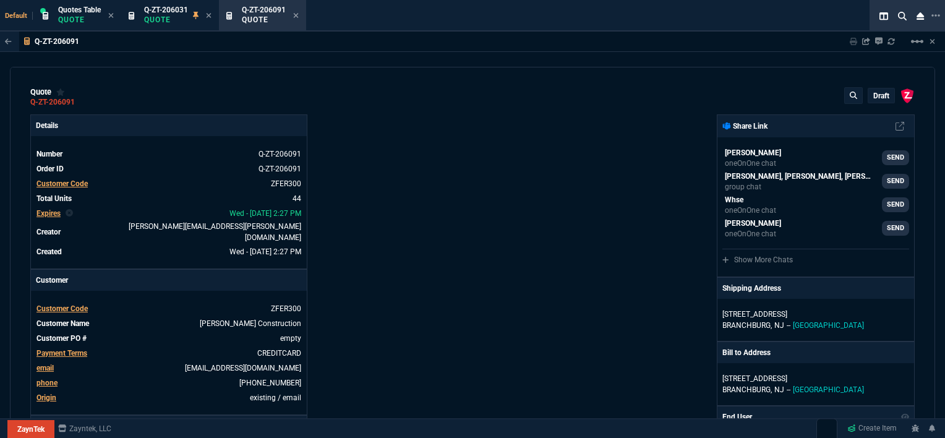
type input "21"
type input "7"
type input "31"
type input "78"
type input "35"
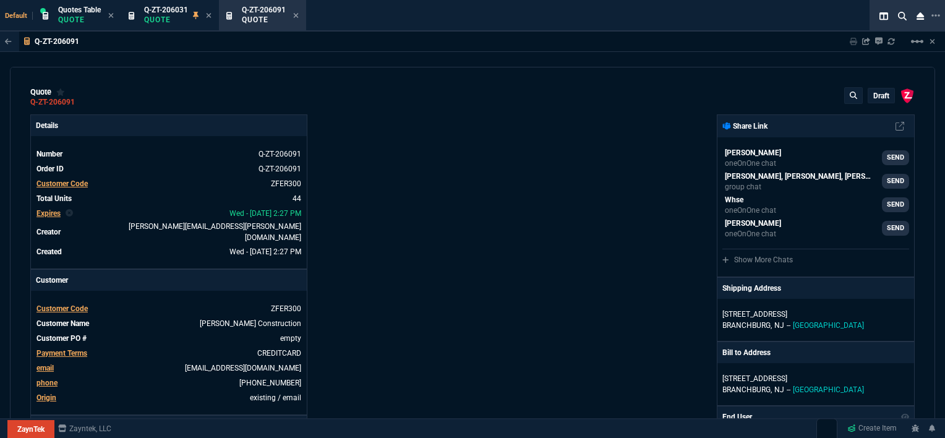
type input "61"
type input "-22"
type input "-58"
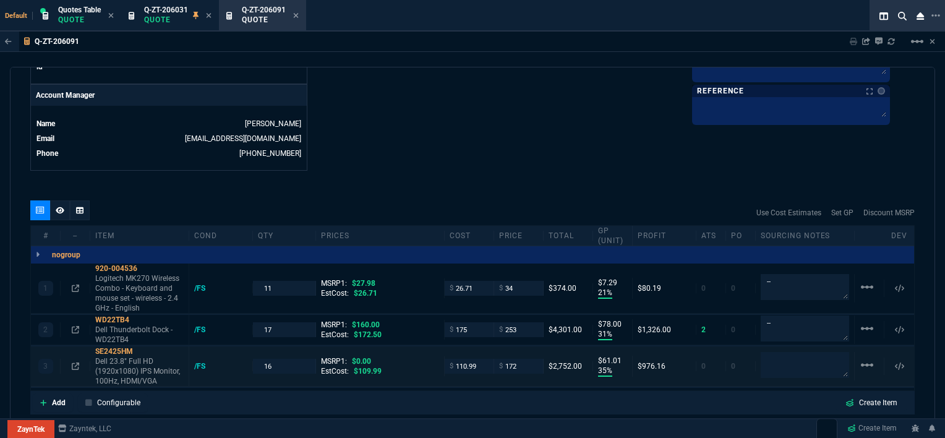
scroll to position [619, 0]
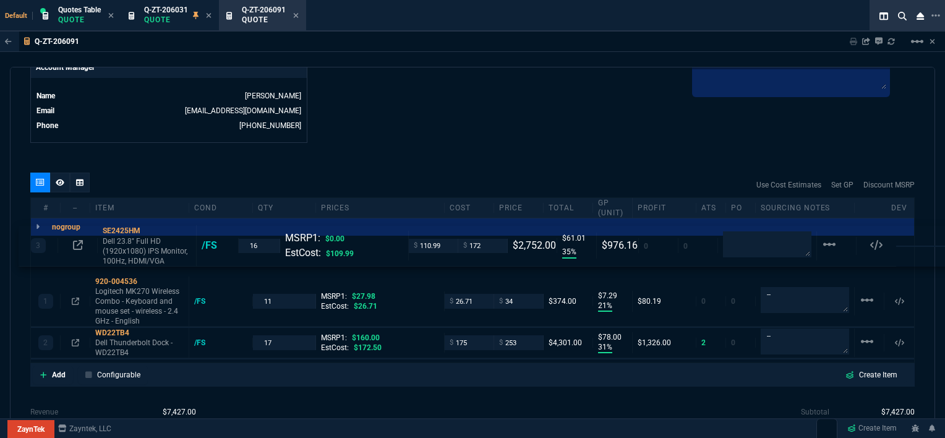
drag, startPoint x: 413, startPoint y: 328, endPoint x: 401, endPoint y: 246, distance: 82.6
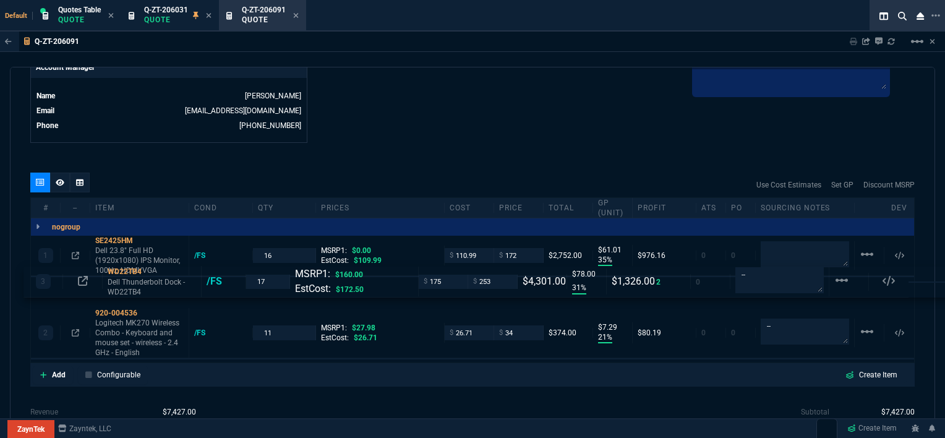
drag, startPoint x: 411, startPoint y: 339, endPoint x: 403, endPoint y: 286, distance: 53.1
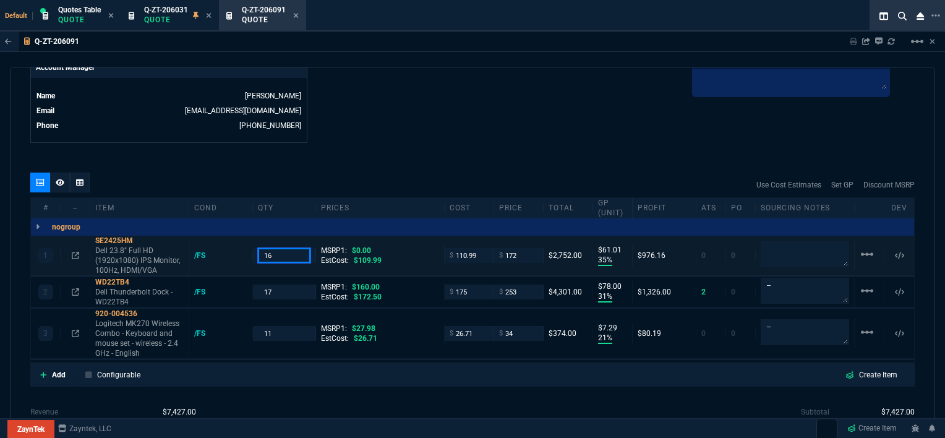
drag, startPoint x: 275, startPoint y: 242, endPoint x: 247, endPoint y: 242, distance: 27.2
click at [247, 242] on div "1 SE2425HM Dell 23.8" Full HD (1920x1080) IPS Monitor, 100Hz, HDMI/VGA /FS 16 M…" at bounding box center [472, 256] width 883 height 40
type input "10"
drag, startPoint x: 275, startPoint y: 283, endPoint x: 225, endPoint y: 274, distance: 51.6
click at [225, 277] on div "2 WD22TB4 Dell Thunderbolt Dock - WD22TB4 /FS 17 MSRP1: $160.00 EstCost: $172.5…" at bounding box center [472, 292] width 883 height 30
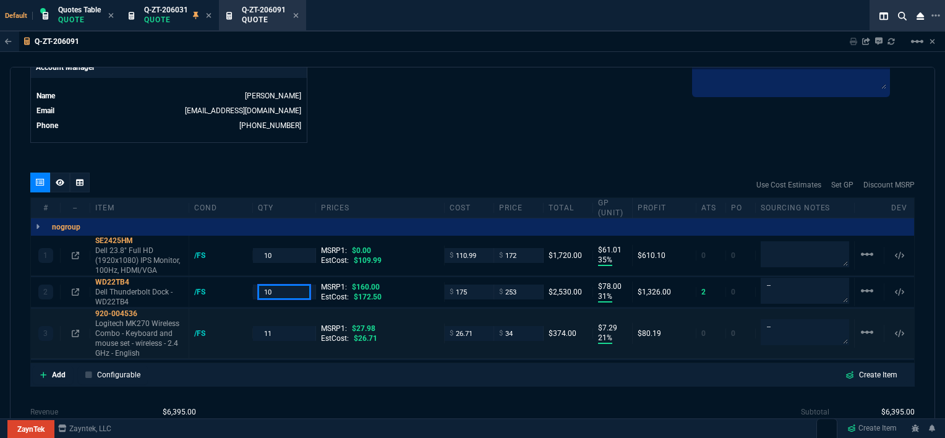
type input "10"
drag, startPoint x: 280, startPoint y: 321, endPoint x: 250, endPoint y: 320, distance: 29.7
click at [253, 326] on div "11" at bounding box center [285, 333] width 64 height 14
type input "6"
click at [492, 49] on div "Q-ZT-206091 Sharing Q-ZT-206091 Link Dev Link Share on Teams linear_scale" at bounding box center [472, 42] width 945 height 20
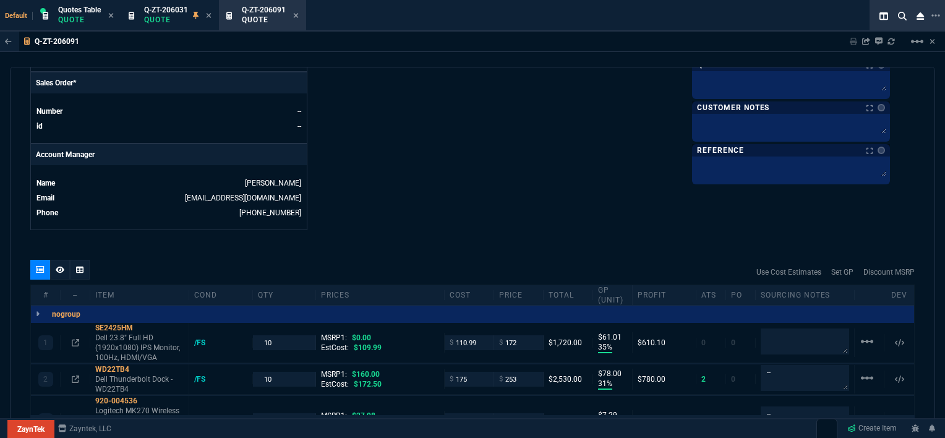
scroll to position [495, 0]
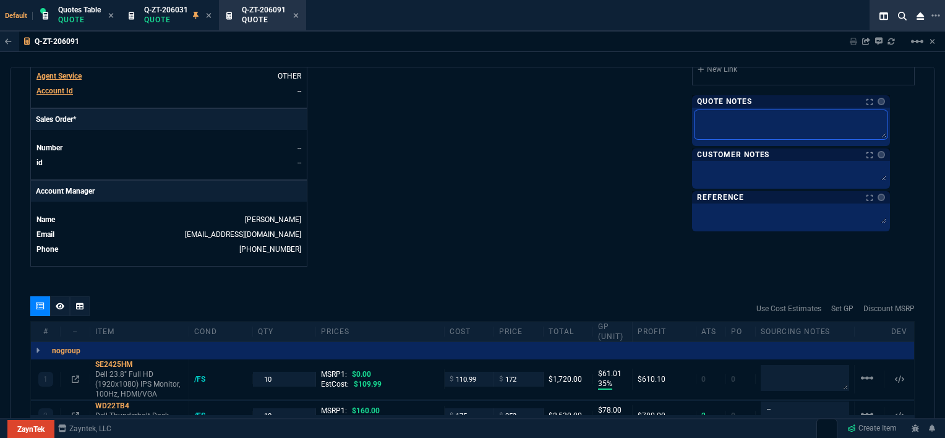
click at [755, 121] on textarea at bounding box center [791, 124] width 193 height 29
type textarea "s"
type textarea "st"
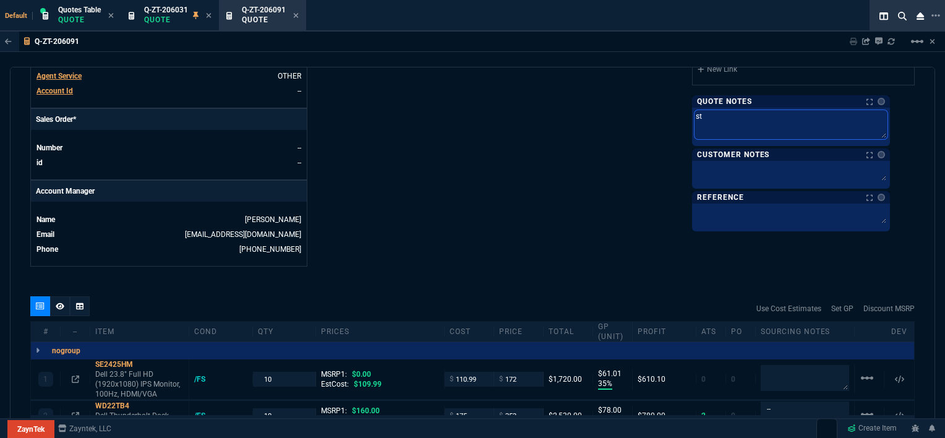
type textarea "sto"
type textarea "stoc"
type textarea "stock"
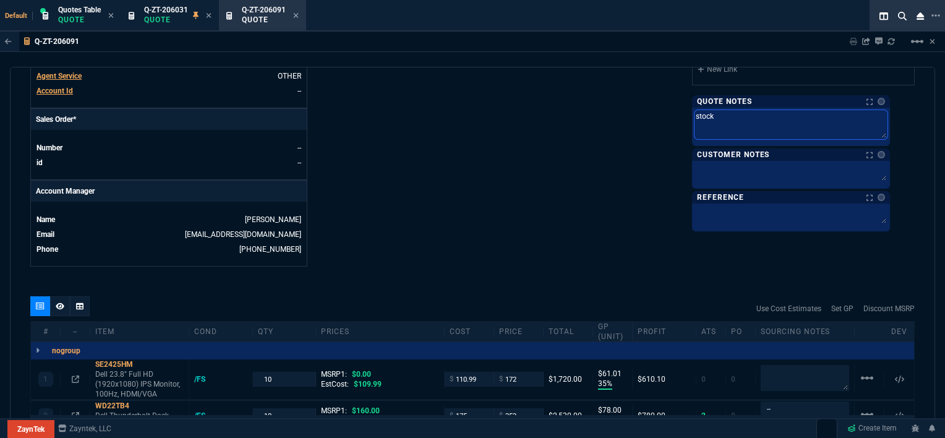
type textarea "stock"
type textarea "stock u"
type textarea "stock up"
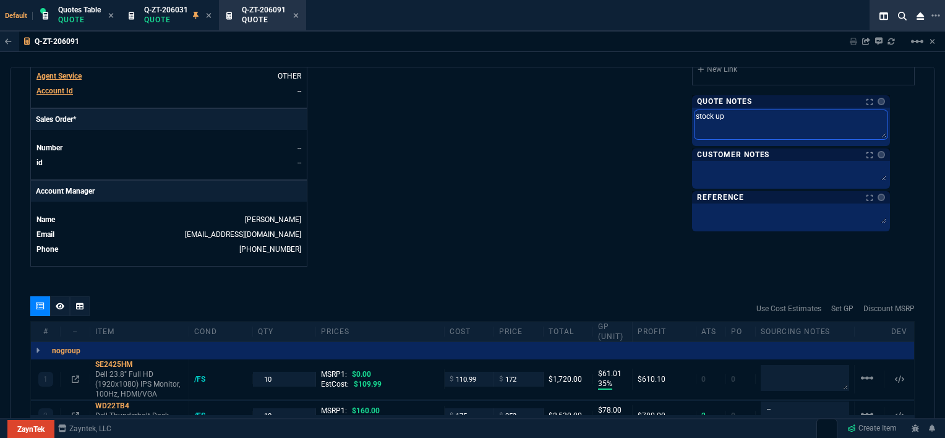
type textarea "stock up"
type textarea "stock up f"
type textarea "stock up fo"
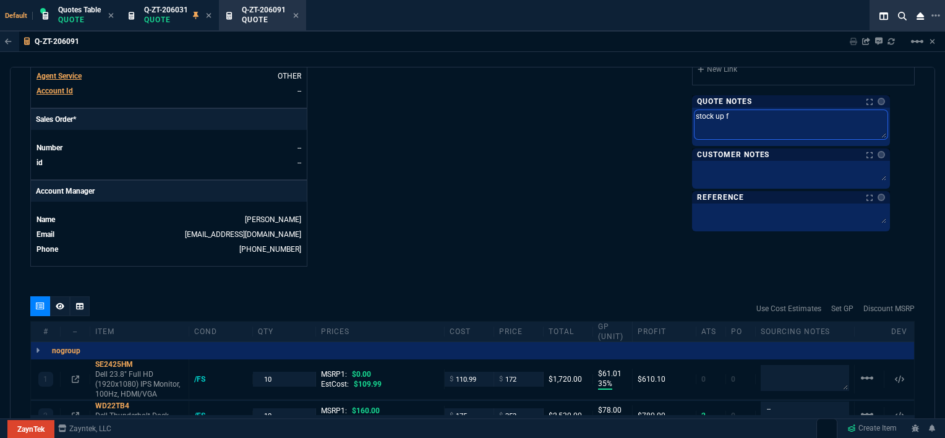
type textarea "stock up fo"
type textarea "stock up for"
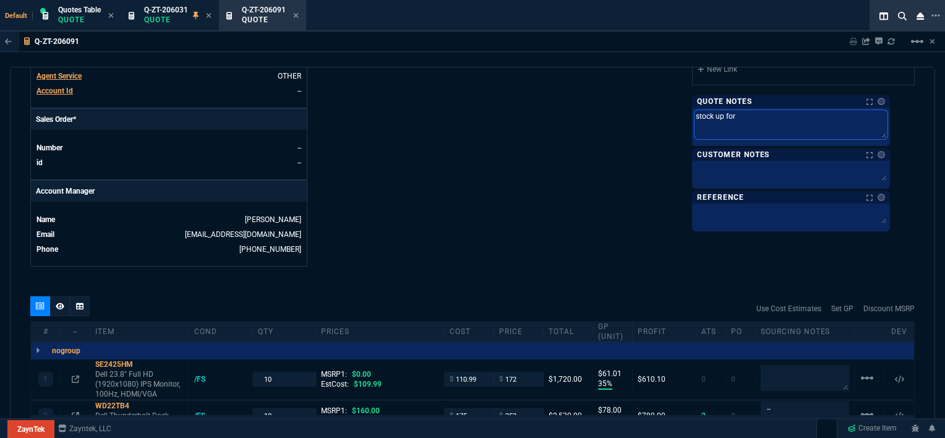
type textarea "stock up for z"
type textarea "stock up for zf"
type textarea "stock up for zfe"
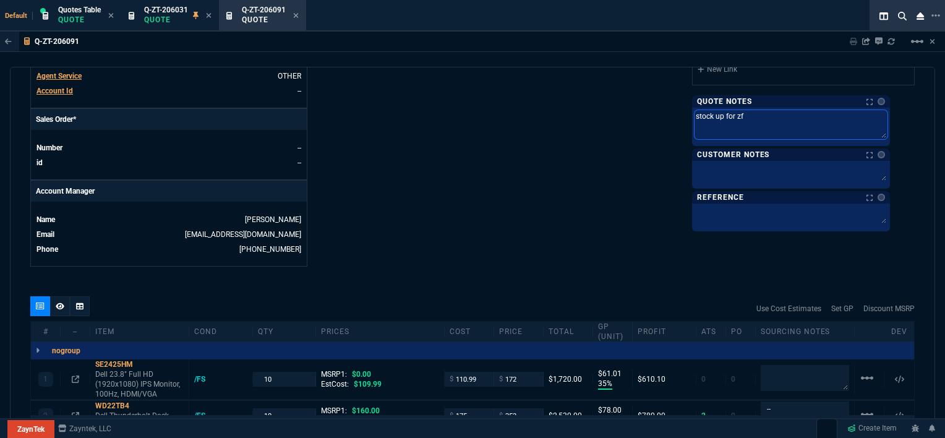
type textarea "stock up for zfe"
type textarea "stock up for zfer"
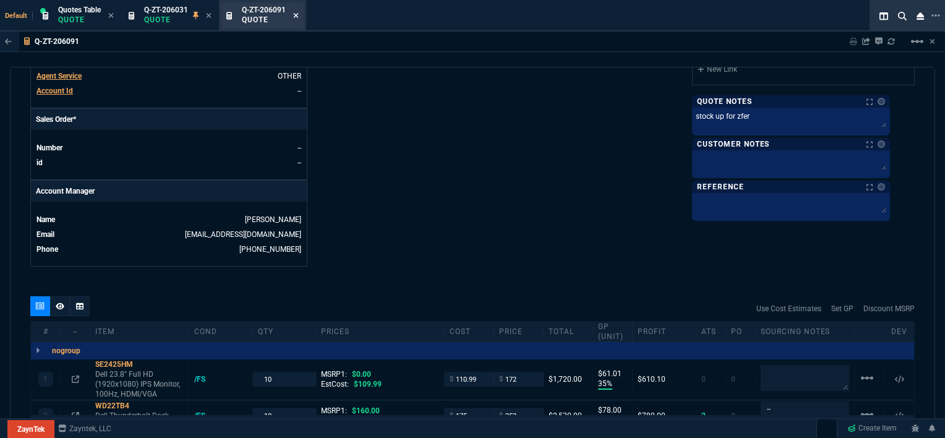
click at [298, 16] on icon at bounding box center [296, 15] width 5 height 5
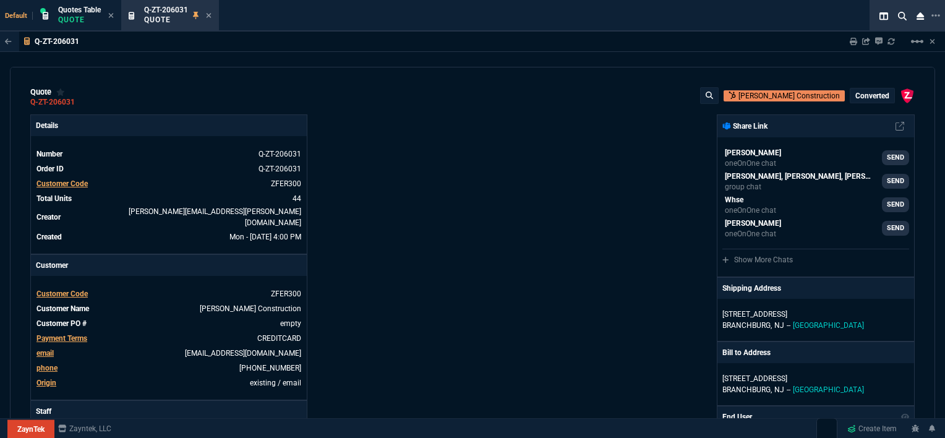
type input "21"
type input "7"
type input "31"
type input "78"
type input "35"
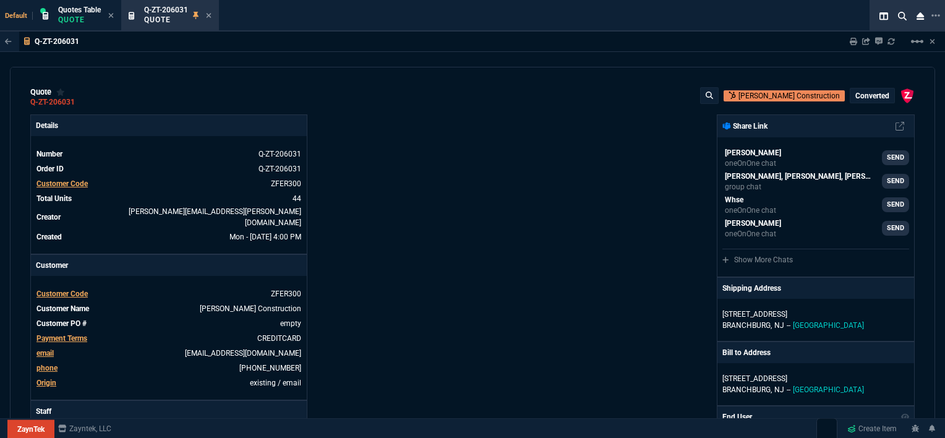
type input "61"
type input "-22"
type input "-58"
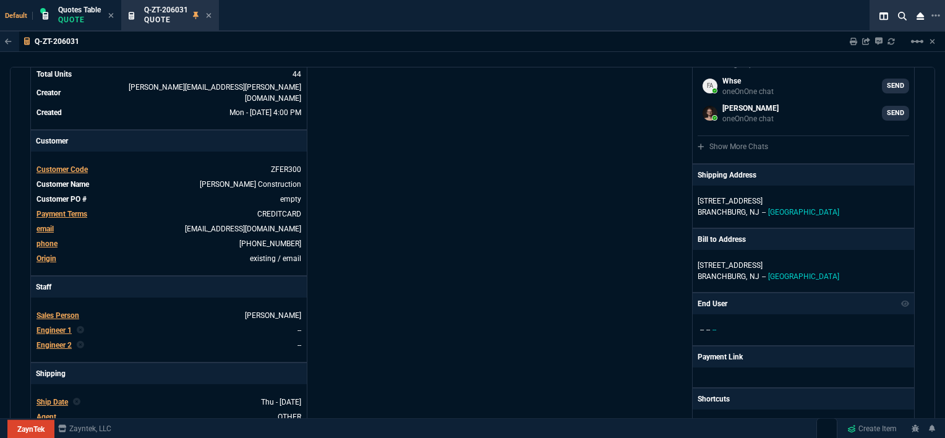
scroll to position [247, 0]
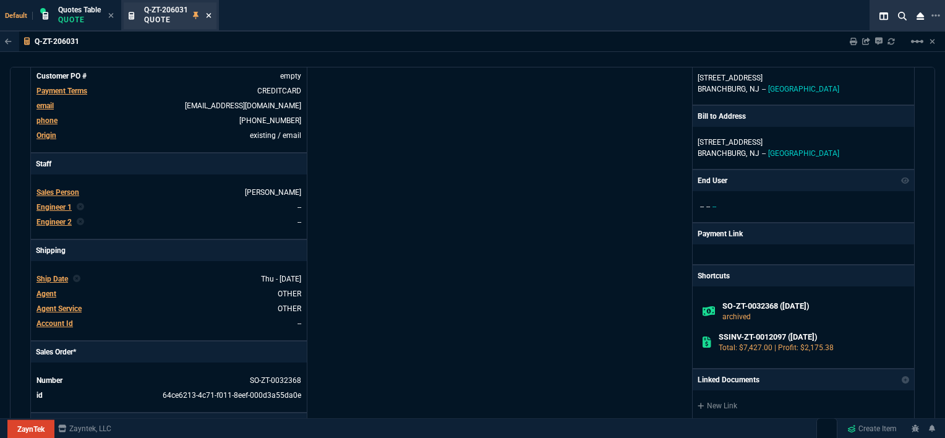
click at [209, 15] on icon at bounding box center [209, 15] width 5 height 5
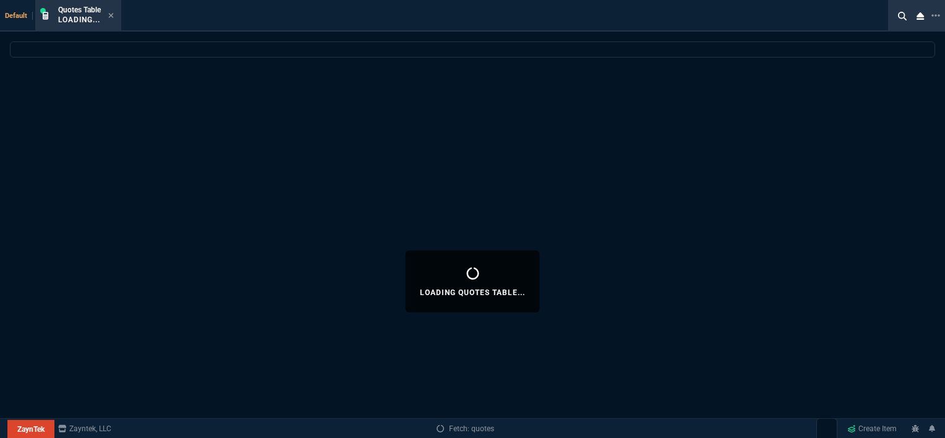
select select
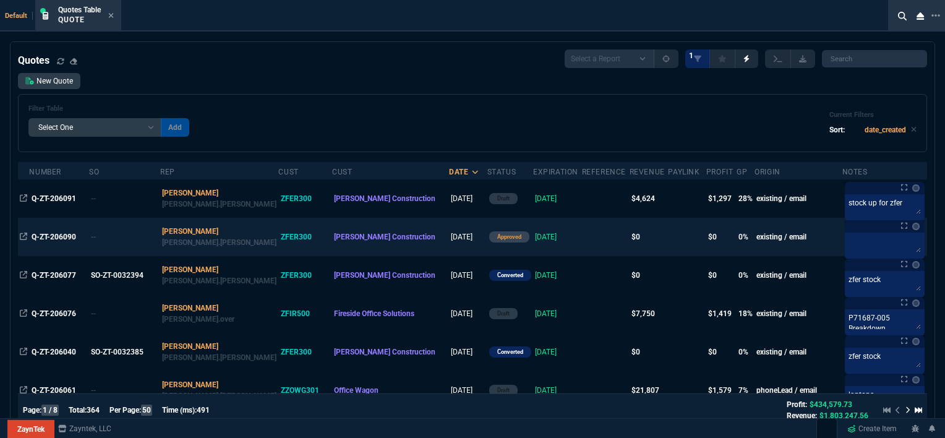
click at [533, 236] on td "[DATE]" at bounding box center [557, 237] width 49 height 38
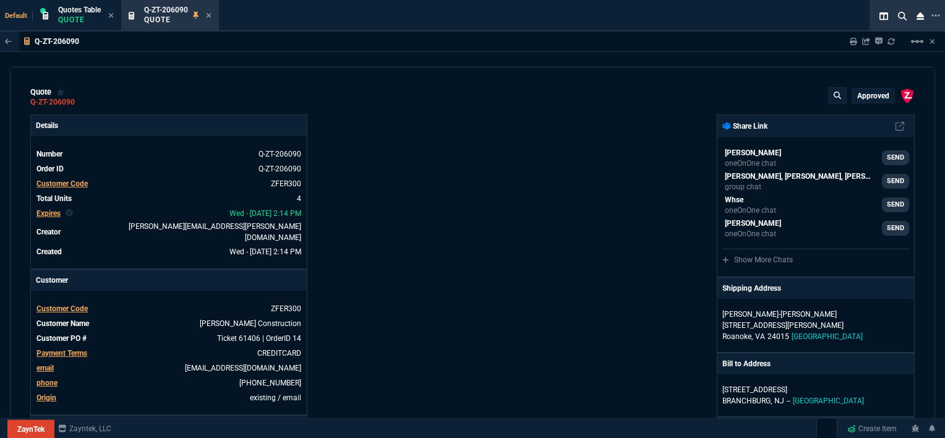
type input "0"
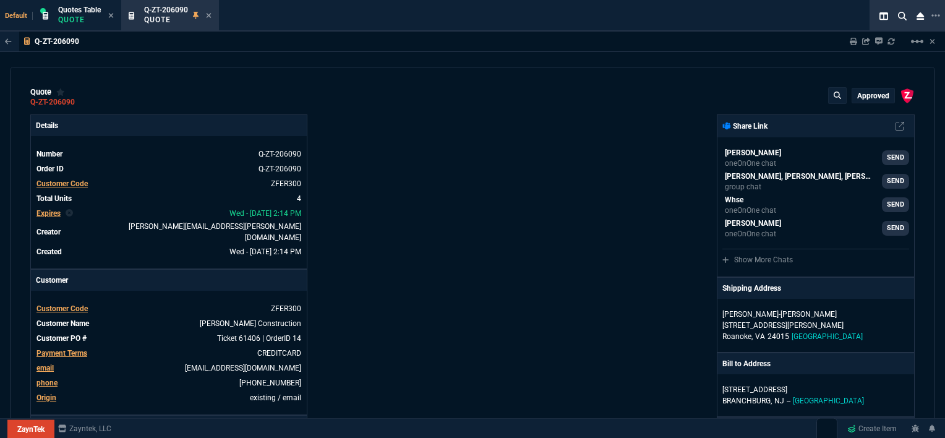
type input "0"
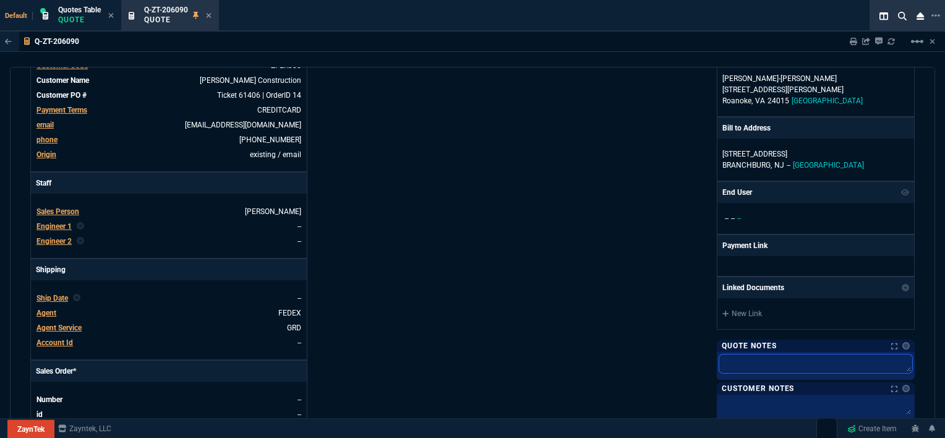
click at [759, 359] on textarea at bounding box center [816, 364] width 193 height 19
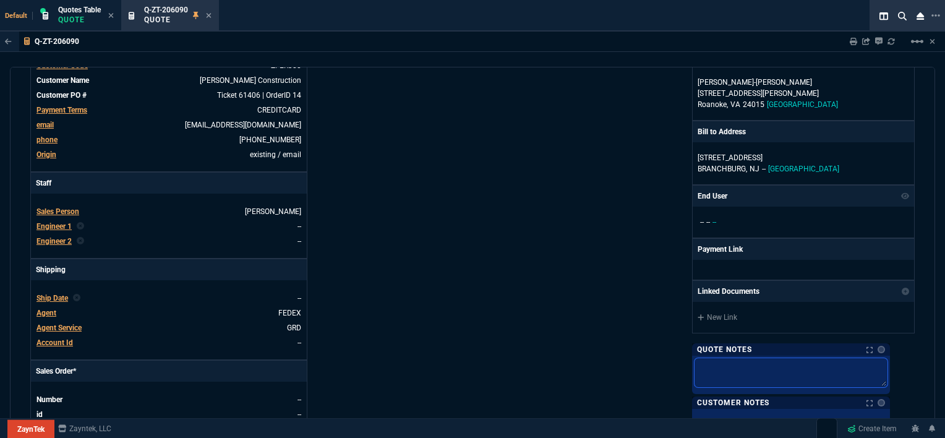
type textarea "z"
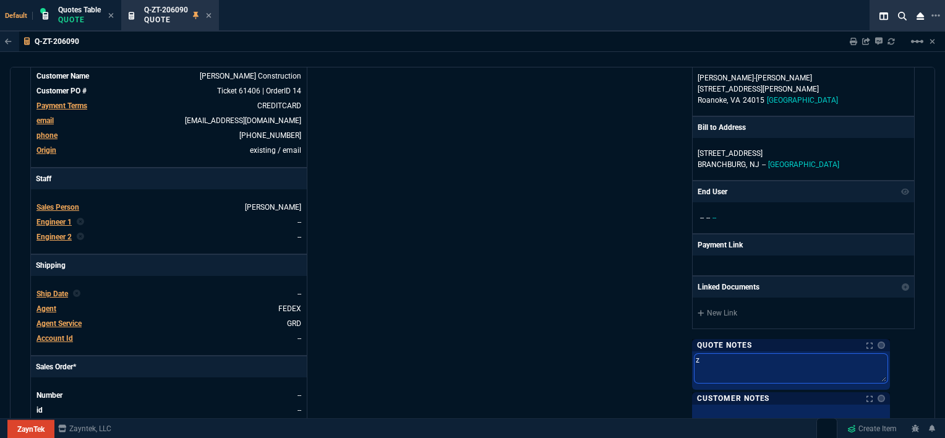
click at [759, 359] on textarea "z" at bounding box center [791, 368] width 193 height 29
type textarea "zf"
type textarea "zfe"
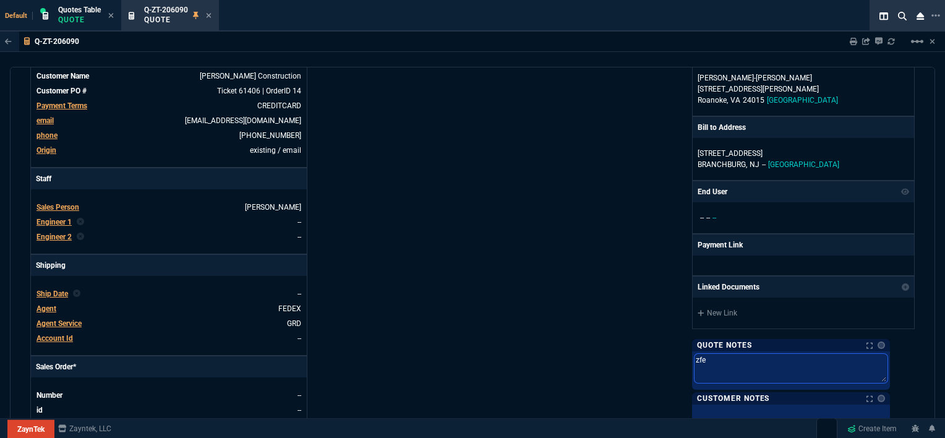
type textarea "zfer"
click at [515, 220] on div "ZaynTek, LLC [STREET_ADDRESS] Share Link [PERSON_NAME] oneOnOne chat SEND [PERS…" at bounding box center [694, 190] width 442 height 647
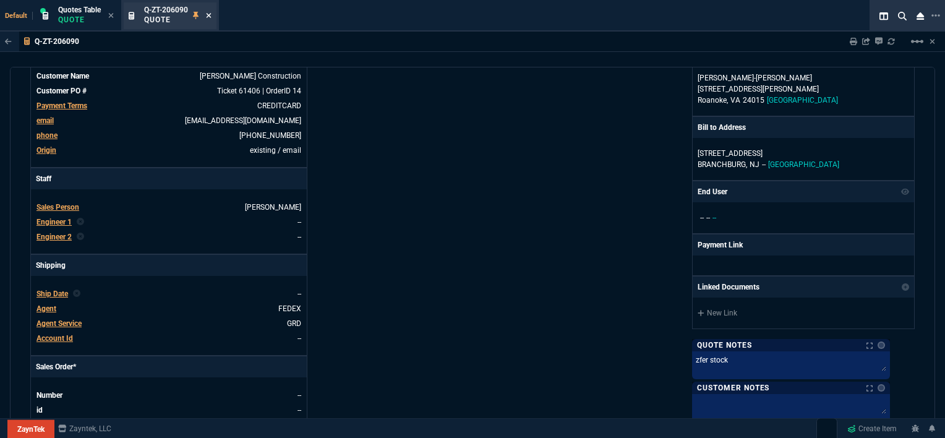
click at [207, 17] on icon at bounding box center [209, 15] width 6 height 7
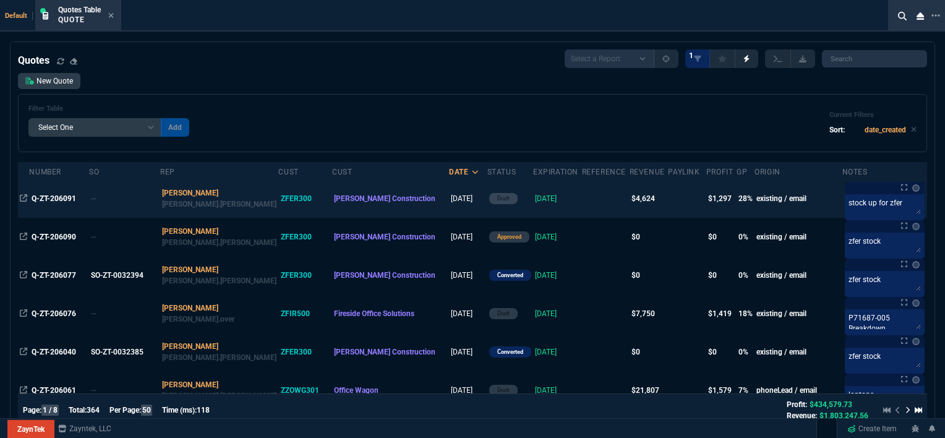
click at [533, 205] on td "[DATE]" at bounding box center [557, 198] width 49 height 38
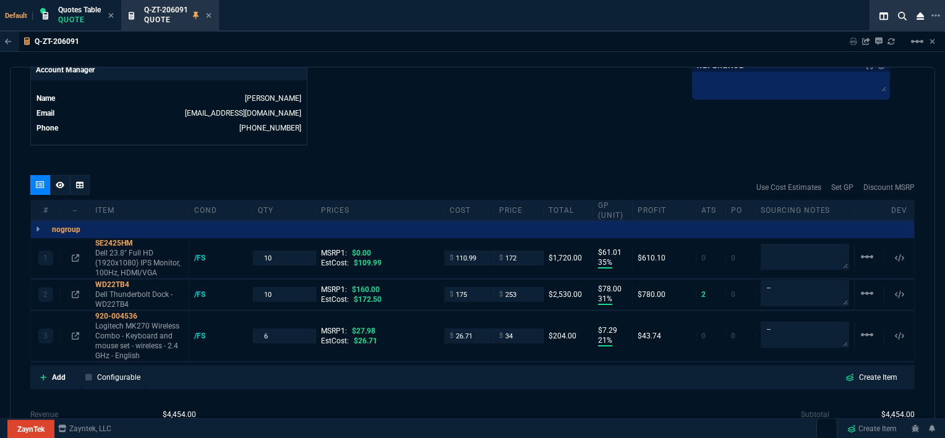
scroll to position [619, 0]
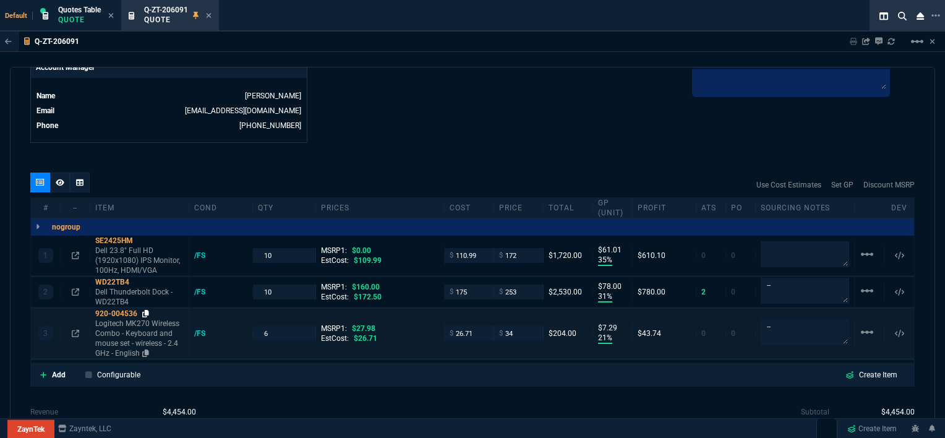
click at [148, 310] on icon at bounding box center [145, 313] width 7 height 7
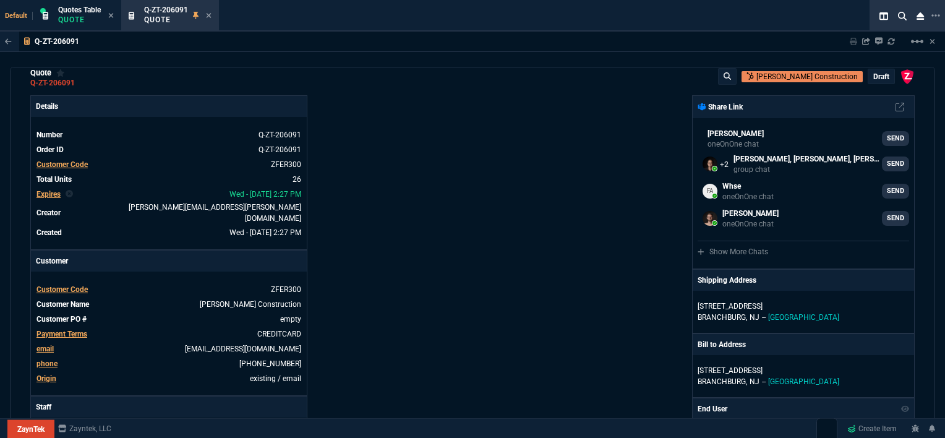
scroll to position [0, 0]
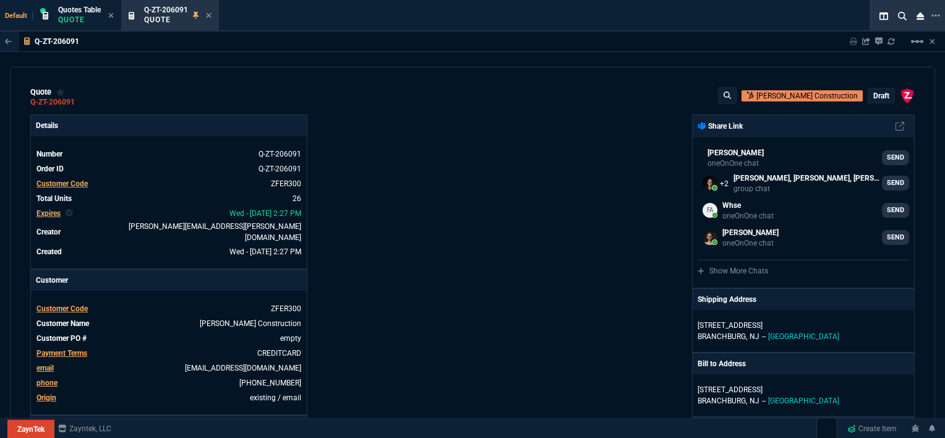
click at [475, 255] on div "ZaynTek, LLC [STREET_ADDRESS] Share Link [PERSON_NAME] oneOnOne chat SEND [PERS…" at bounding box center [694, 437] width 442 height 647
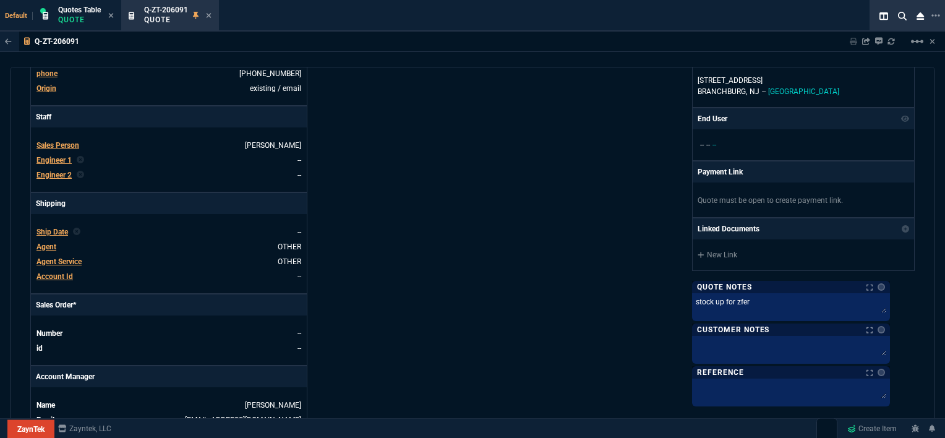
scroll to position [557, 0]
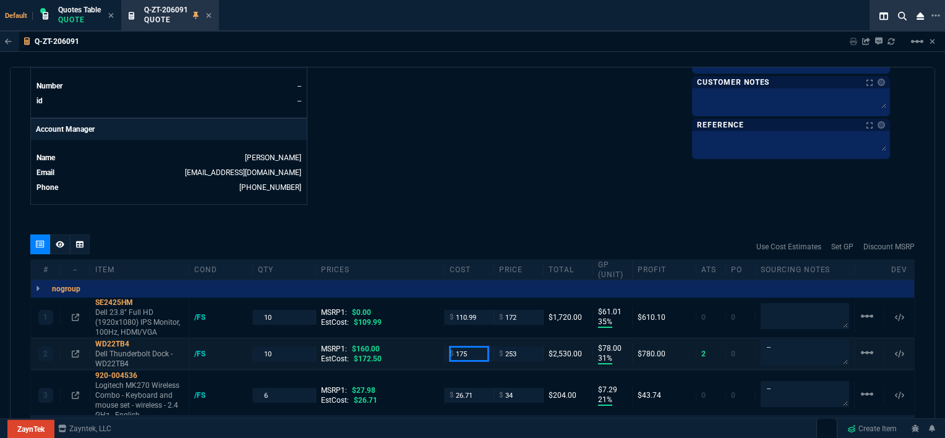
drag, startPoint x: 468, startPoint y: 343, endPoint x: 441, endPoint y: 345, distance: 27.9
click at [445, 346] on div "$ 175" at bounding box center [469, 353] width 49 height 14
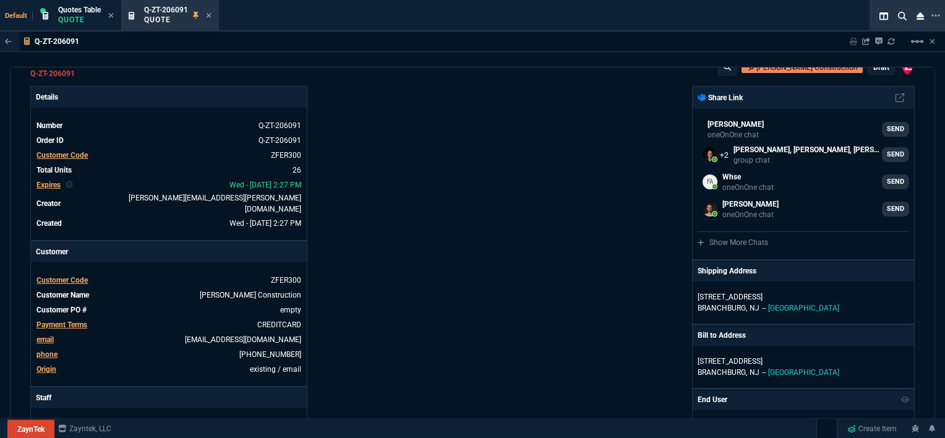
scroll to position [0, 0]
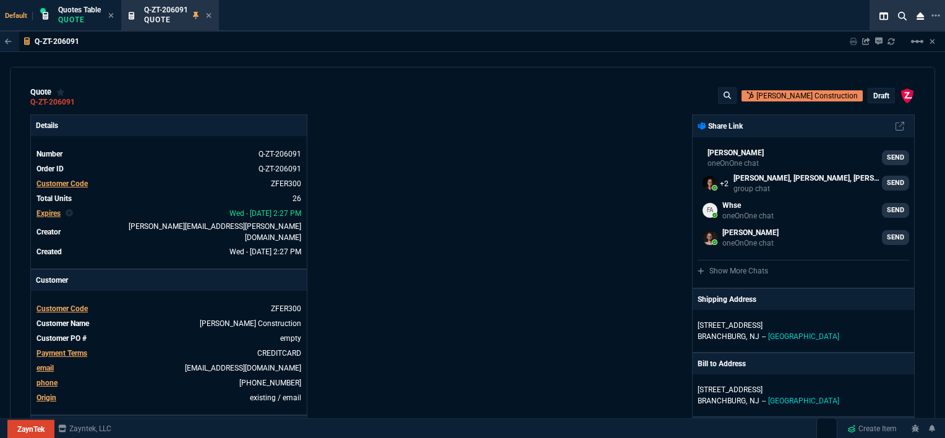
click at [875, 94] on p "draft" at bounding box center [882, 96] width 16 height 10
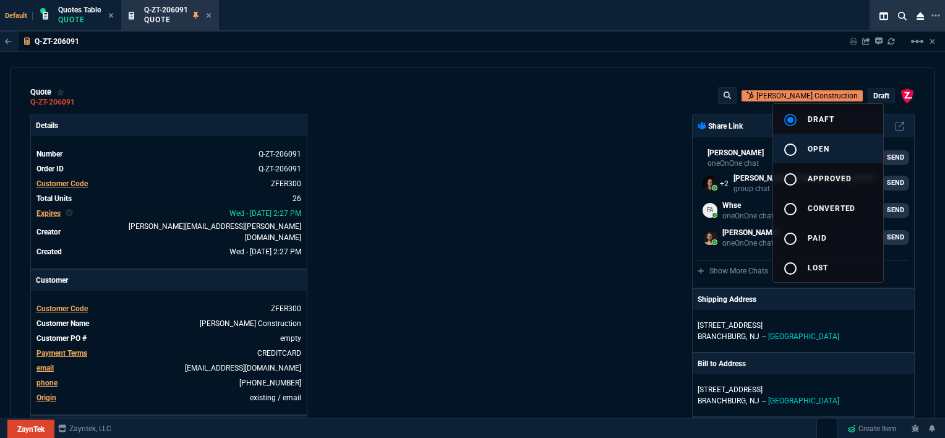
click at [829, 155] on button "radio_button_unchecked open" at bounding box center [828, 149] width 110 height 30
click at [554, 181] on div at bounding box center [472, 219] width 945 height 438
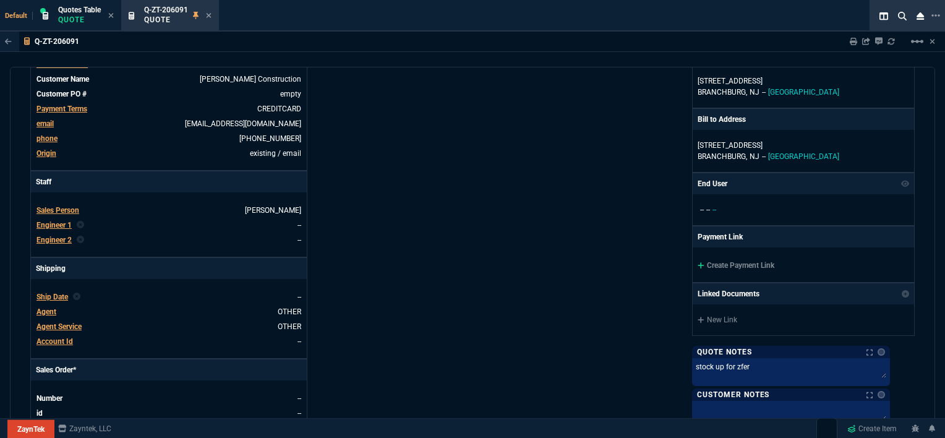
scroll to position [247, 0]
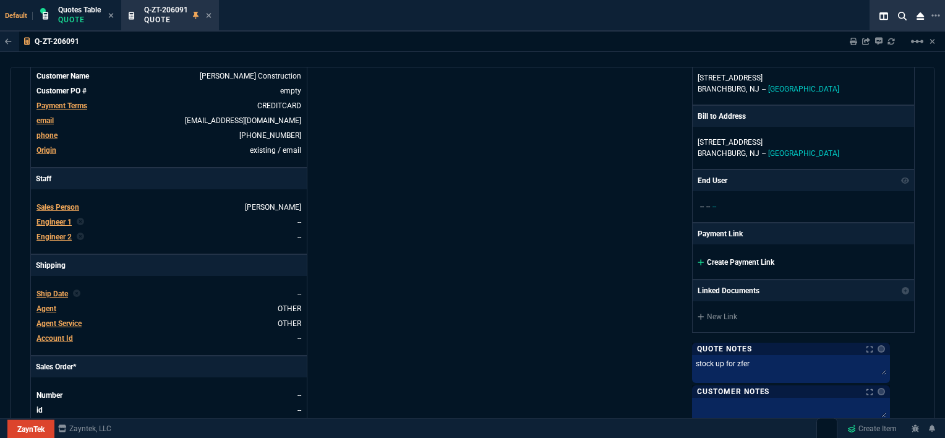
click at [704, 261] on icon at bounding box center [701, 262] width 6 height 6
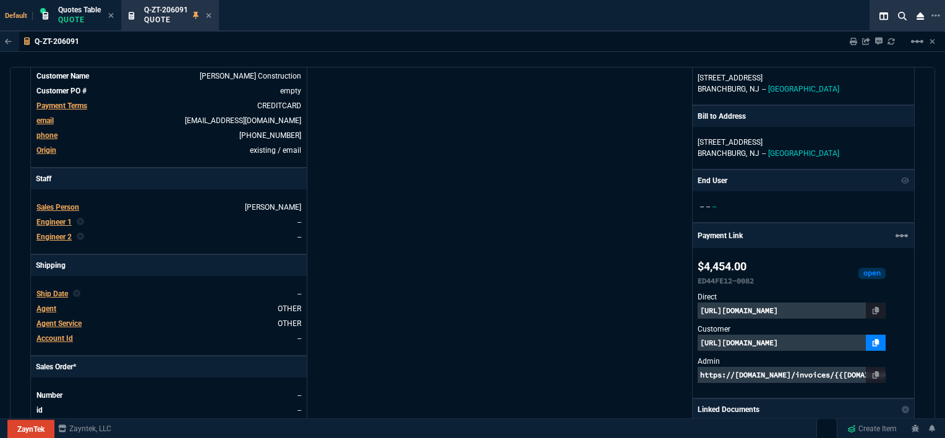
click at [880, 340] on icon at bounding box center [876, 342] width 7 height 7
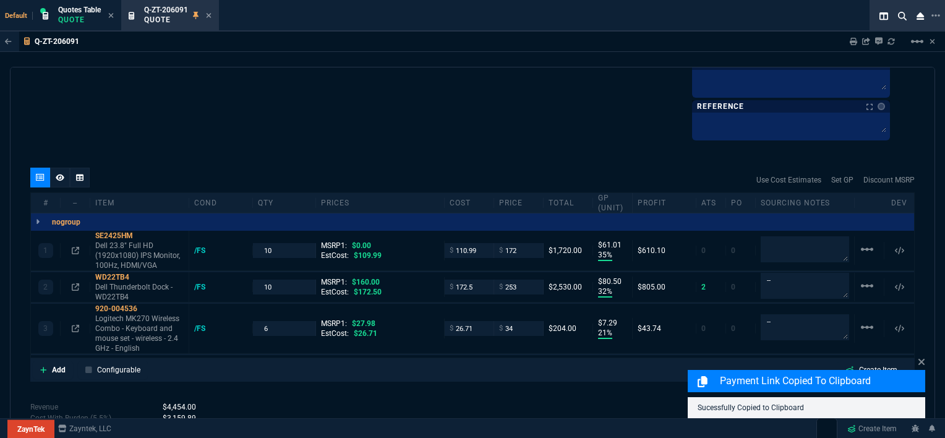
scroll to position [727, 0]
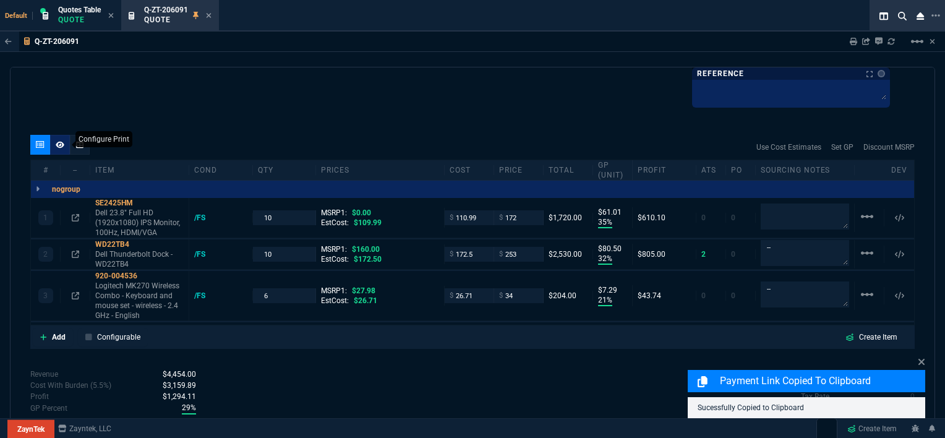
click at [58, 145] on icon at bounding box center [60, 144] width 9 height 7
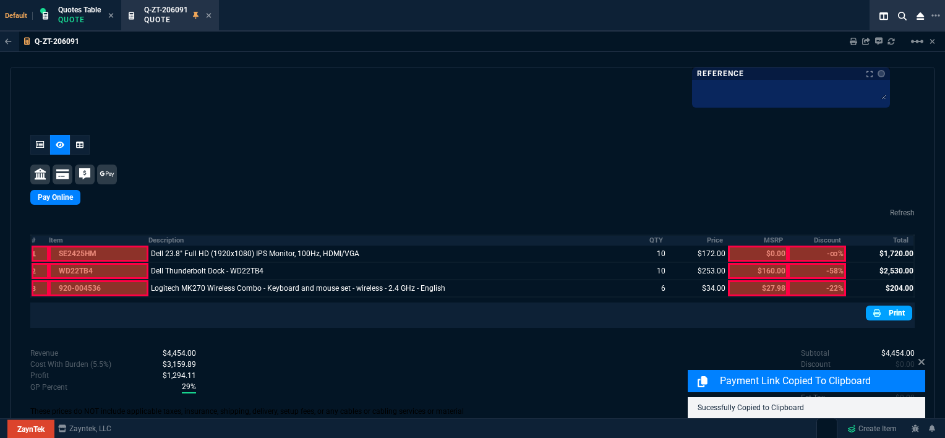
click at [881, 309] on link "Print" at bounding box center [889, 313] width 46 height 15
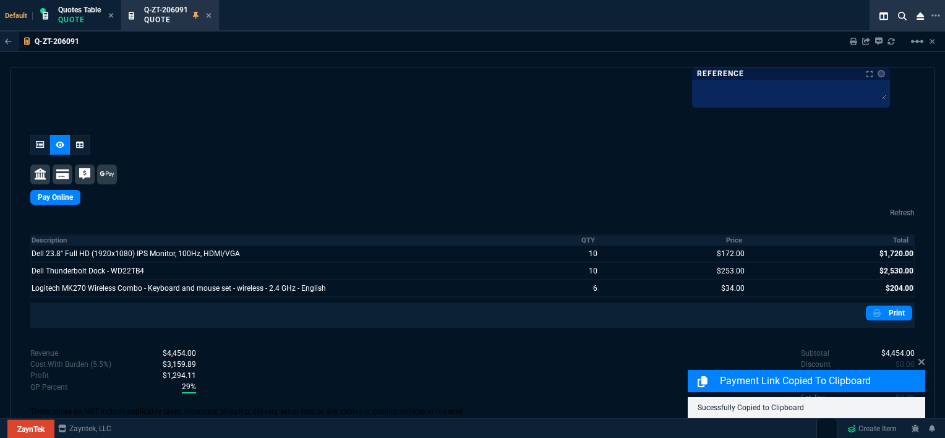
scroll to position [668, 0]
